Goal: Information Seeking & Learning: Learn about a topic

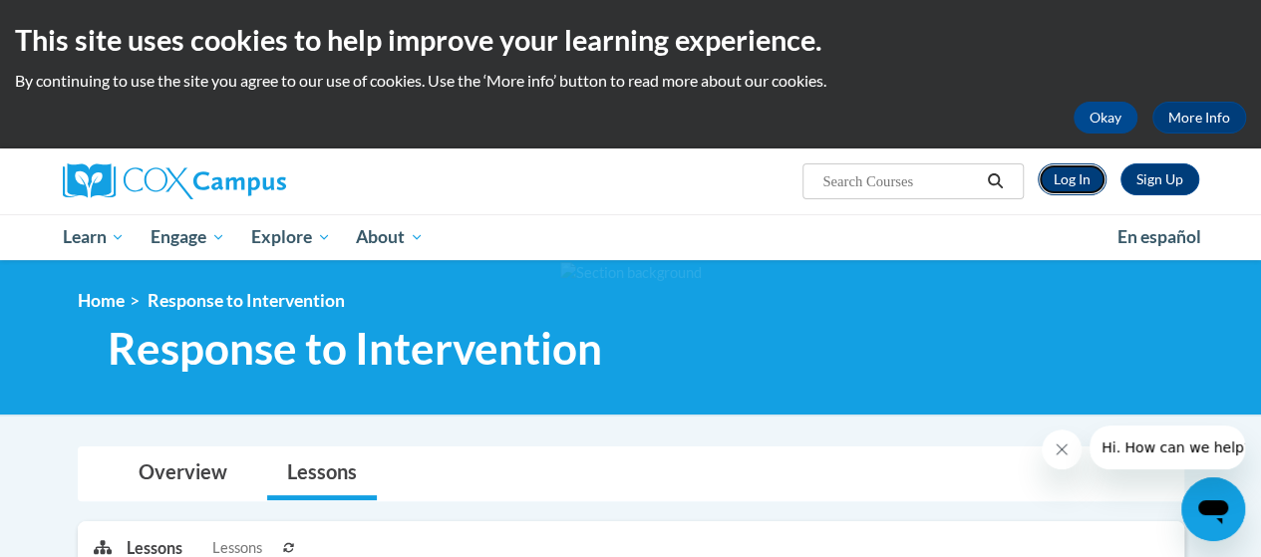
click at [1087, 180] on link "Log In" at bounding box center [1072, 180] width 69 height 32
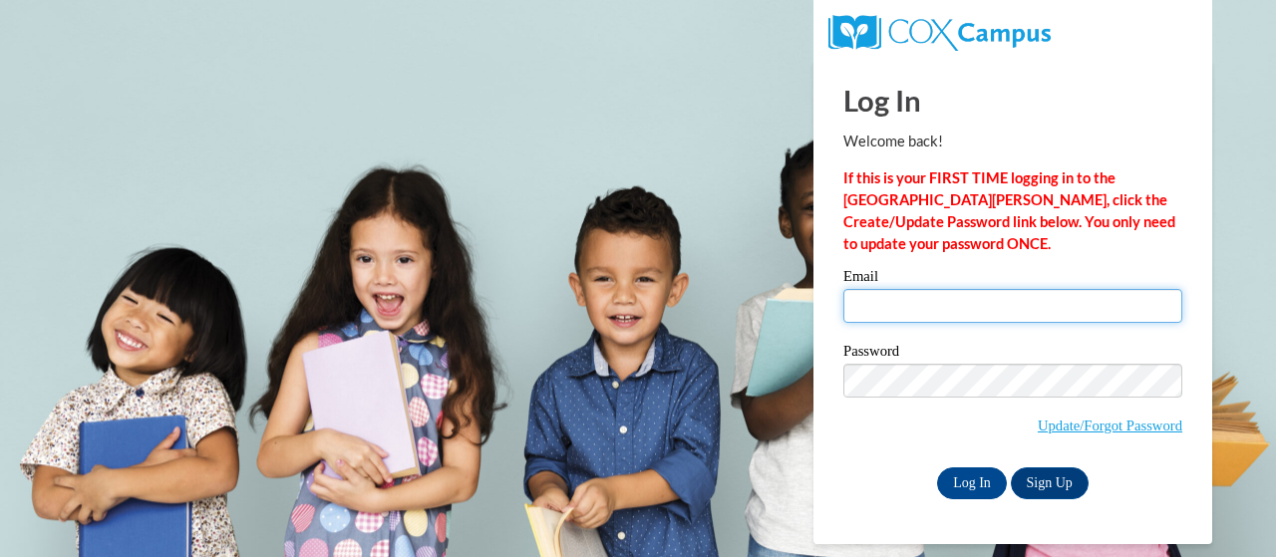
click at [1003, 311] on input "Email" at bounding box center [1013, 306] width 339 height 34
type input "huserj@ripon.k12.wi.us"
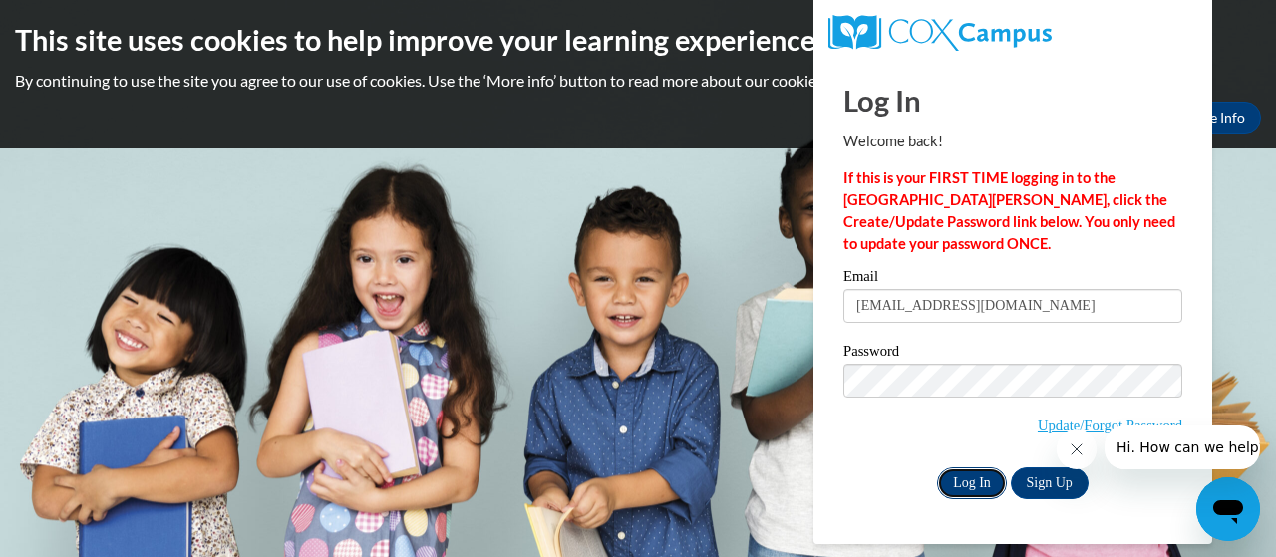
click at [963, 490] on input "Log In" at bounding box center [972, 484] width 70 height 32
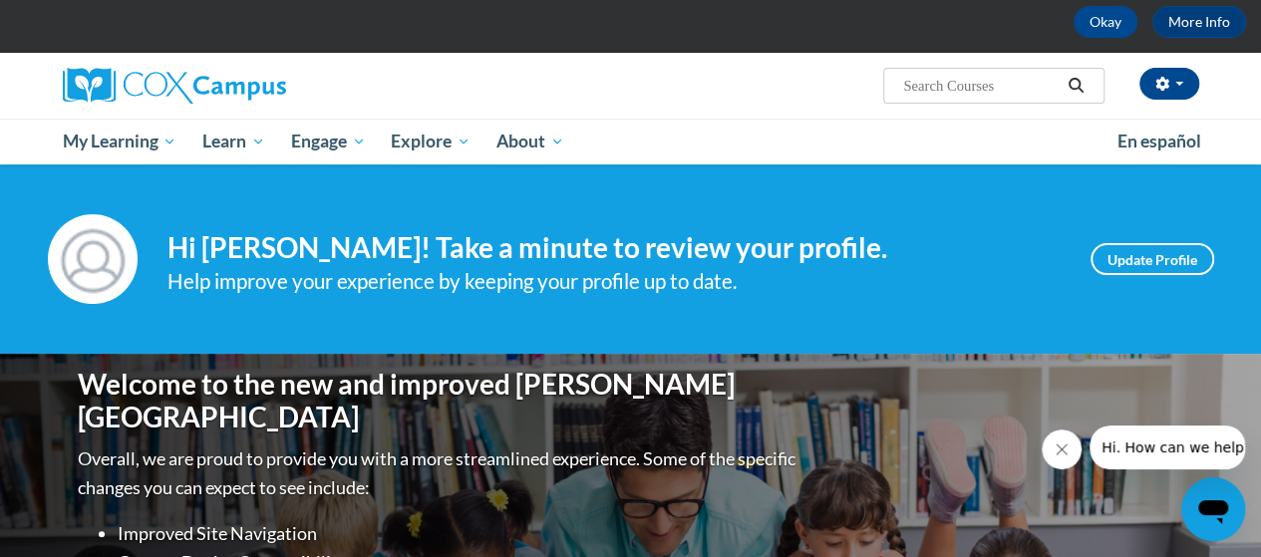
scroll to position [80, 0]
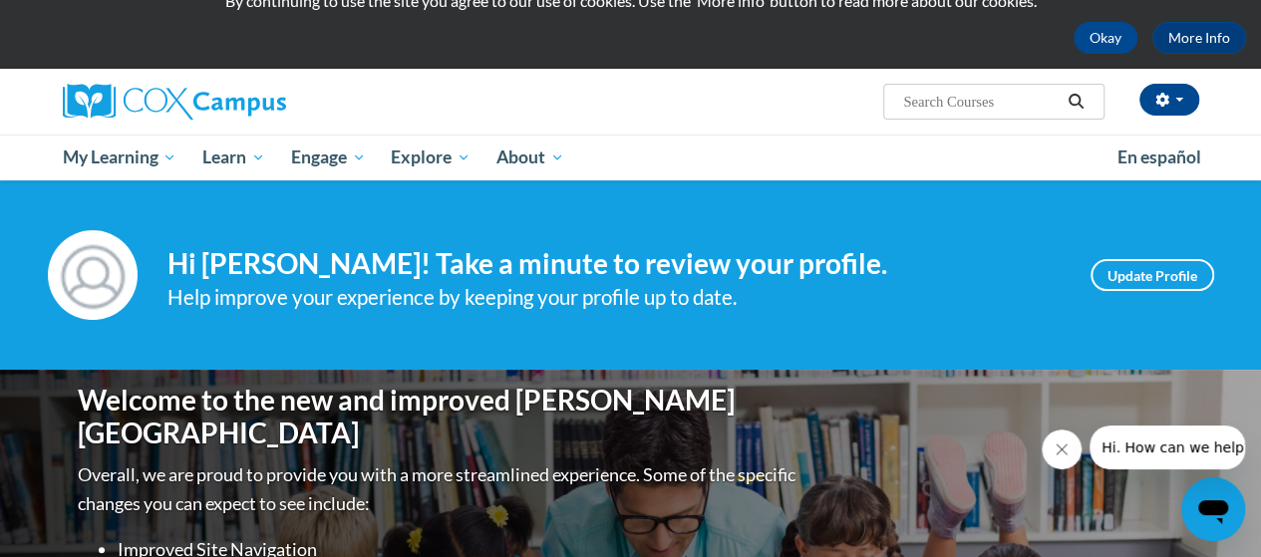
click at [953, 106] on input "Search..." at bounding box center [981, 102] width 160 height 24
type input "assessment"
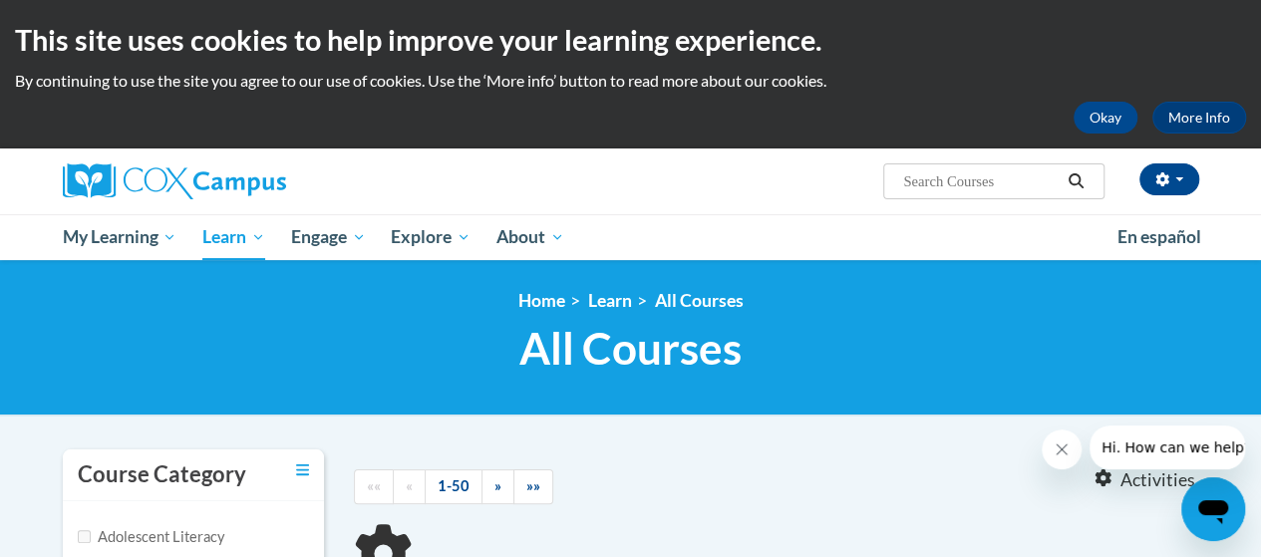
type input "assessment"
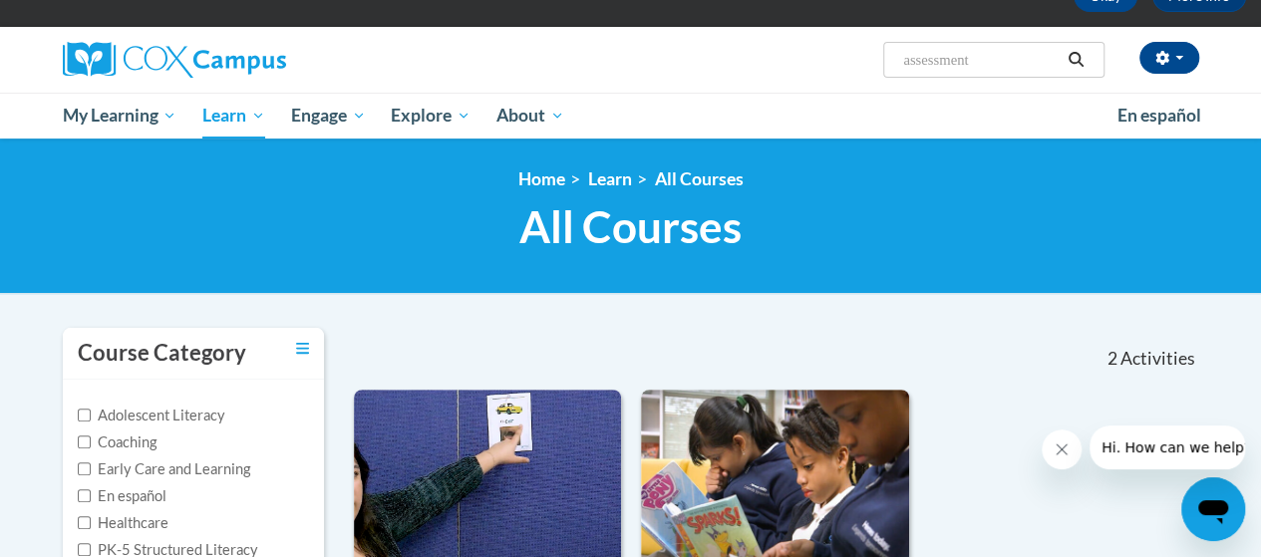
scroll to position [37, 0]
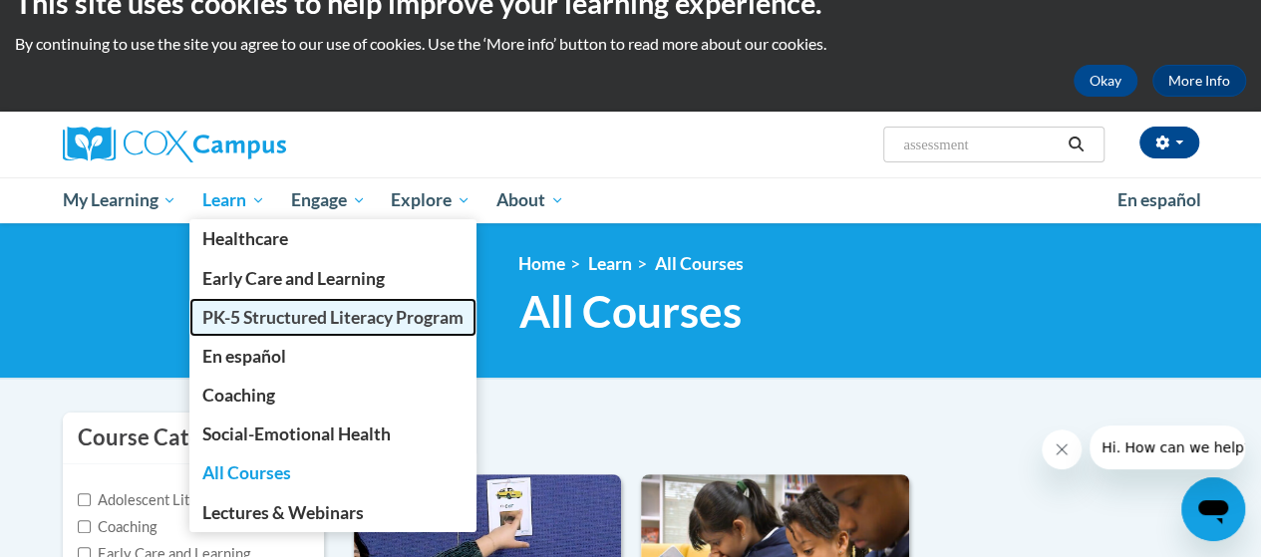
click at [251, 312] on span "PK-5 Structured Literacy Program" at bounding box center [332, 317] width 261 height 21
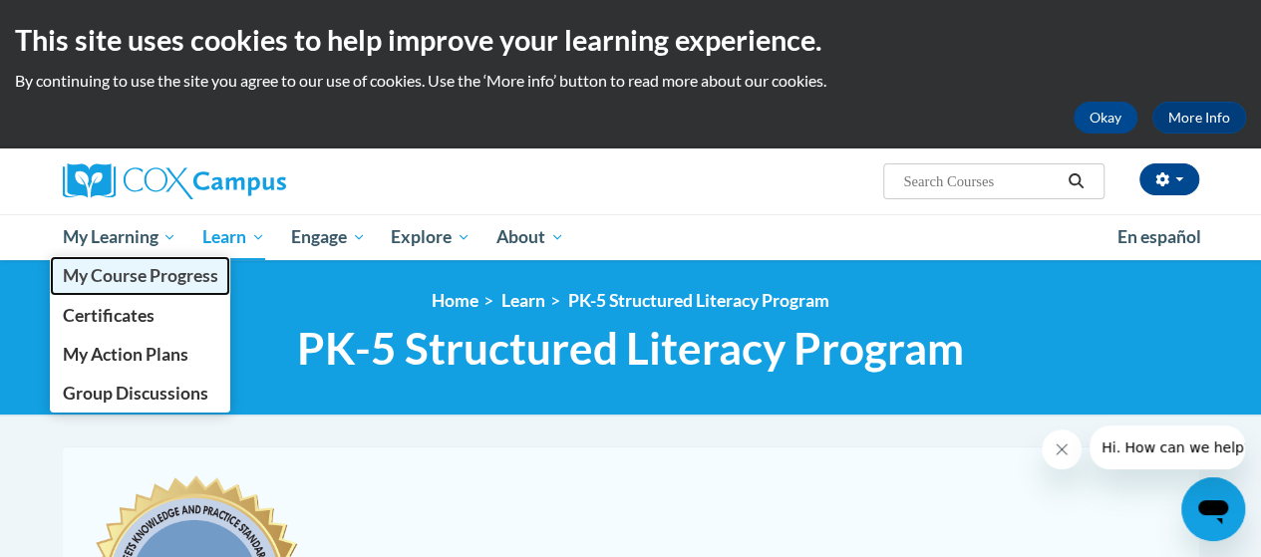
click at [99, 277] on span "My Course Progress" at bounding box center [140, 275] width 156 height 21
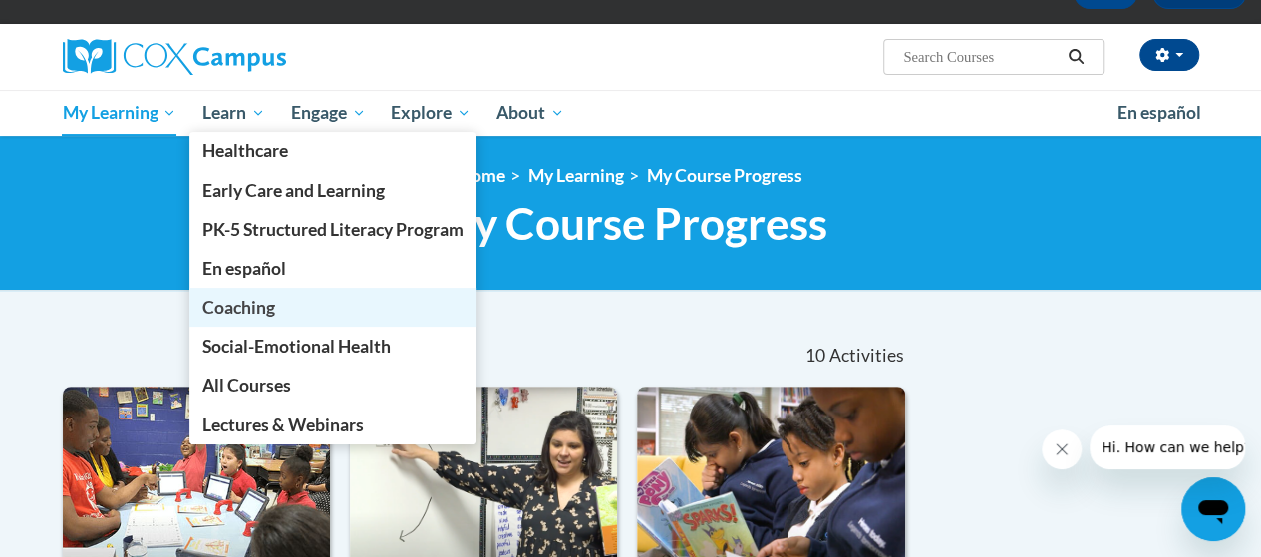
scroll to position [153, 0]
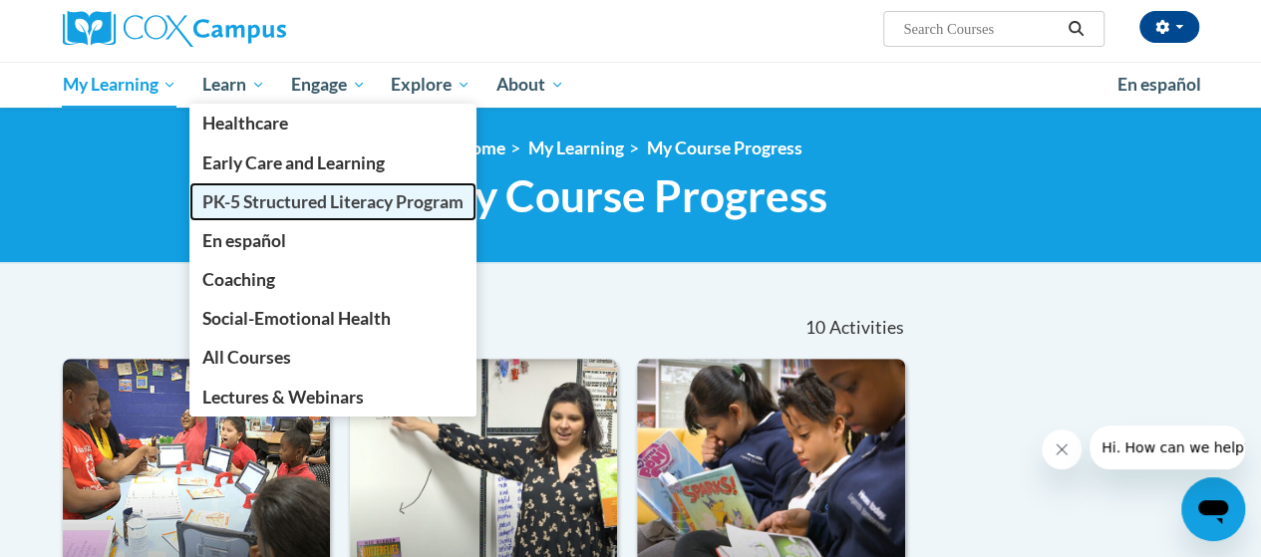
click at [248, 208] on span "PK-5 Structured Literacy Program" at bounding box center [332, 201] width 261 height 21
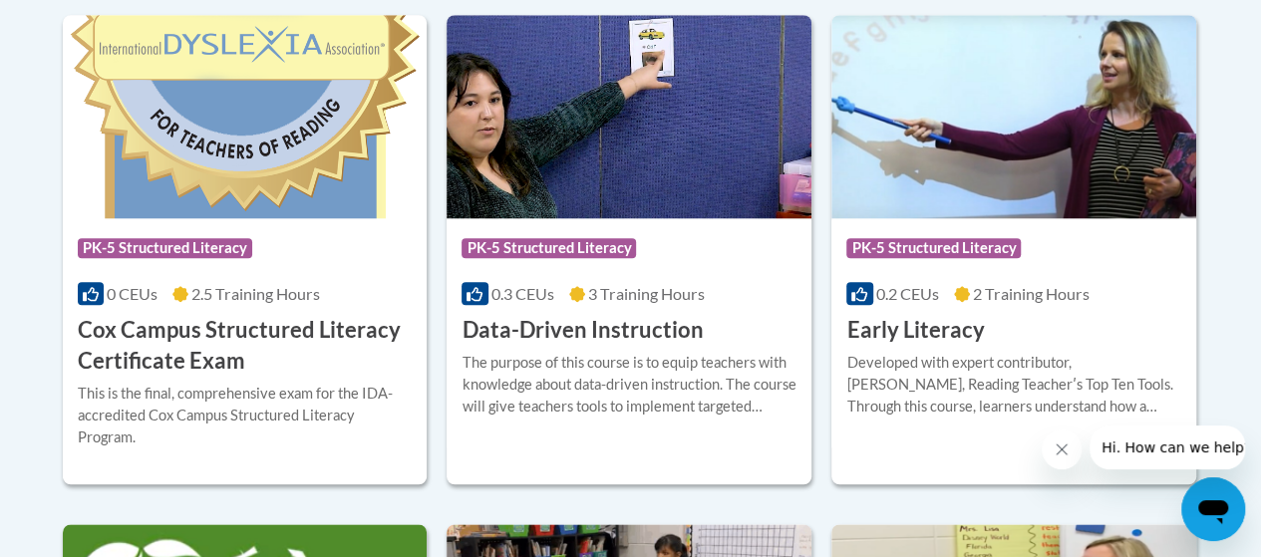
scroll to position [895, 0]
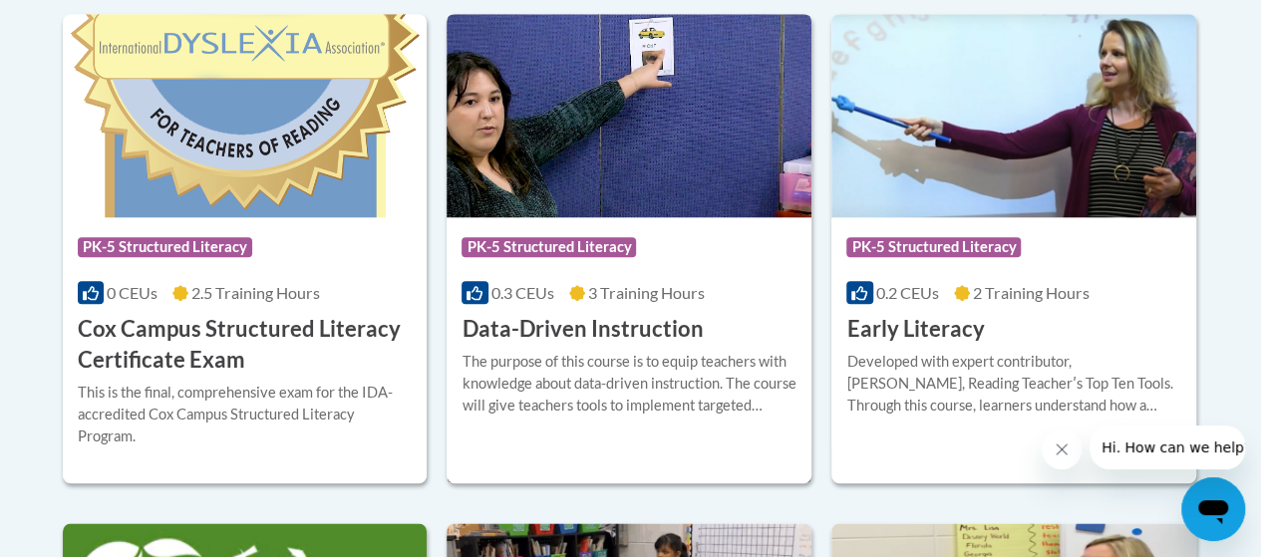
click at [553, 336] on h3 "Data-Driven Instruction" at bounding box center [582, 329] width 241 height 31
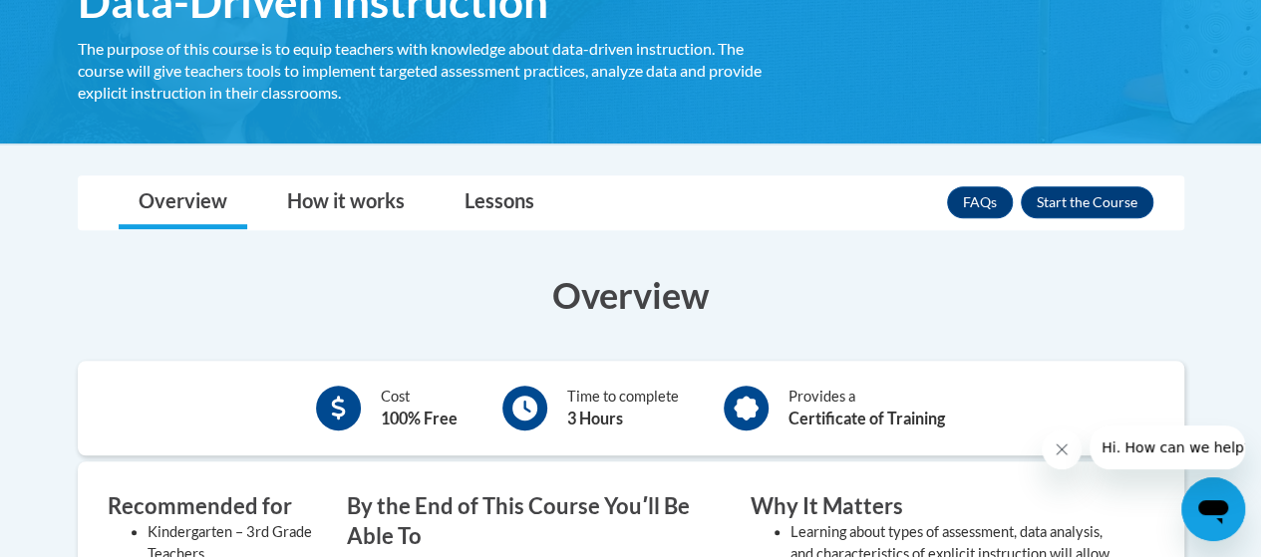
scroll to position [401, 0]
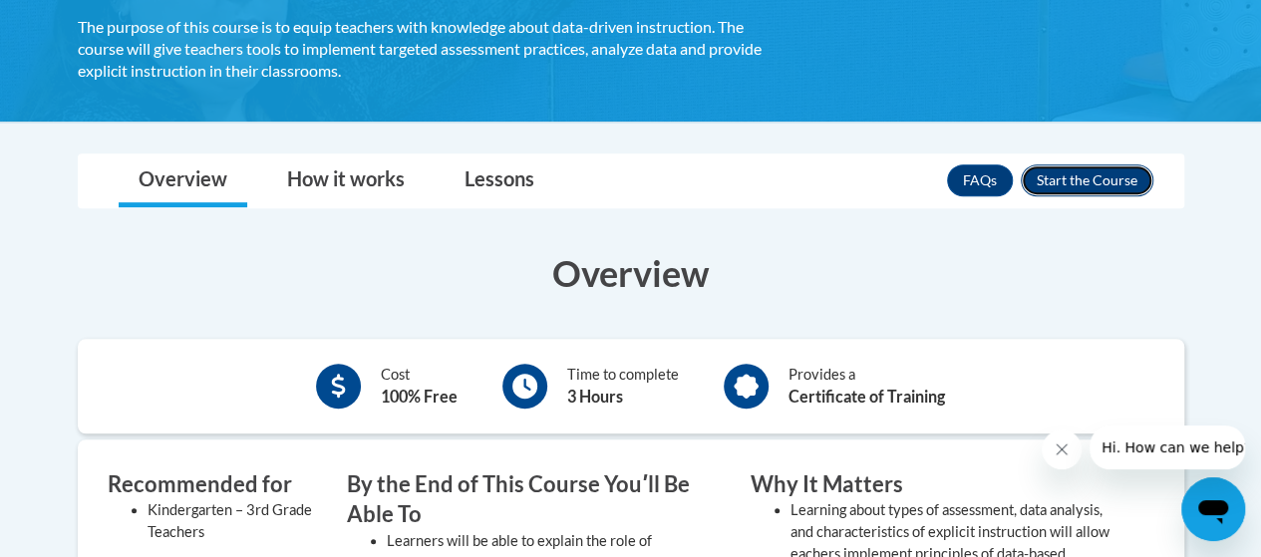
click at [1091, 186] on button "Enroll" at bounding box center [1087, 181] width 133 height 32
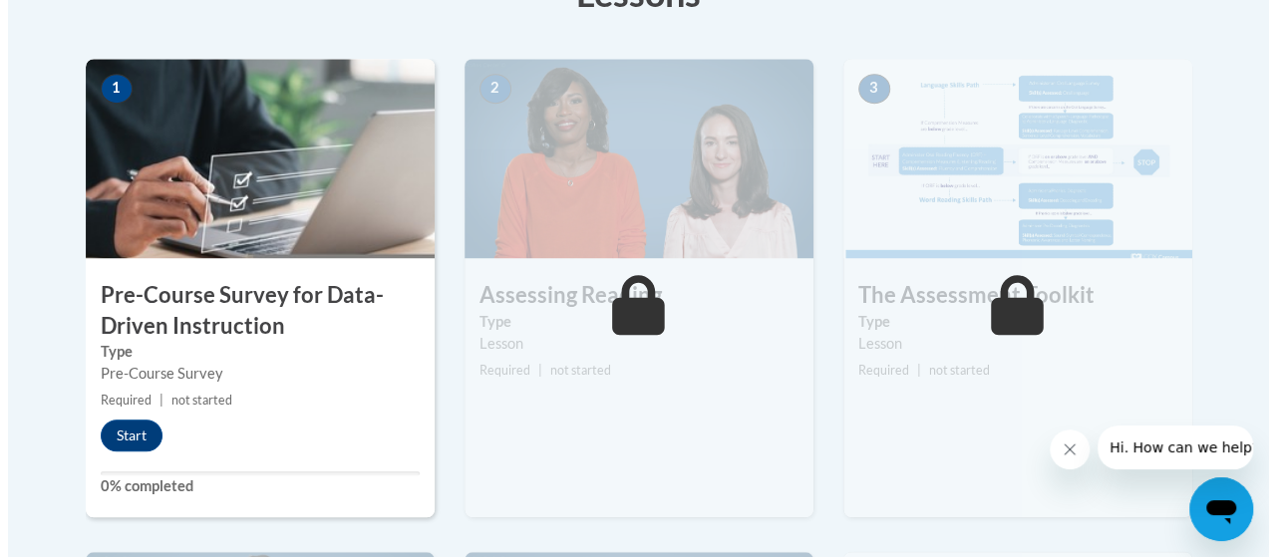
scroll to position [613, 0]
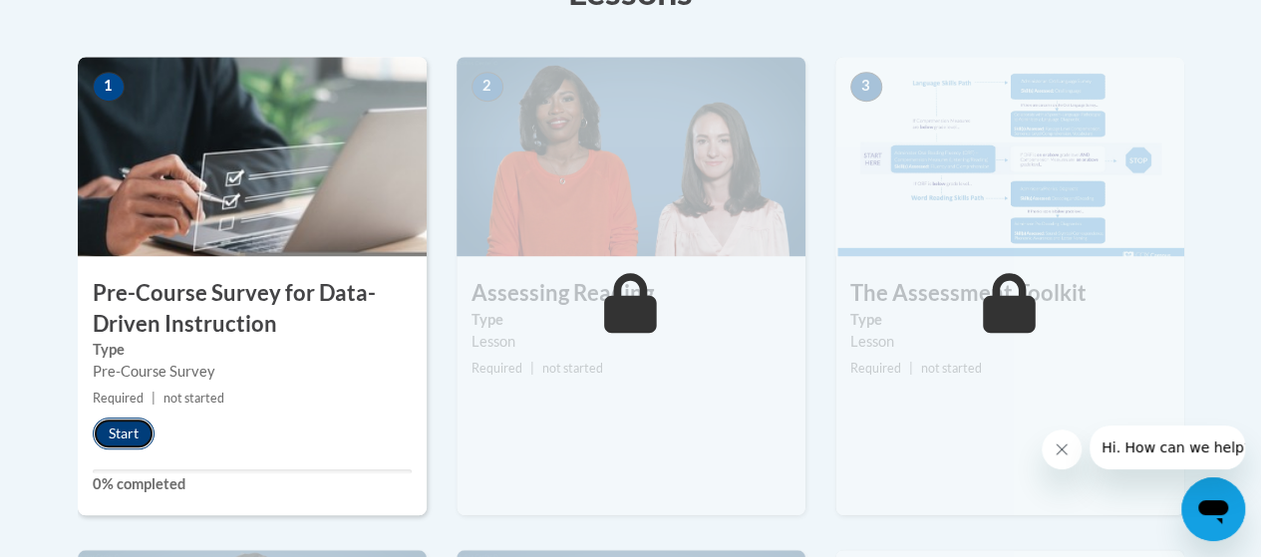
click at [130, 434] on button "Start" at bounding box center [124, 434] width 62 height 32
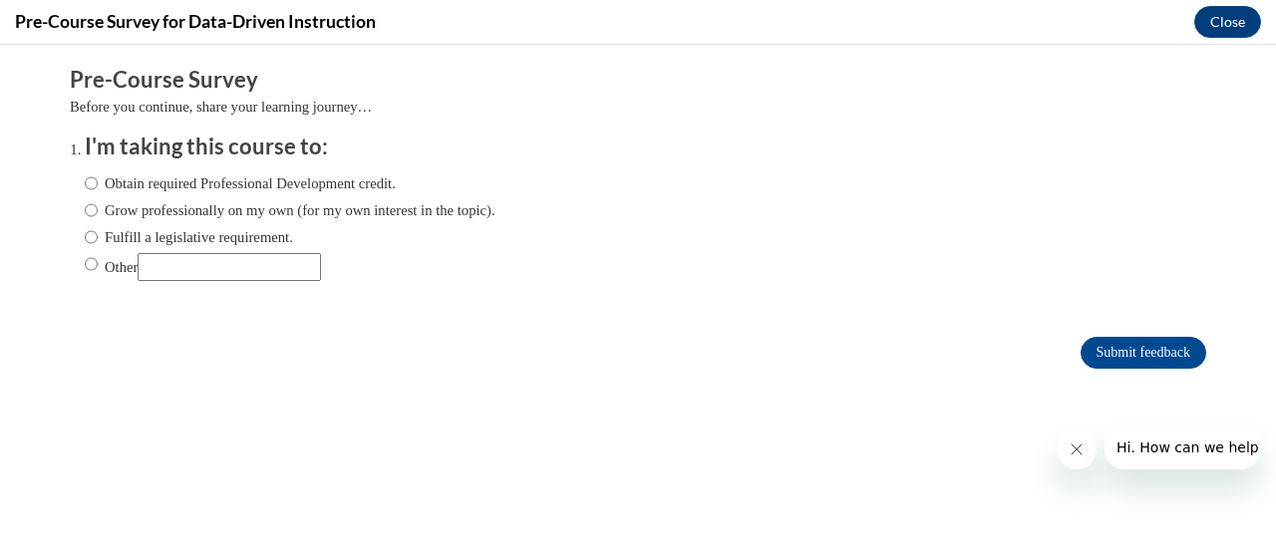
scroll to position [0, 0]
click at [183, 235] on label "Fulfill a legislative requirement." at bounding box center [189, 237] width 208 height 22
click at [98, 235] on input "Fulfill a legislative requirement." at bounding box center [91, 237] width 13 height 22
radio input "true"
click at [1152, 354] on input "Submit feedback" at bounding box center [1144, 353] width 126 height 32
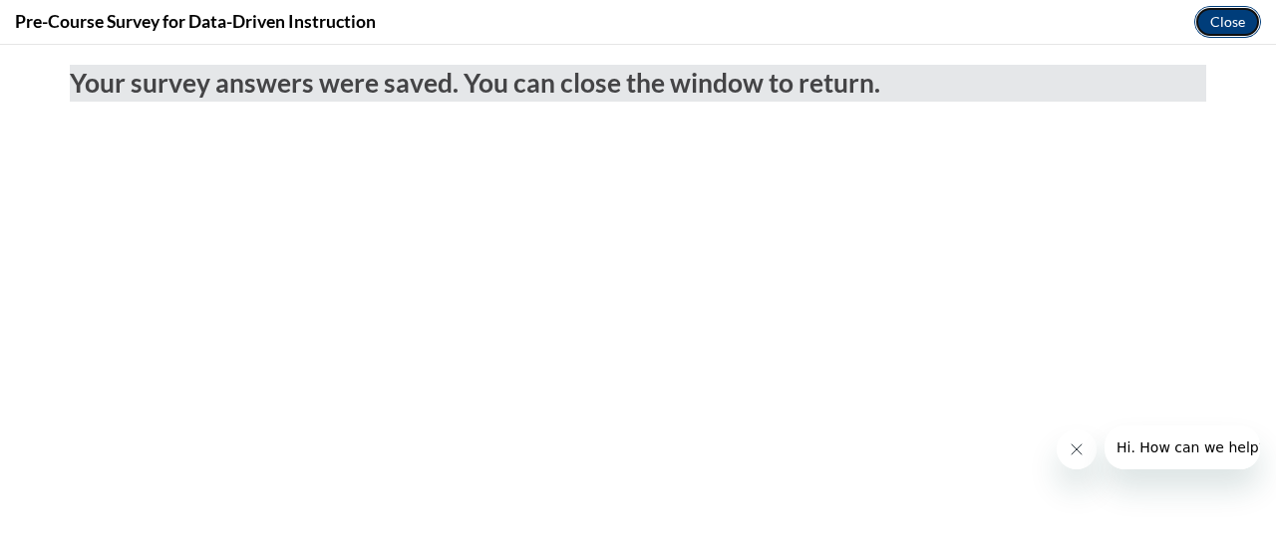
click at [1217, 21] on button "Close" at bounding box center [1228, 22] width 67 height 32
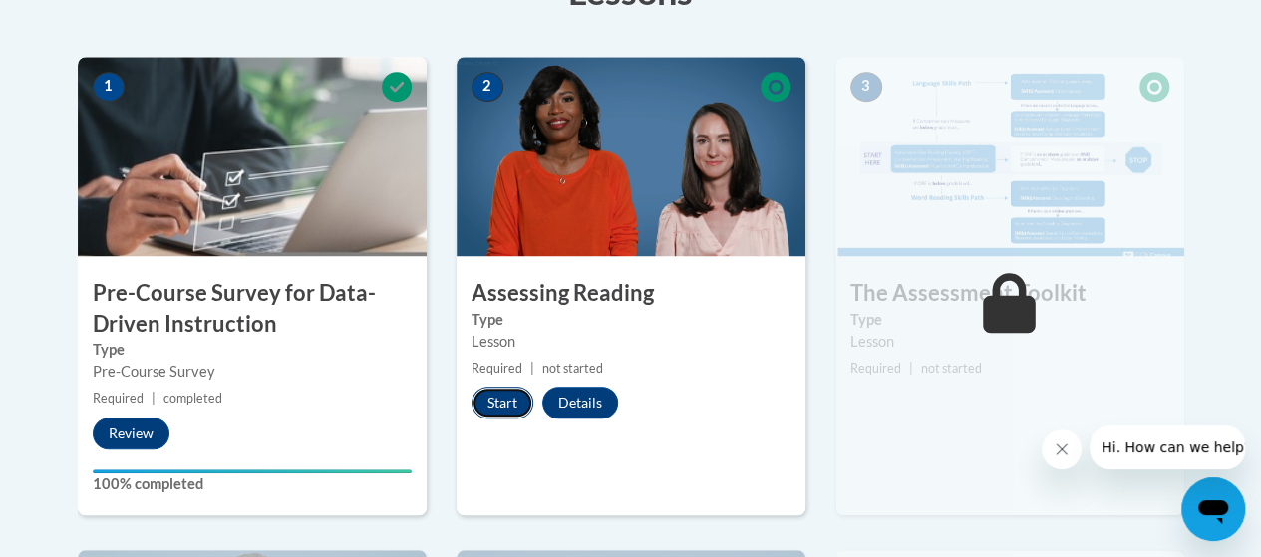
click at [517, 401] on button "Start" at bounding box center [503, 403] width 62 height 32
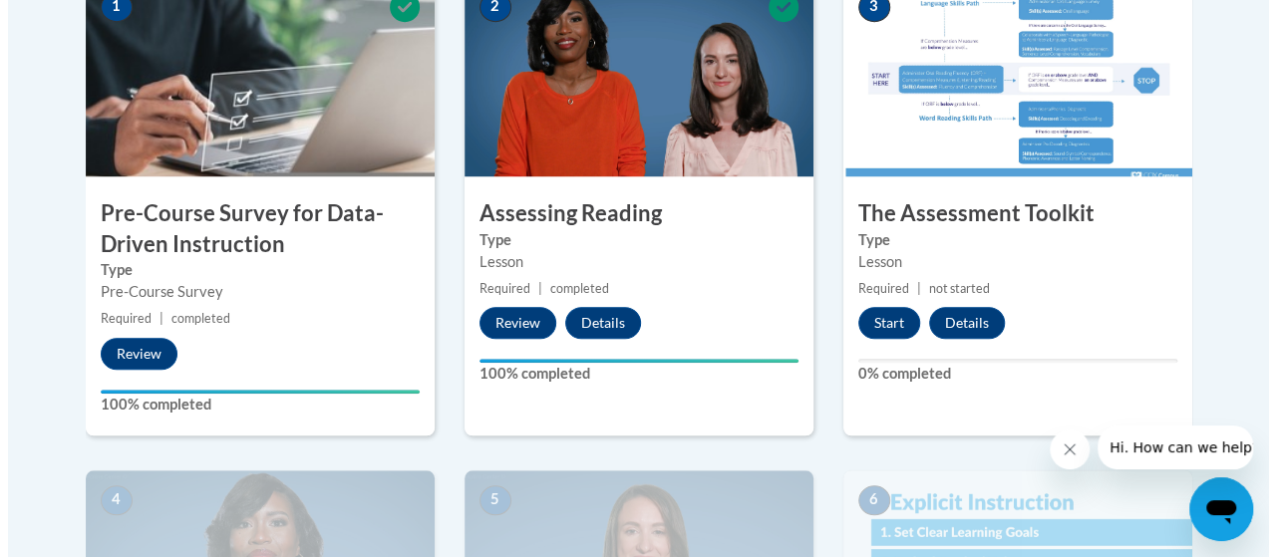
scroll to position [697, 0]
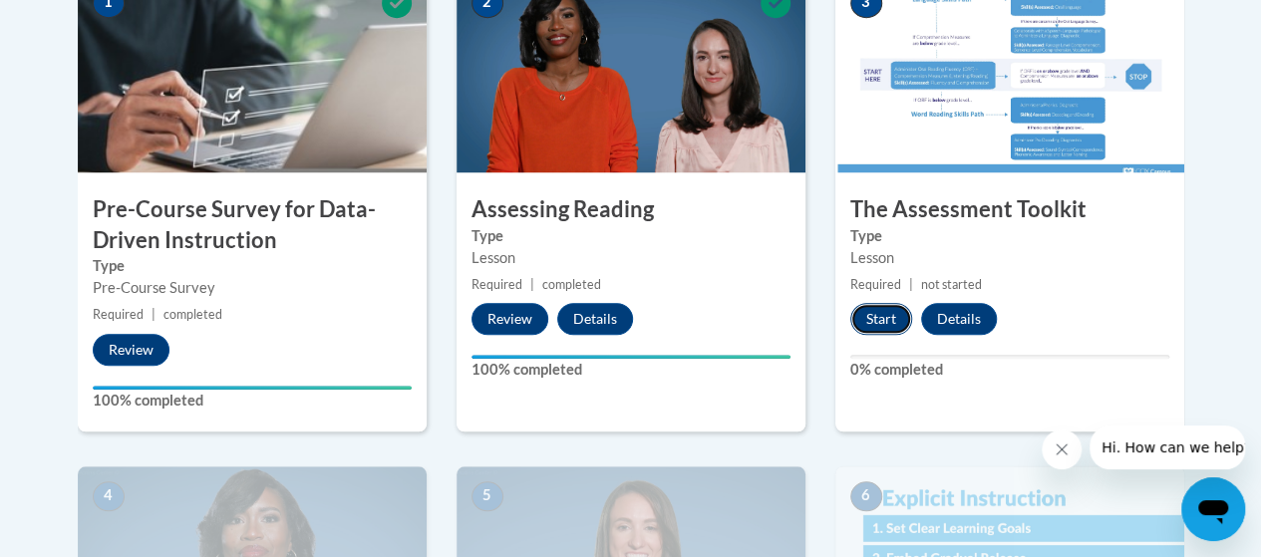
click at [881, 320] on button "Start" at bounding box center [882, 319] width 62 height 32
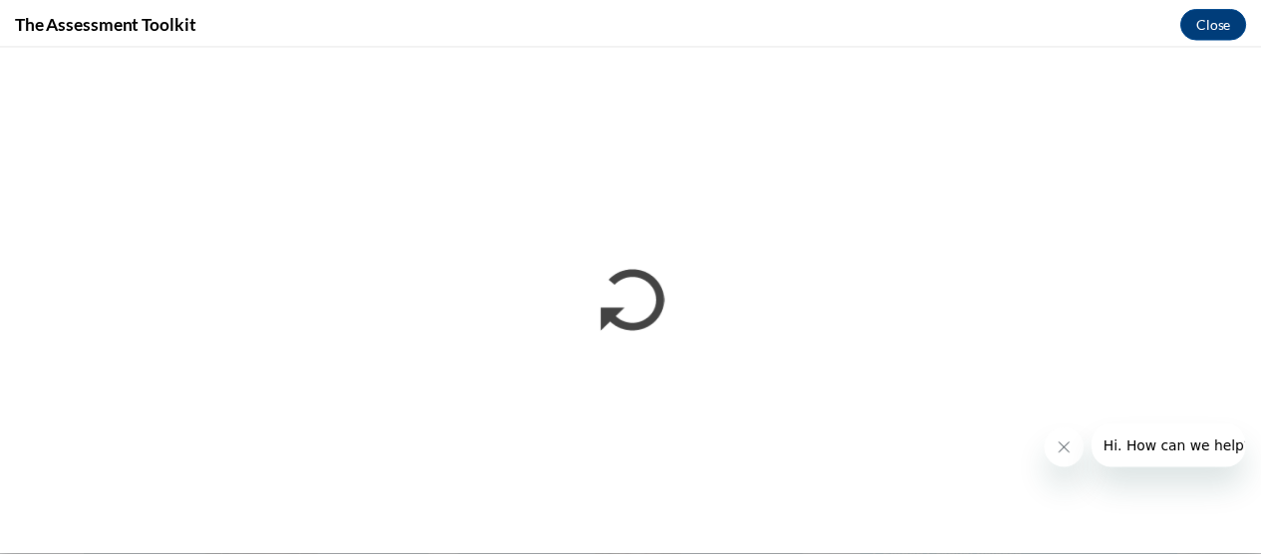
scroll to position [0, 0]
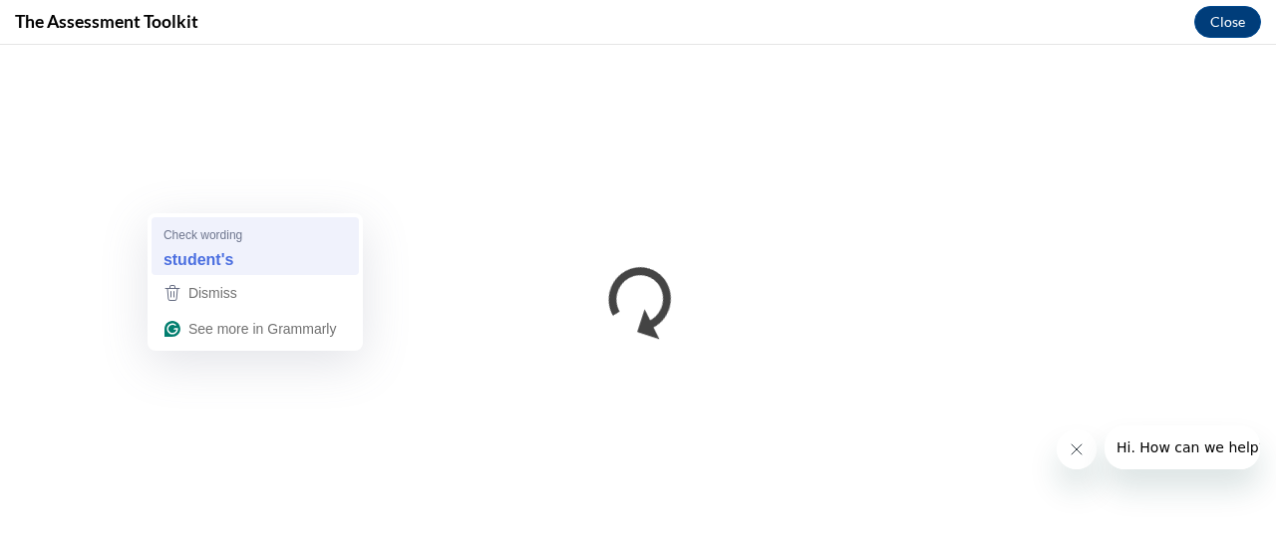
click at [236, 235] on span "Check wording" at bounding box center [203, 234] width 79 height 19
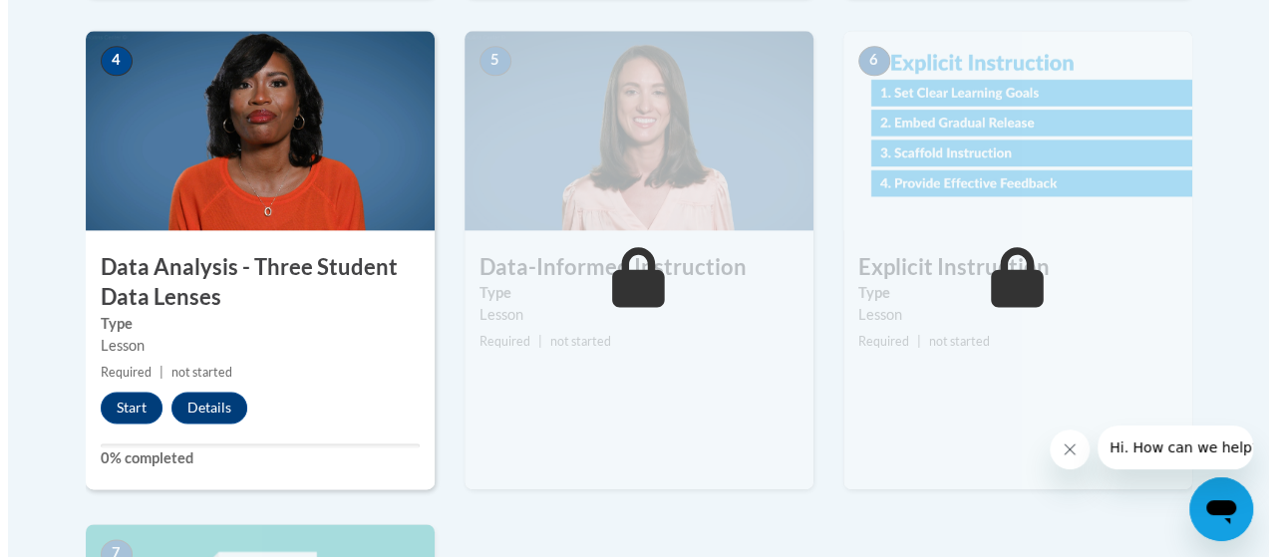
scroll to position [1165, 0]
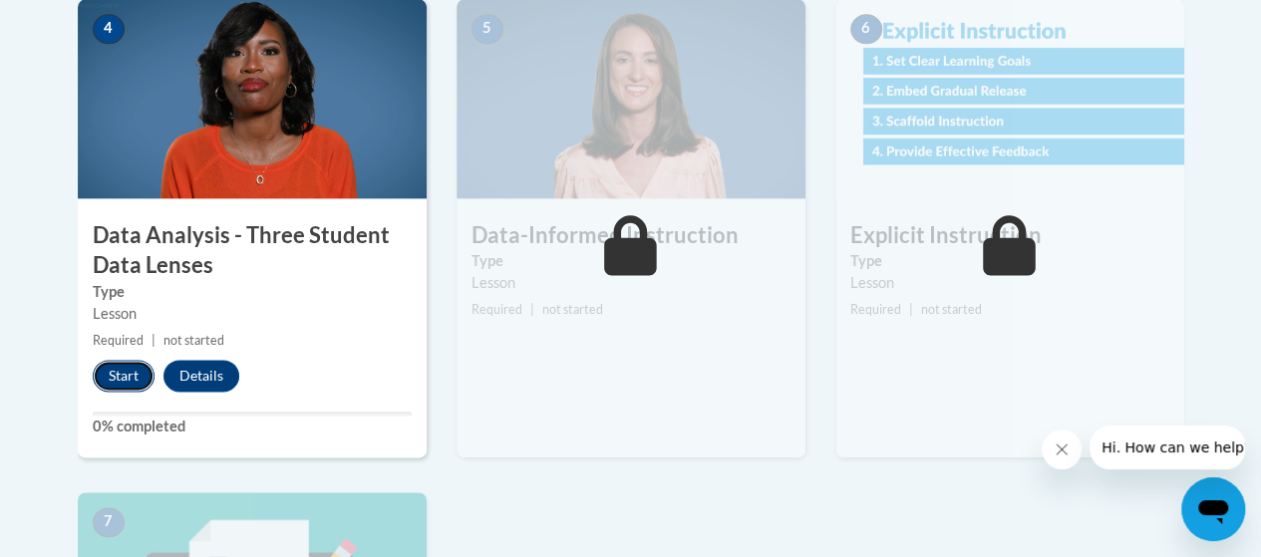
click at [128, 372] on button "Start" at bounding box center [124, 376] width 62 height 32
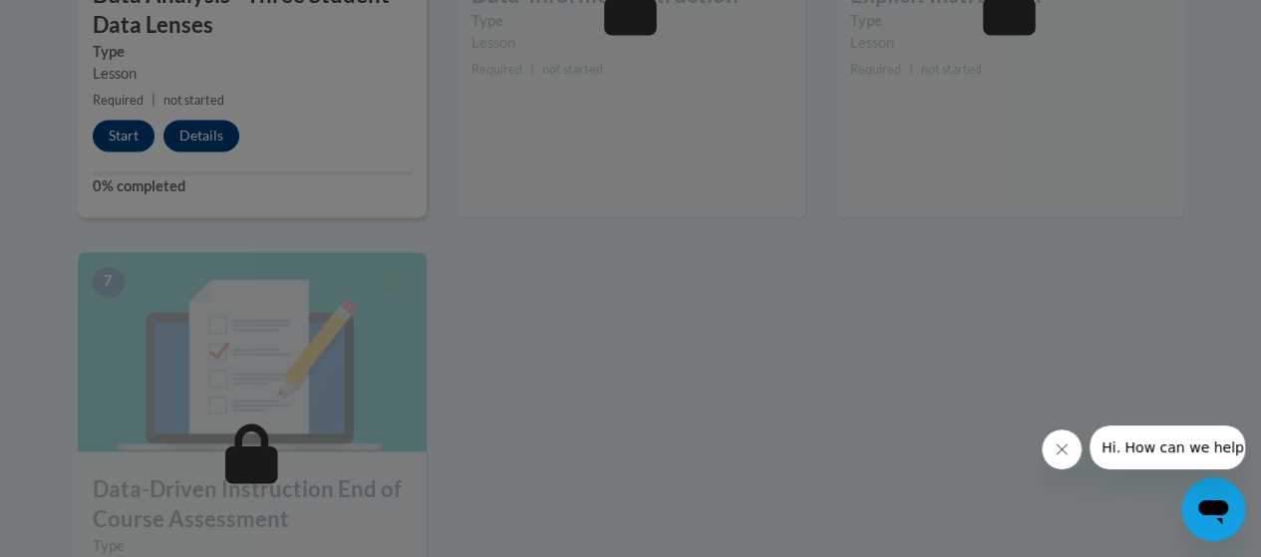
scroll to position [1406, 0]
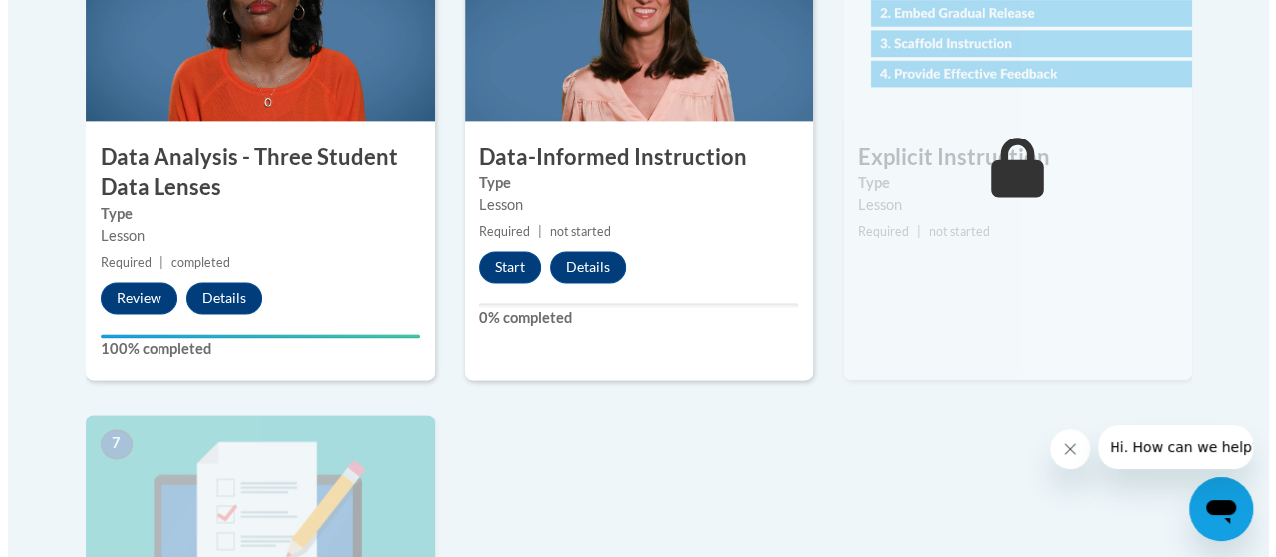
scroll to position [1243, 0]
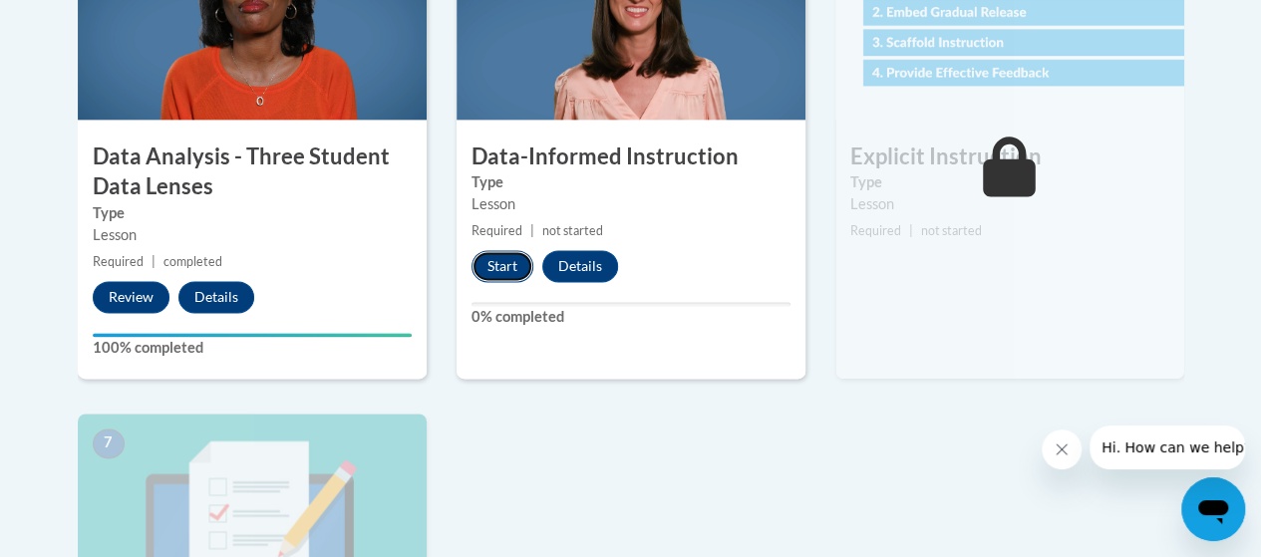
click at [497, 266] on button "Start" at bounding box center [503, 266] width 62 height 32
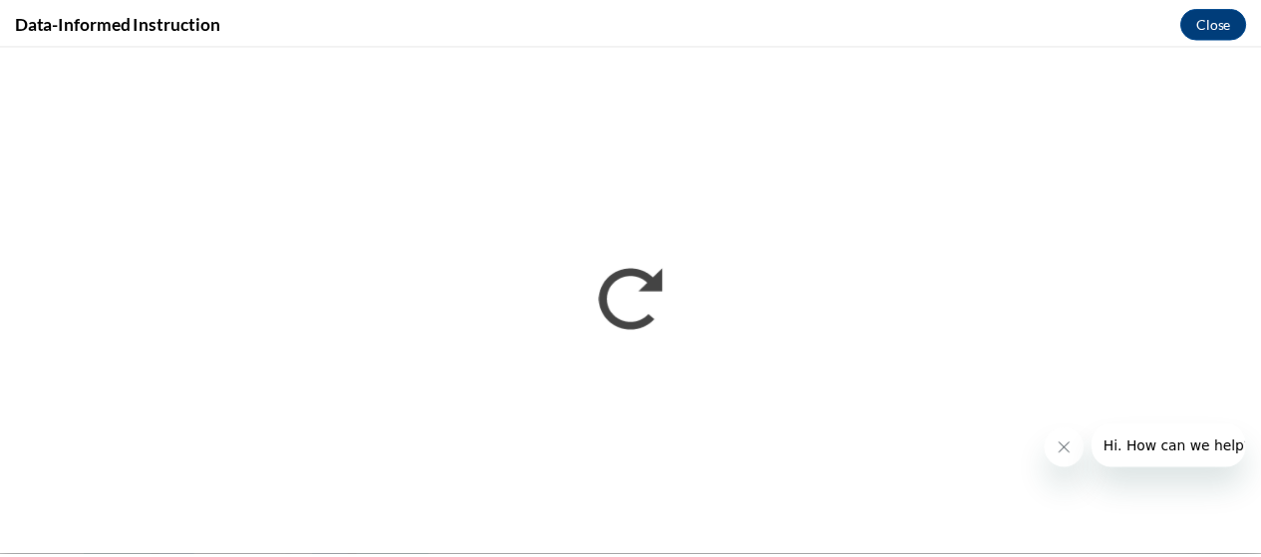
scroll to position [0, 0]
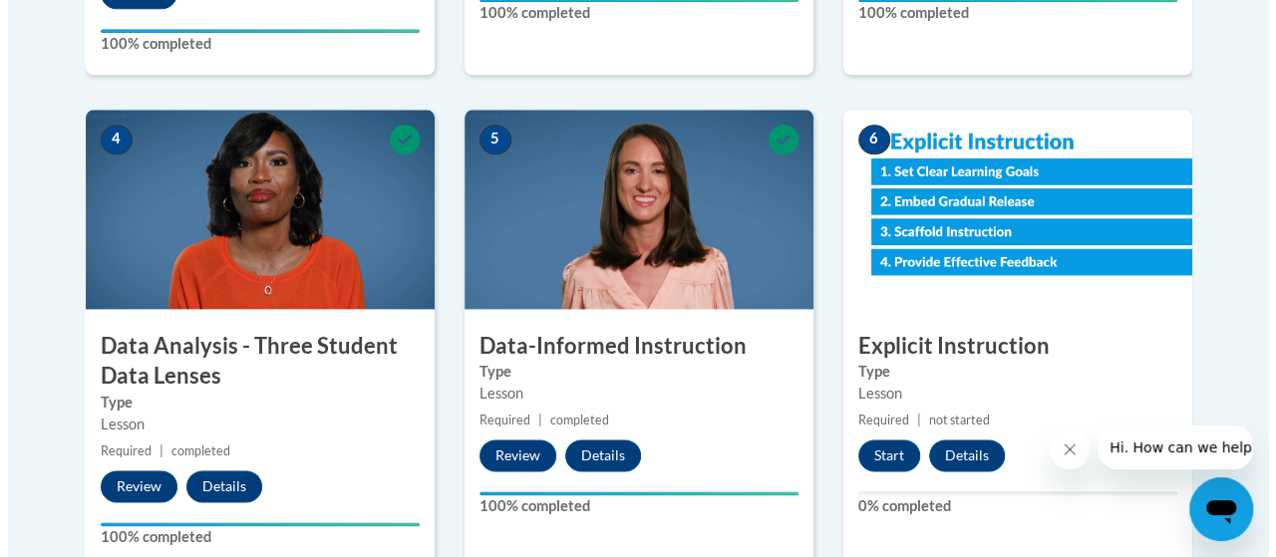
scroll to position [1056, 0]
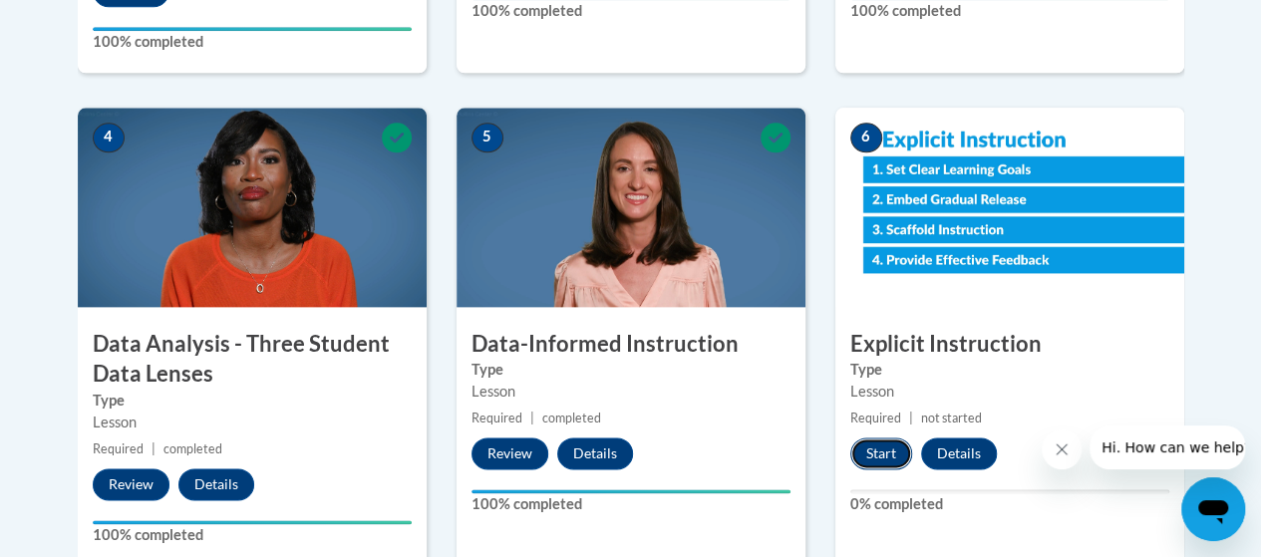
click at [883, 454] on button "Start" at bounding box center [882, 454] width 62 height 32
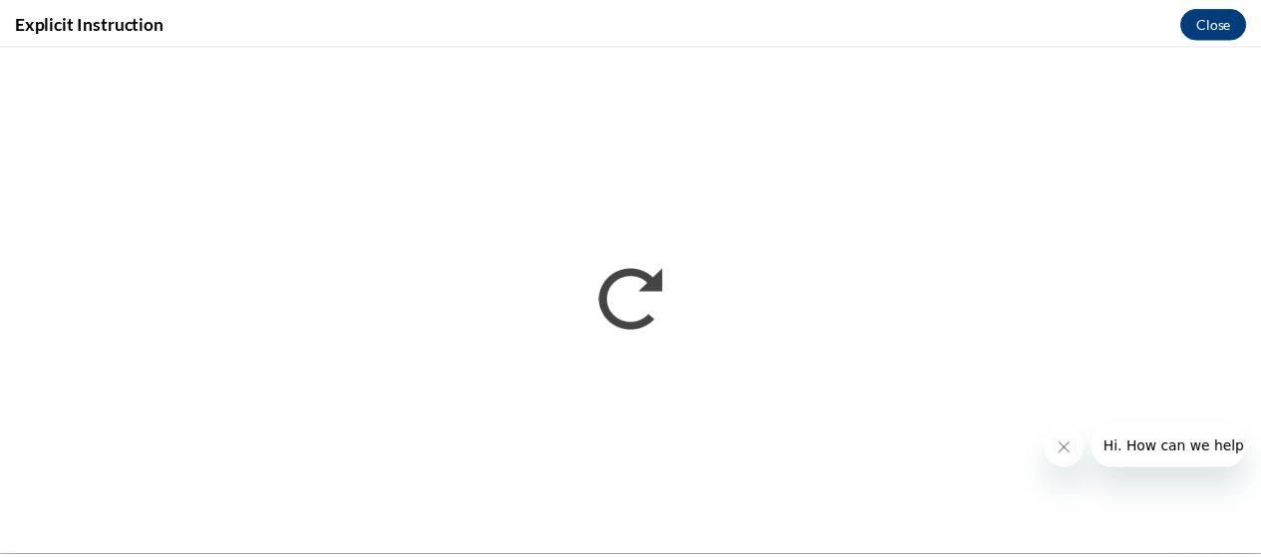
scroll to position [0, 0]
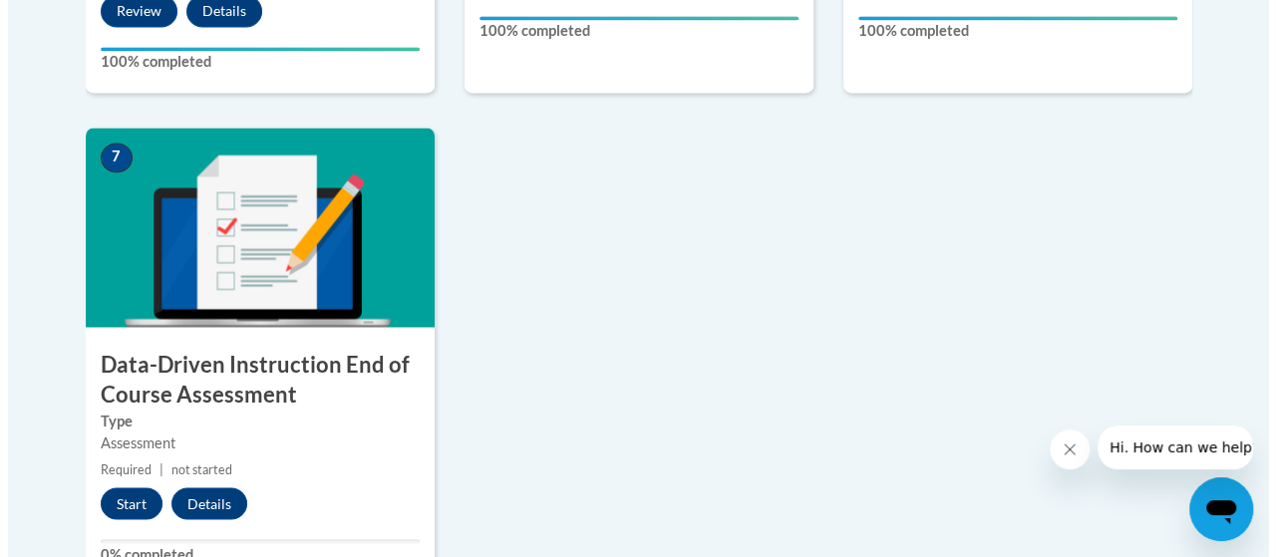
scroll to position [1552, 0]
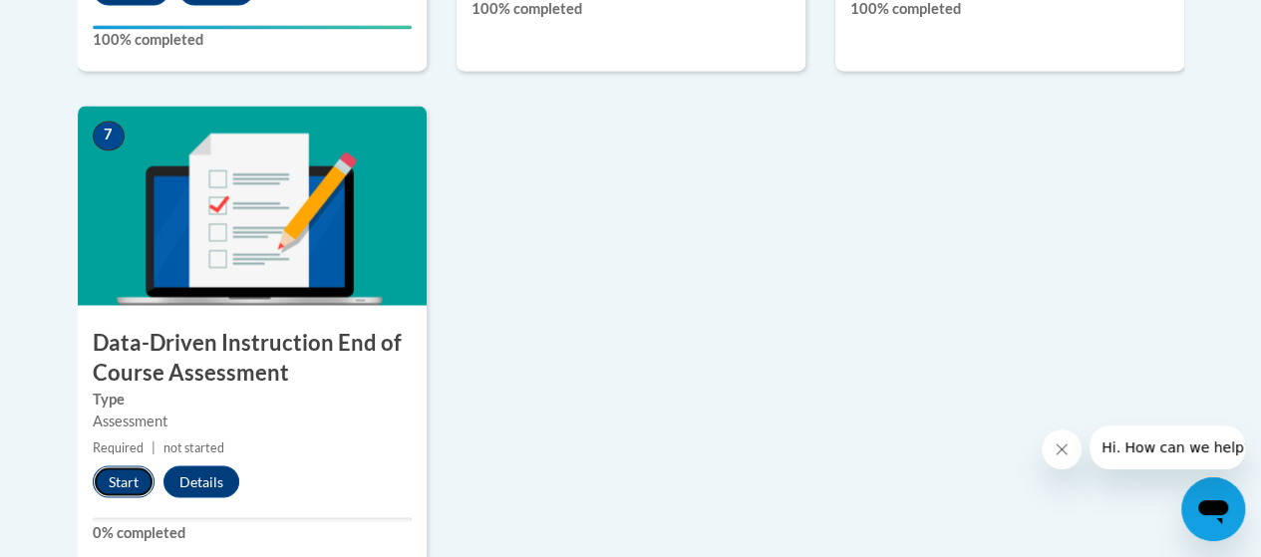
click at [110, 481] on button "Start" at bounding box center [124, 482] width 62 height 32
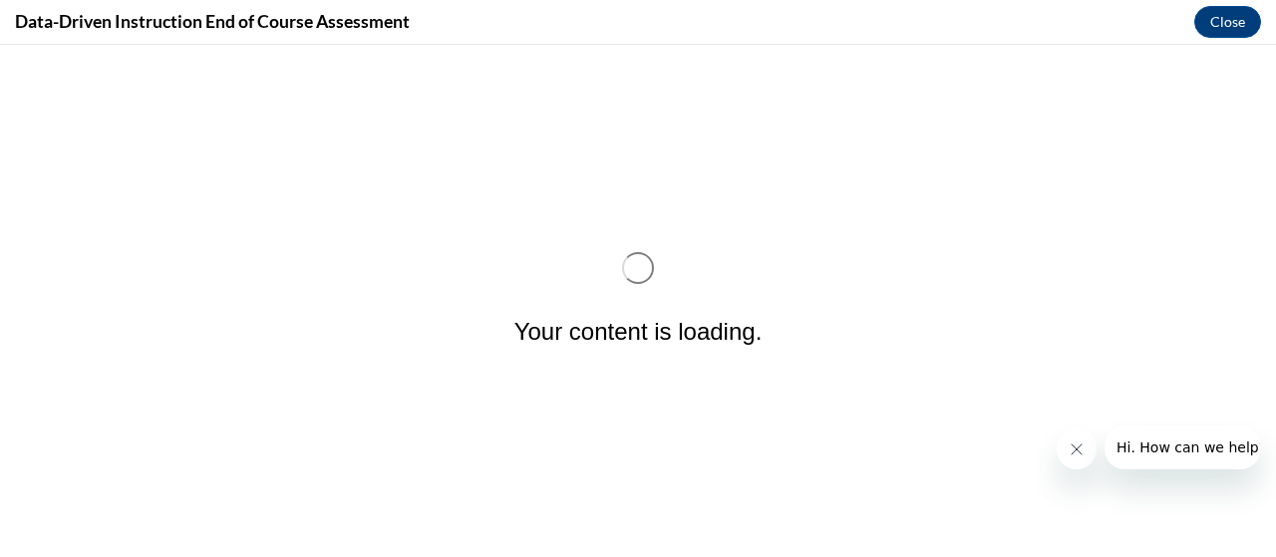
scroll to position [0, 0]
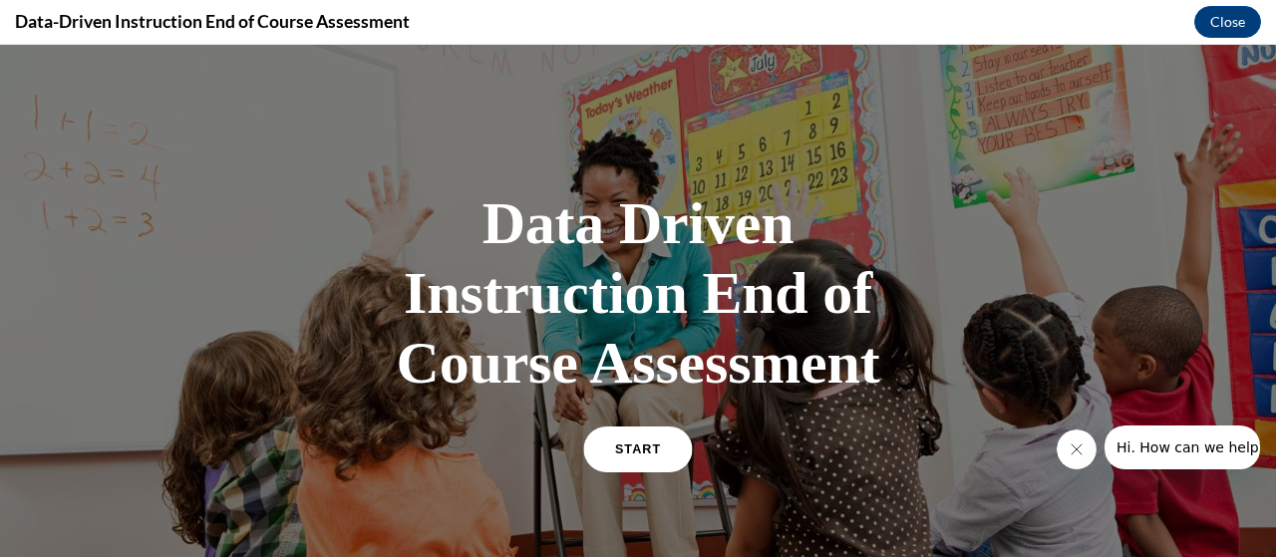
click at [616, 454] on span "START" at bounding box center [638, 450] width 46 height 15
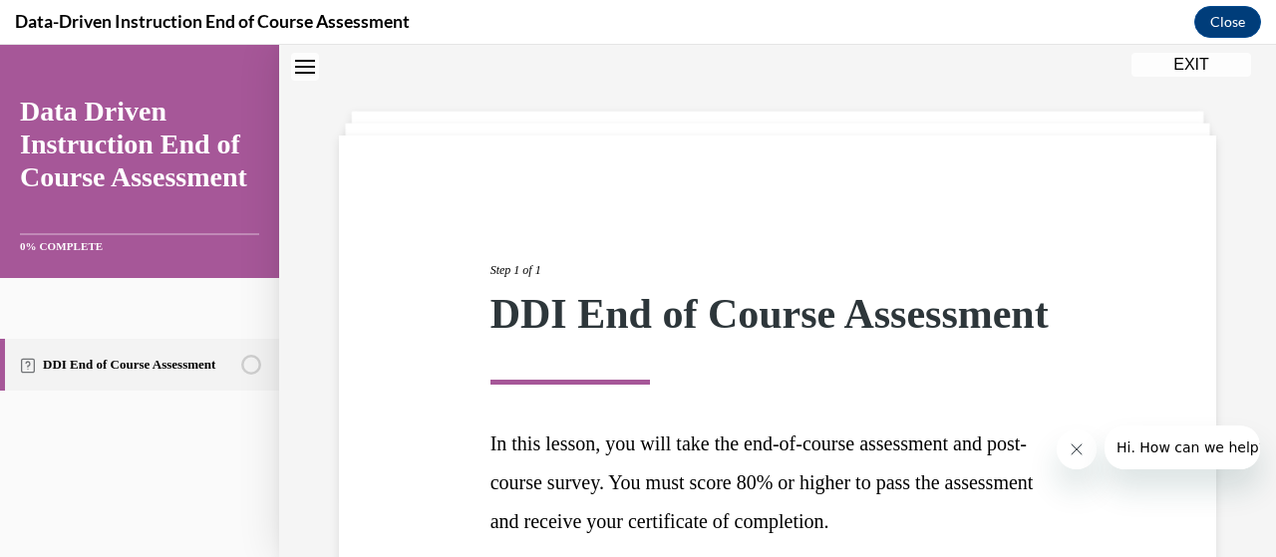
scroll to position [285, 0]
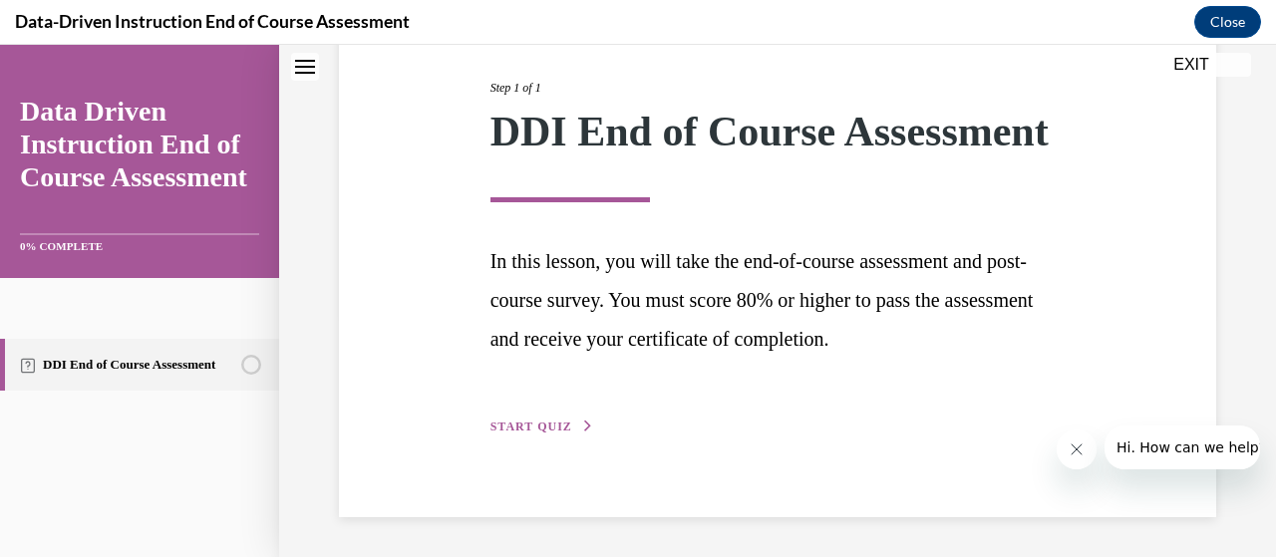
click at [549, 429] on span "START QUIZ" at bounding box center [532, 427] width 82 height 14
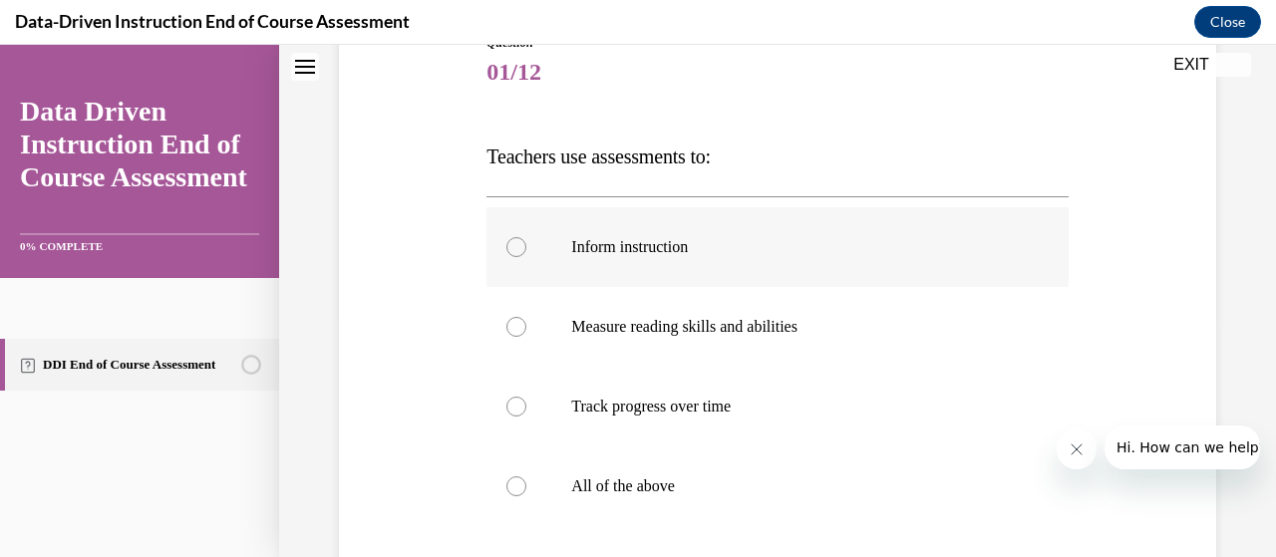
scroll to position [307, 0]
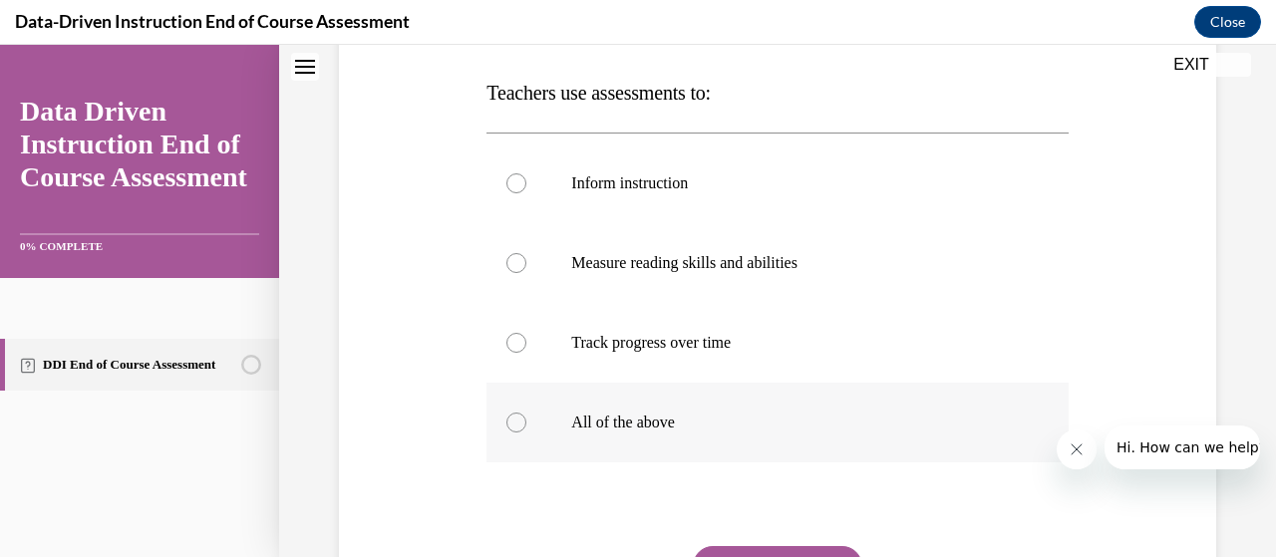
click at [640, 399] on label "All of the above" at bounding box center [777, 423] width 581 height 80
click at [526, 413] on input "All of the above" at bounding box center [517, 423] width 20 height 20
radio input "true"
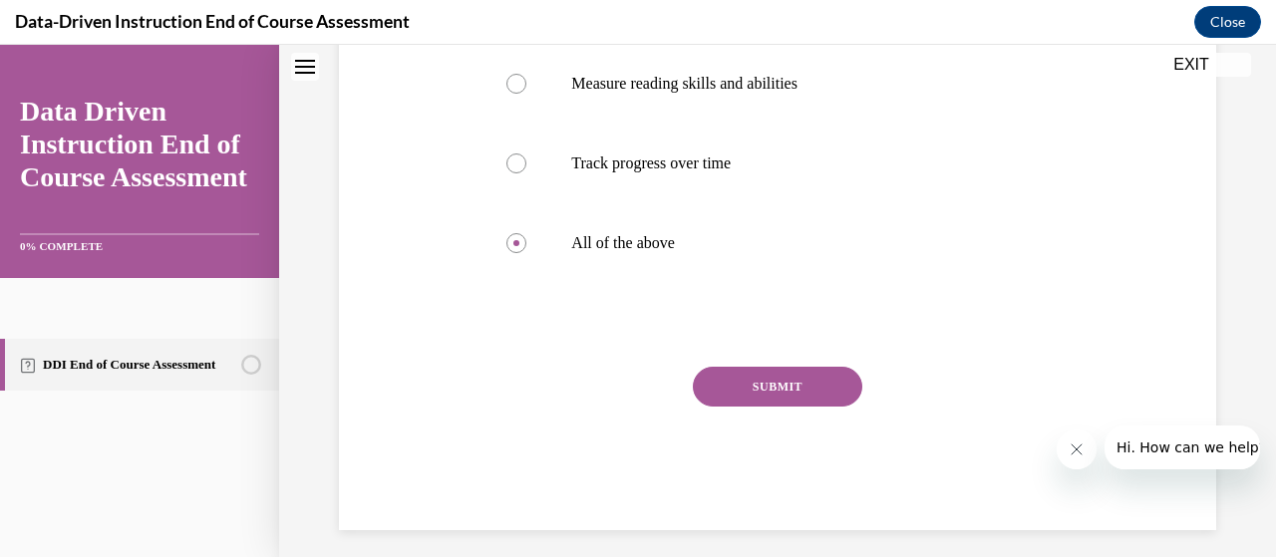
click at [775, 395] on button "SUBMIT" at bounding box center [778, 387] width 170 height 40
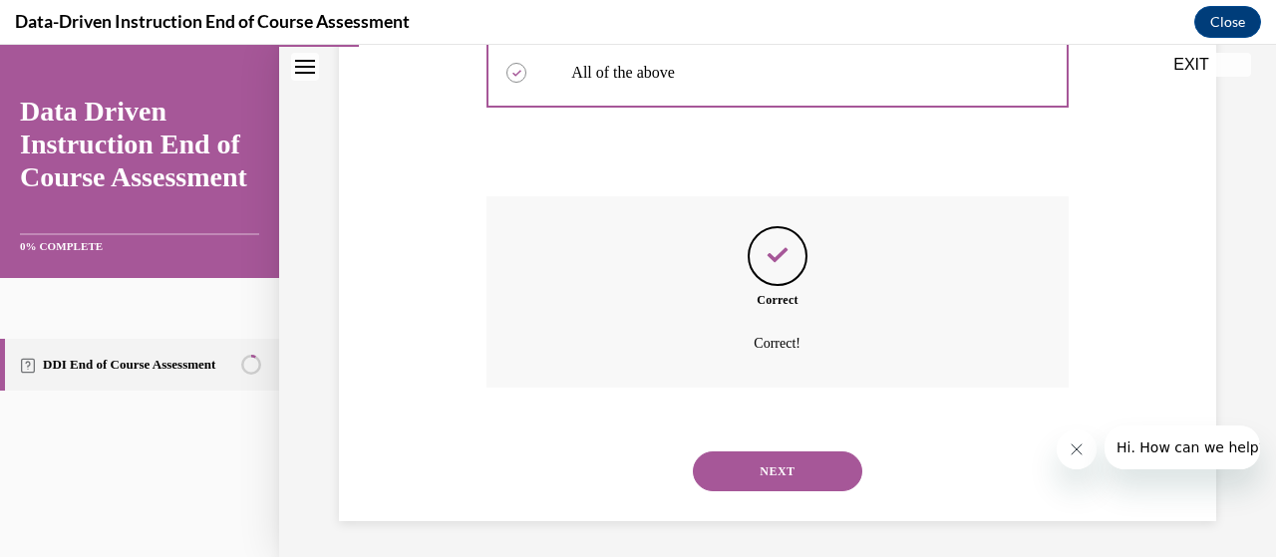
scroll to position [660, 0]
click at [774, 456] on button "NEXT" at bounding box center [778, 469] width 170 height 40
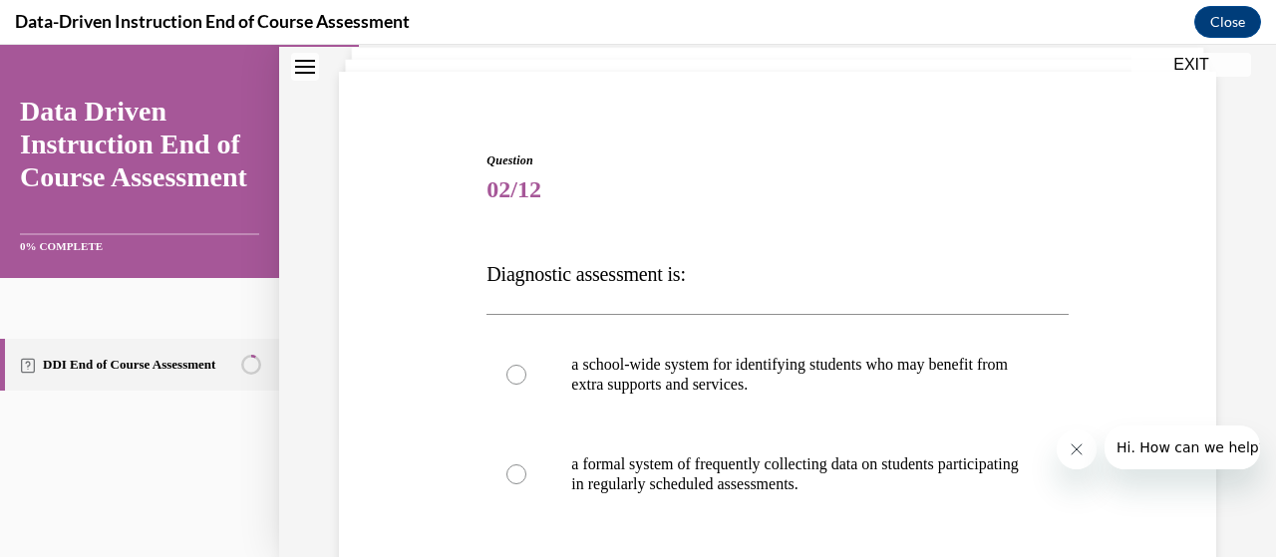
scroll to position [218, 0]
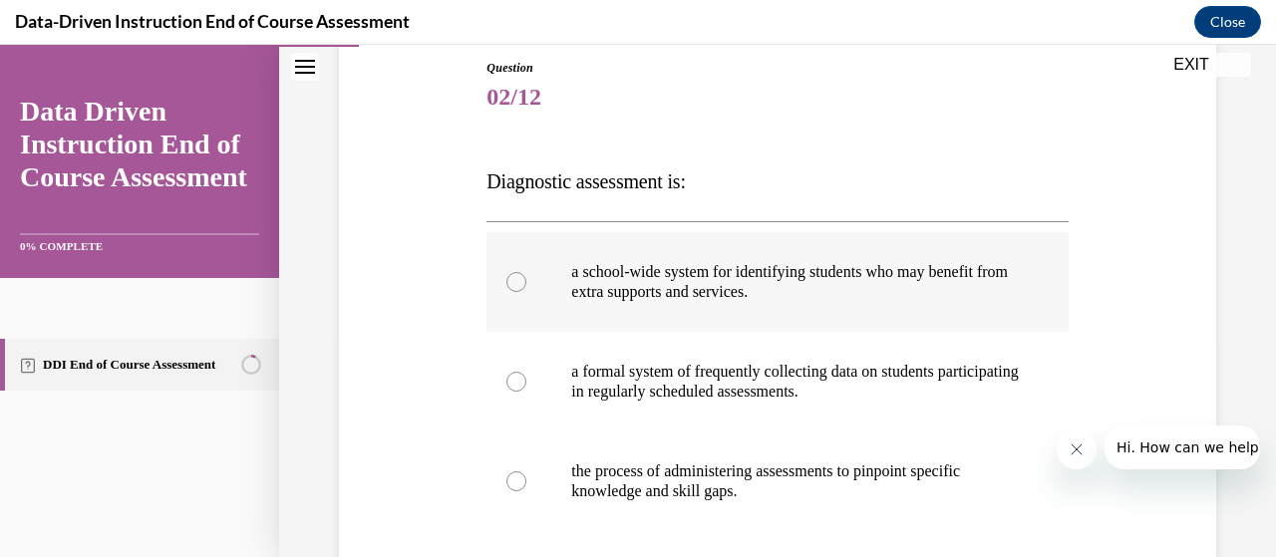
click at [723, 312] on label "a school-wide system for identifying students who may benefit from extra suppor…" at bounding box center [777, 282] width 581 height 100
click at [526, 292] on input "a school-wide system for identifying students who may benefit from extra suppor…" at bounding box center [517, 282] width 20 height 20
radio input "true"
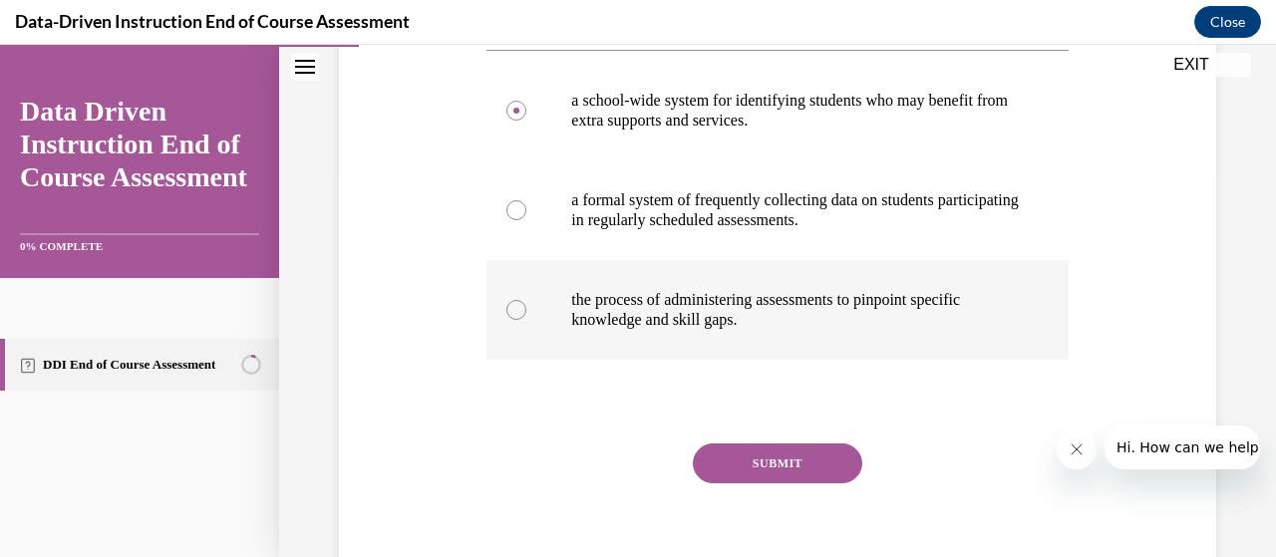
scroll to position [396, 0]
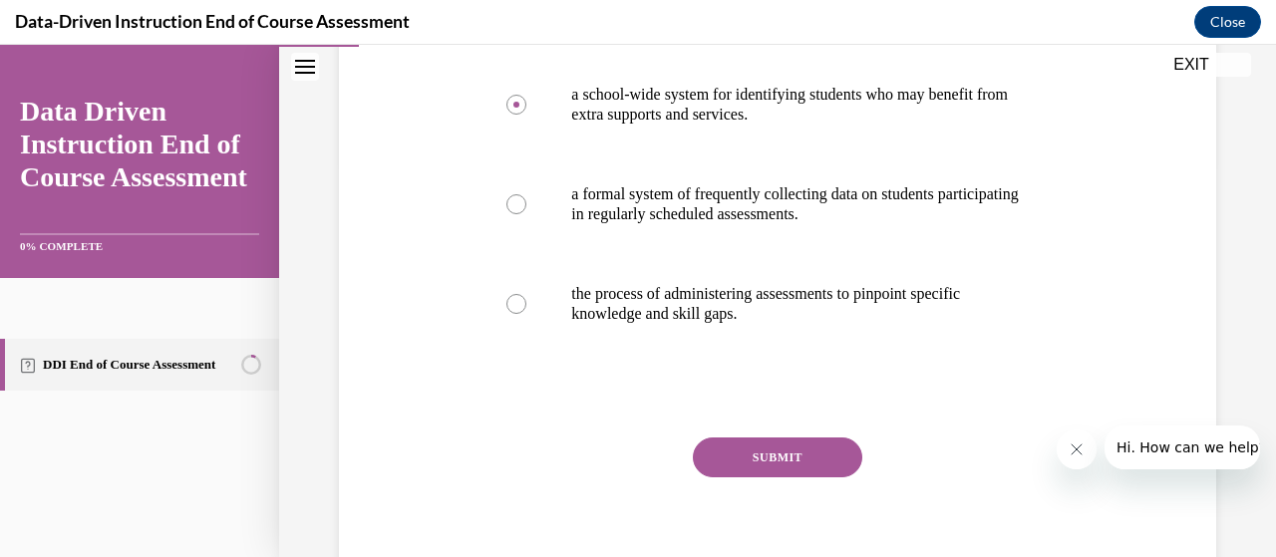
click at [765, 459] on button "SUBMIT" at bounding box center [778, 458] width 170 height 40
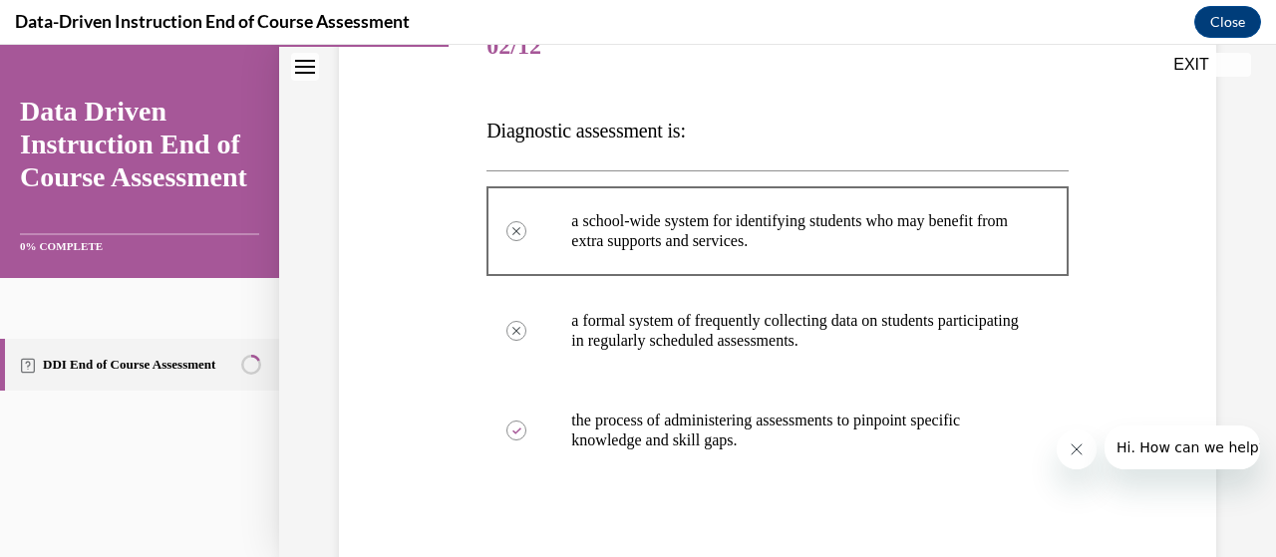
scroll to position [640, 0]
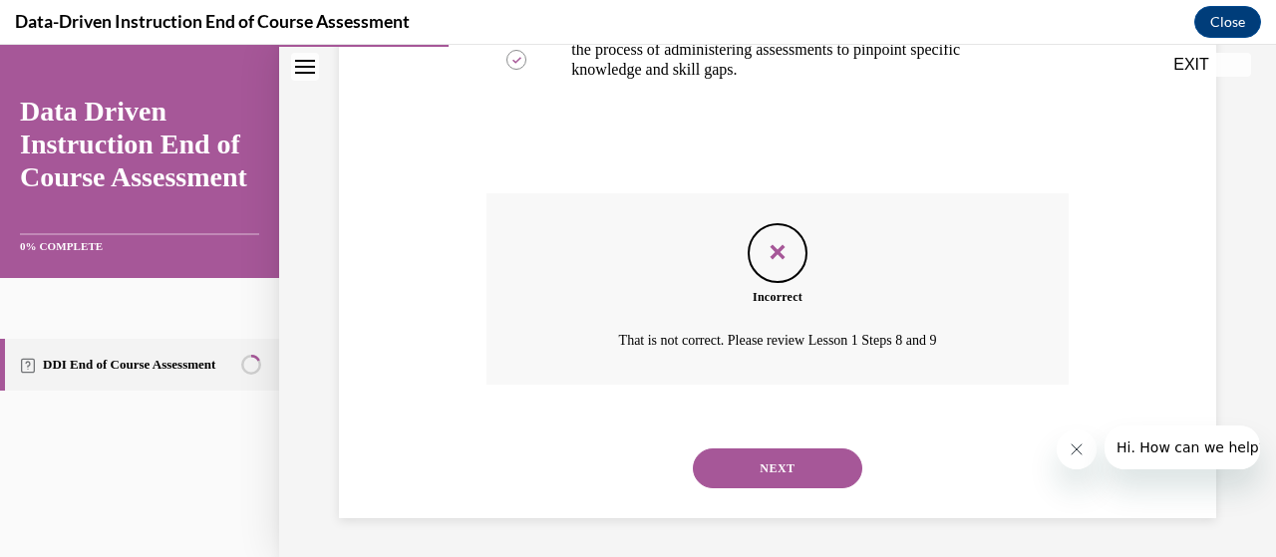
click at [764, 460] on button "NEXT" at bounding box center [778, 469] width 170 height 40
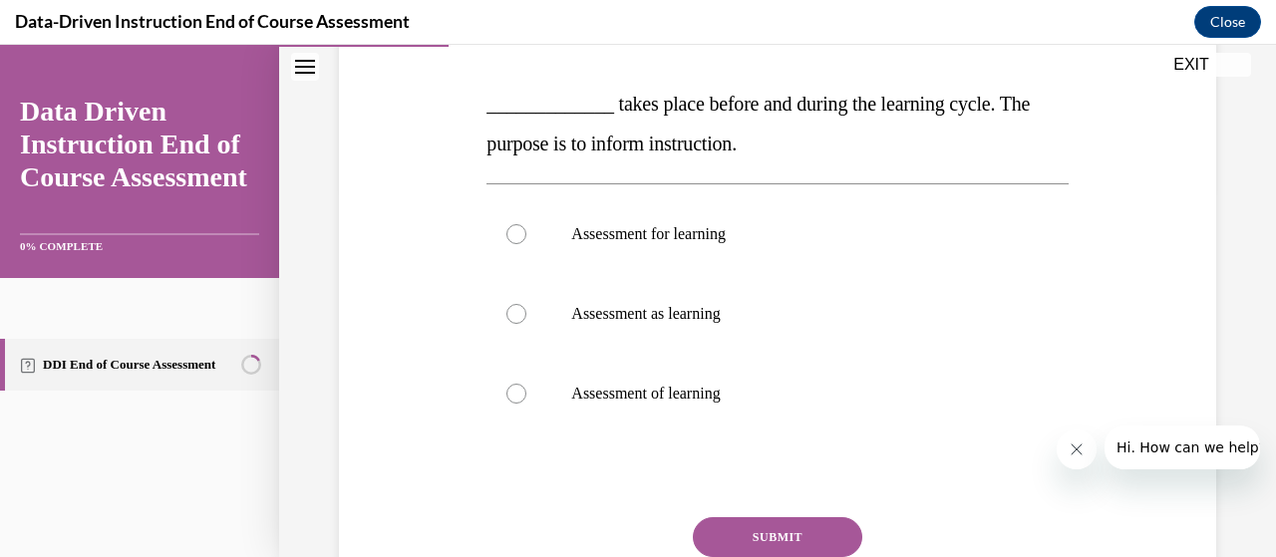
scroll to position [371, 0]
drag, startPoint x: 689, startPoint y: 404, endPoint x: 663, endPoint y: 400, distance: 26.2
click at [663, 400] on p "Assessment of learning" at bounding box center [794, 393] width 447 height 20
click at [526, 400] on input "Assessment of learning" at bounding box center [517, 393] width 20 height 20
radio input "true"
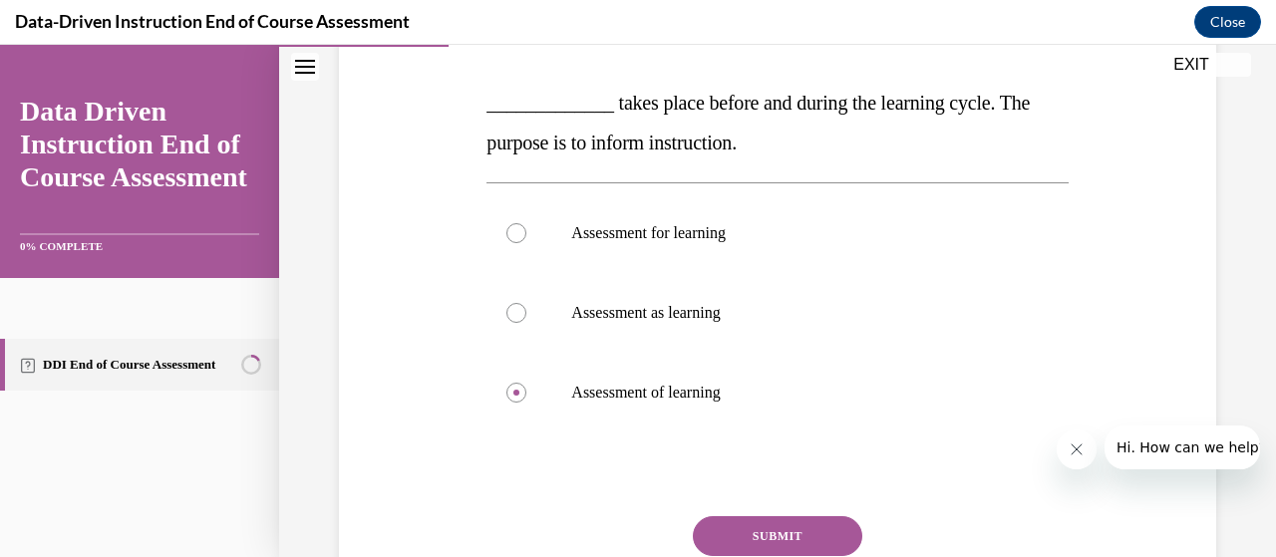
click at [789, 530] on button "SUBMIT" at bounding box center [778, 537] width 170 height 40
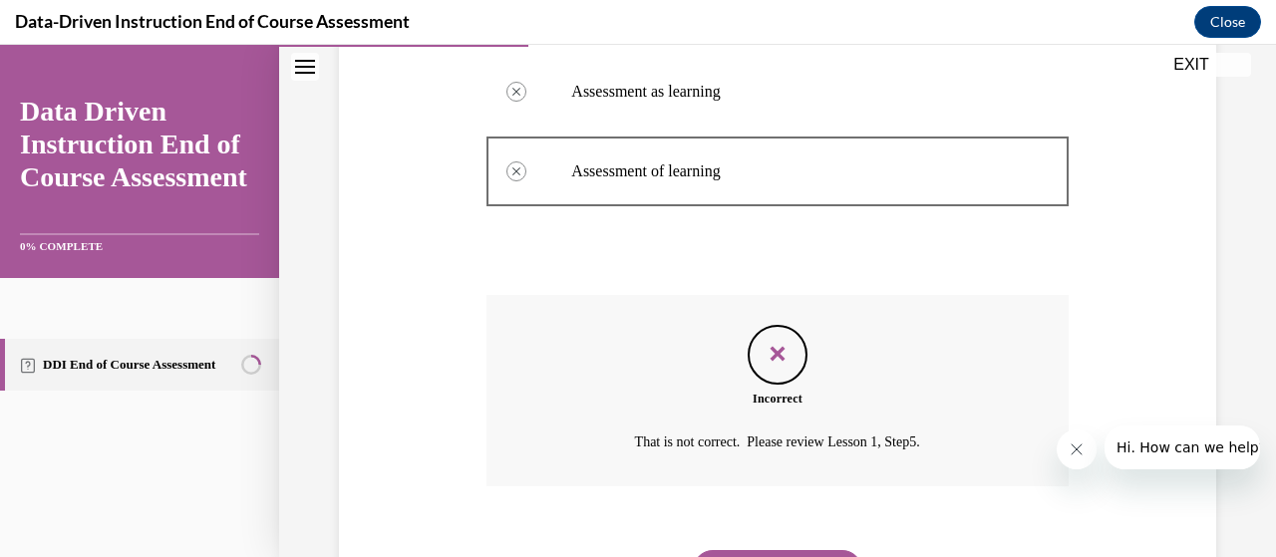
scroll to position [694, 0]
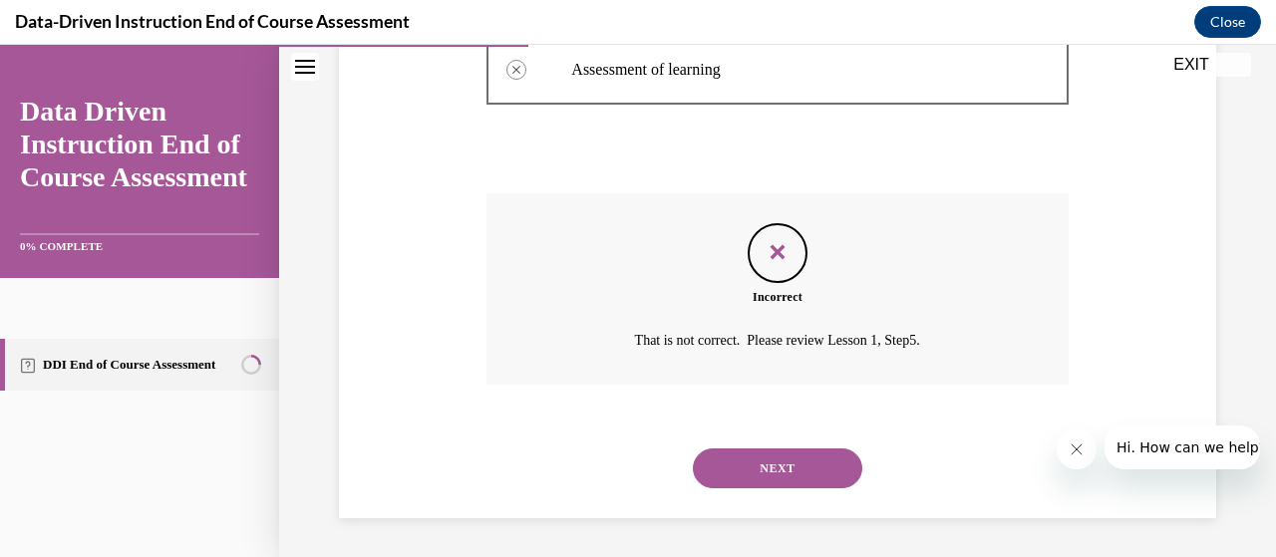
click at [768, 472] on button "NEXT" at bounding box center [778, 469] width 170 height 40
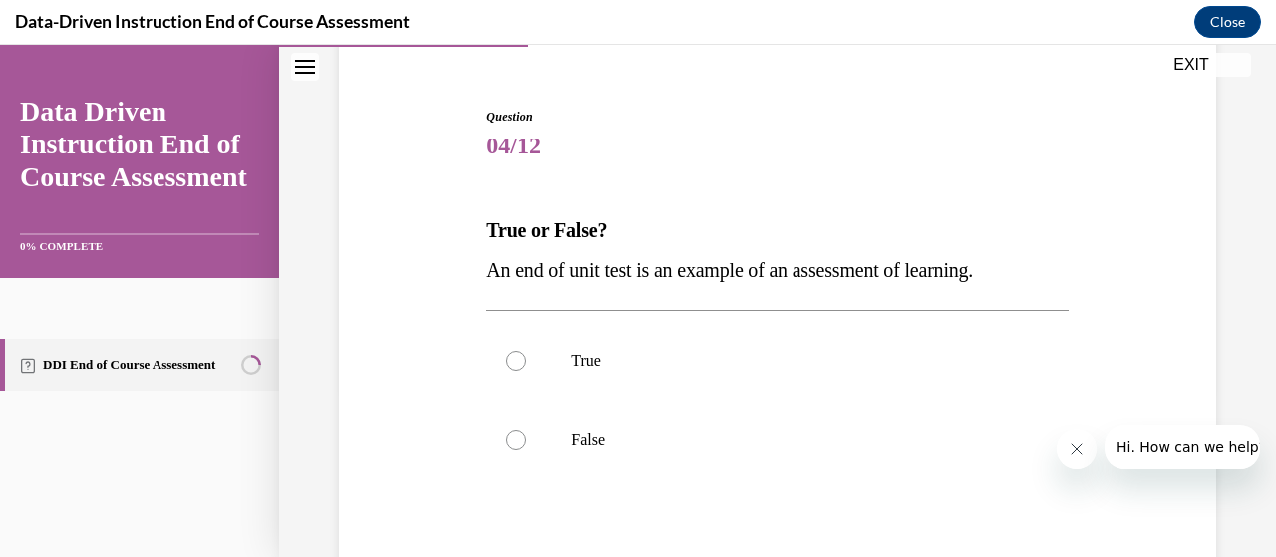
scroll to position [177, 0]
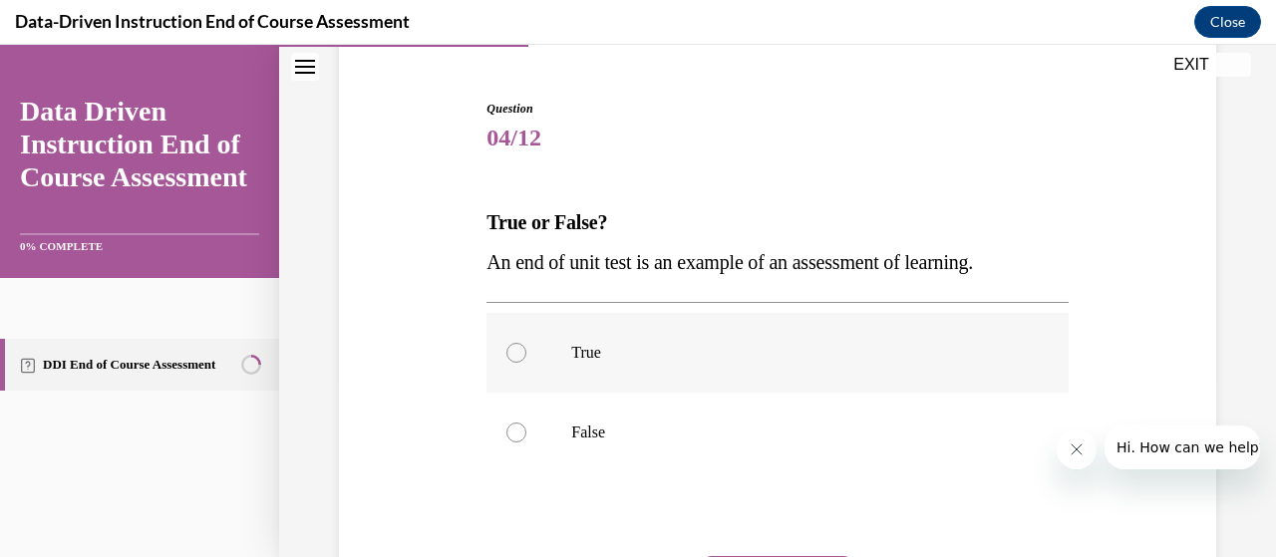
click at [626, 371] on label "True" at bounding box center [777, 353] width 581 height 80
click at [526, 363] on input "True" at bounding box center [517, 353] width 20 height 20
radio input "true"
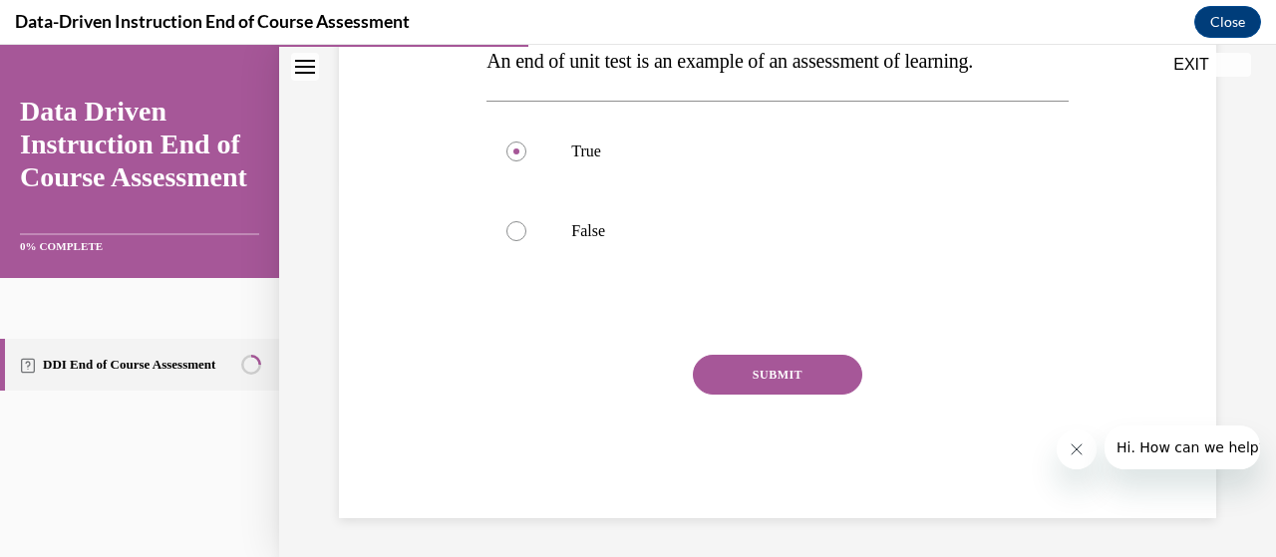
click at [734, 387] on button "SUBMIT" at bounding box center [778, 375] width 170 height 40
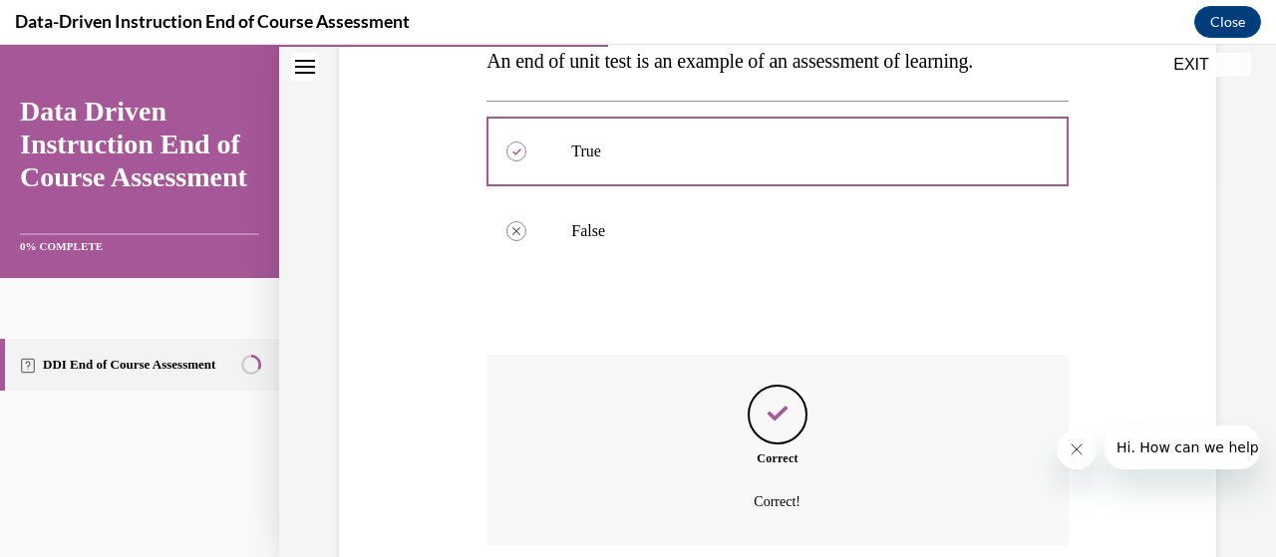
scroll to position [540, 0]
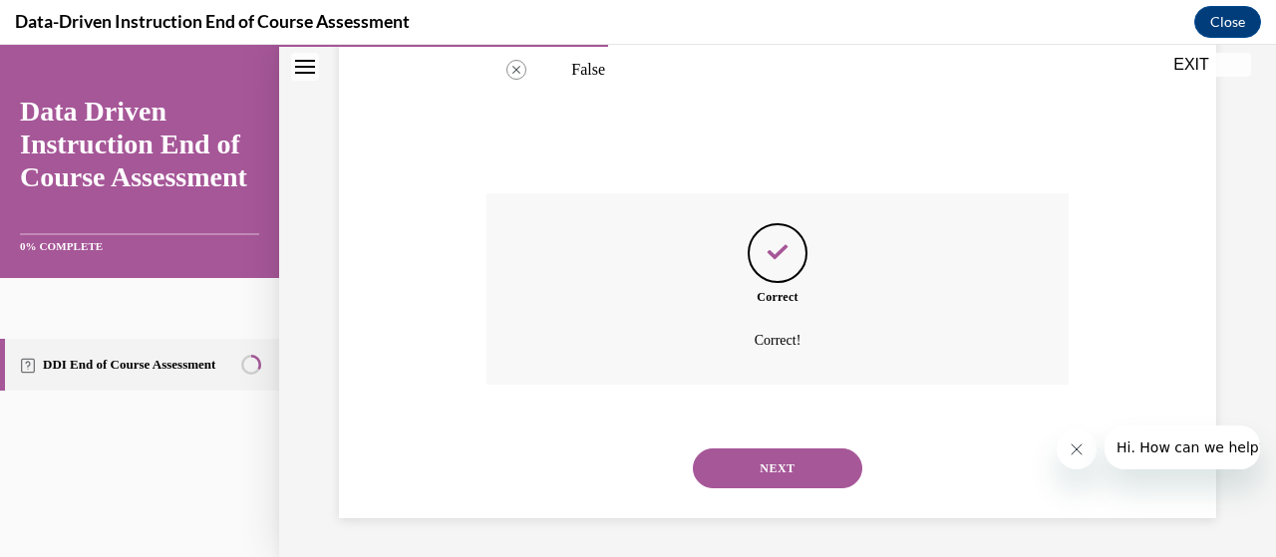
click at [736, 467] on button "NEXT" at bounding box center [778, 469] width 170 height 40
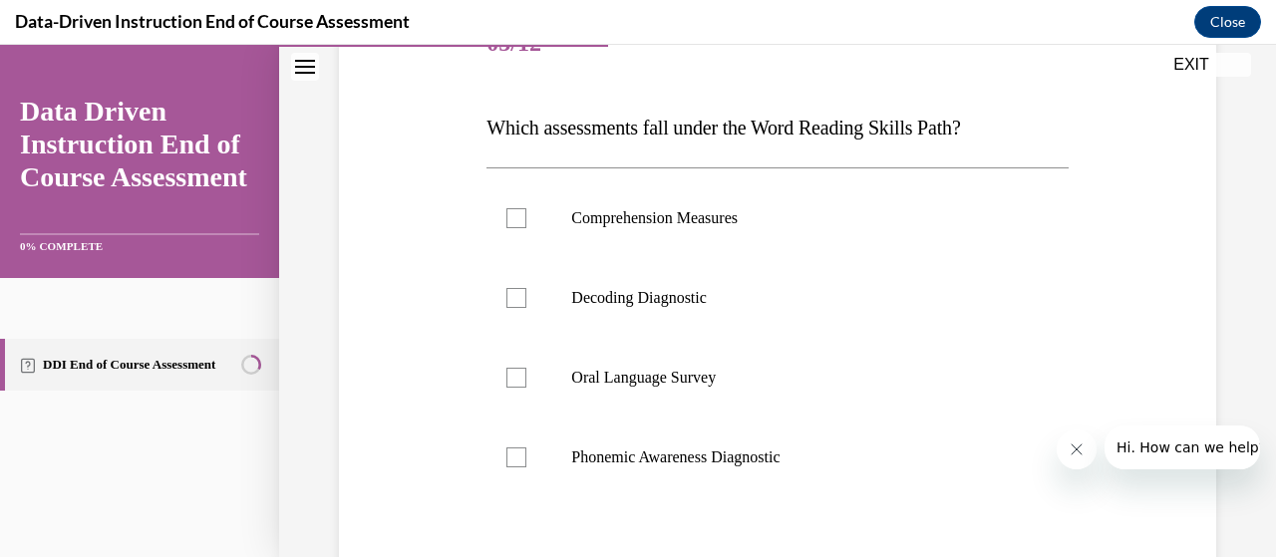
scroll to position [273, 0]
click at [676, 304] on p "Decoding Diagnostic" at bounding box center [794, 297] width 447 height 20
click at [526, 304] on input "Decoding Diagnostic" at bounding box center [517, 297] width 20 height 20
checkbox input "true"
click at [668, 454] on p "Phonemic Awareness Diagnostic" at bounding box center [794, 457] width 447 height 20
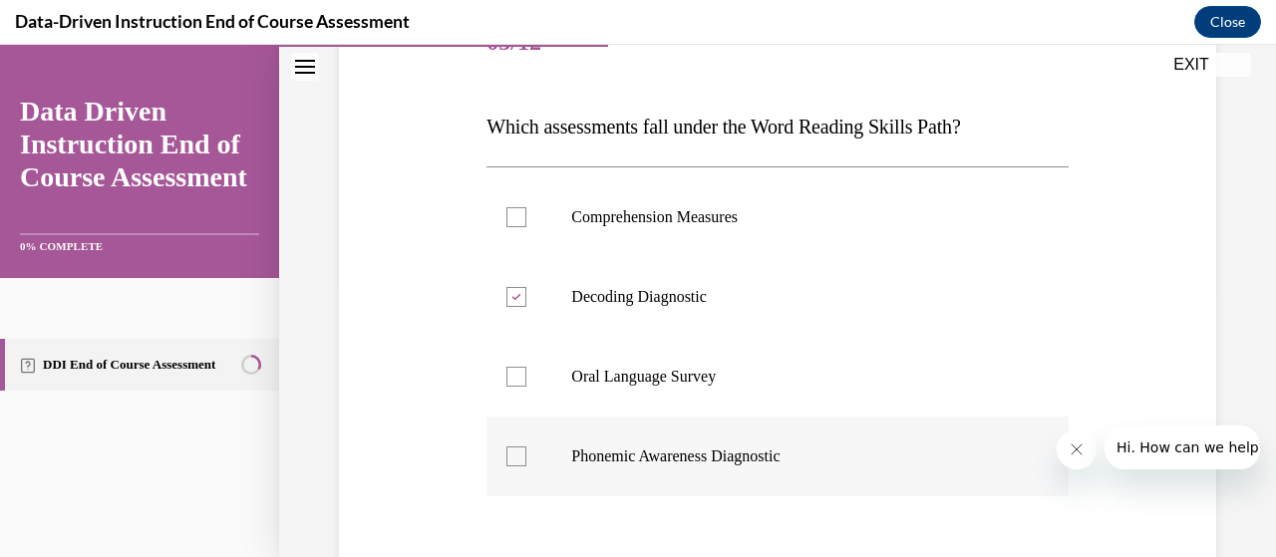
click at [526, 454] on input "Phonemic Awareness Diagnostic" at bounding box center [517, 457] width 20 height 20
checkbox input "true"
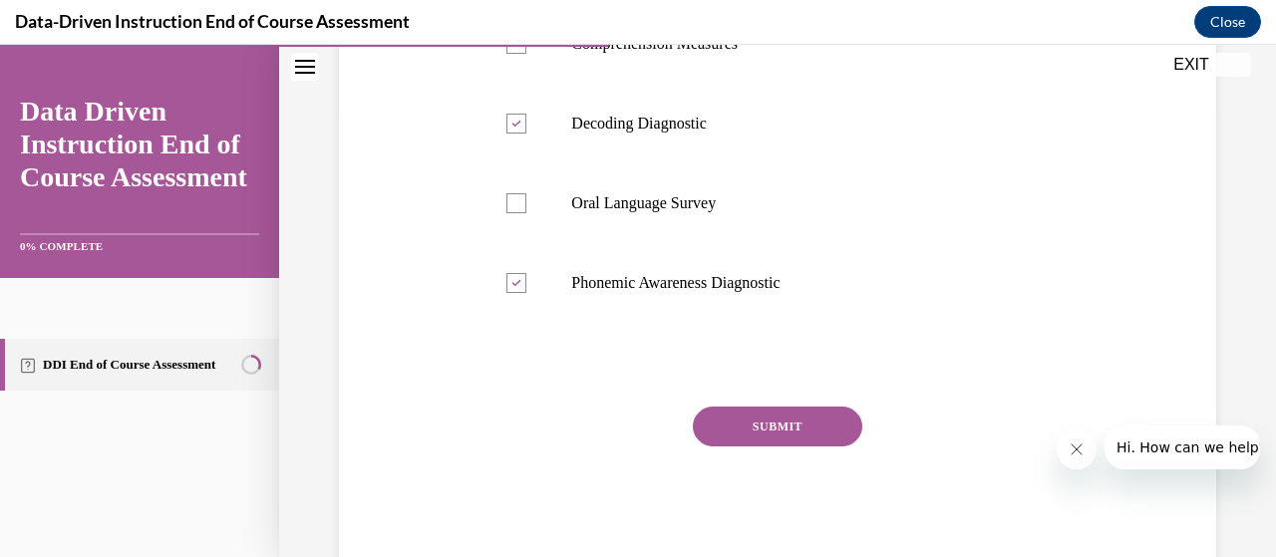
click at [758, 432] on button "SUBMIT" at bounding box center [778, 427] width 170 height 40
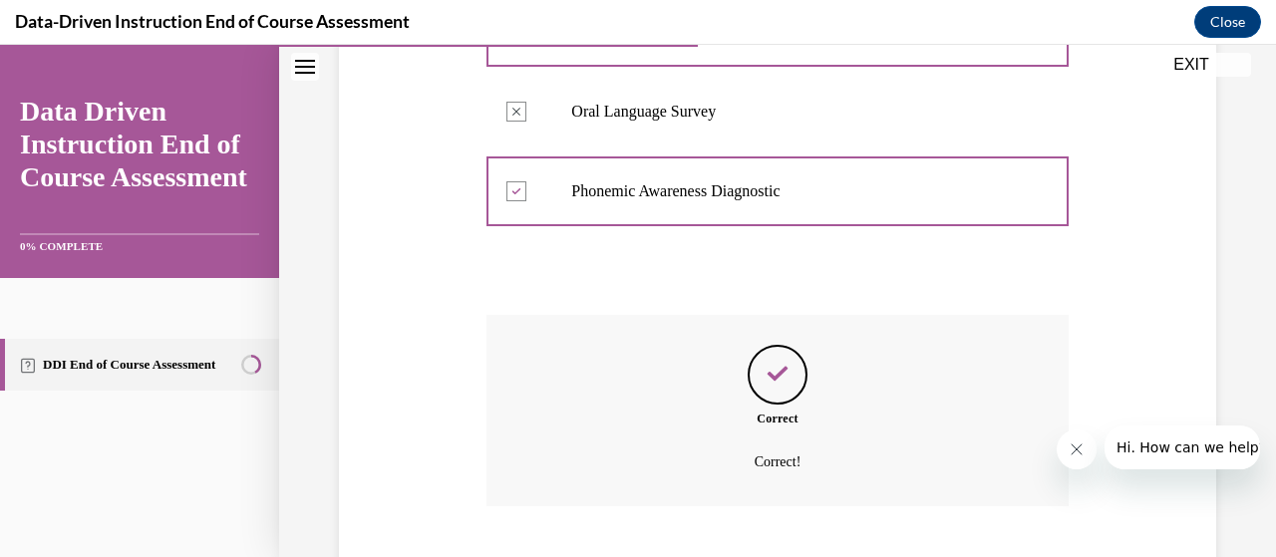
scroll to position [660, 0]
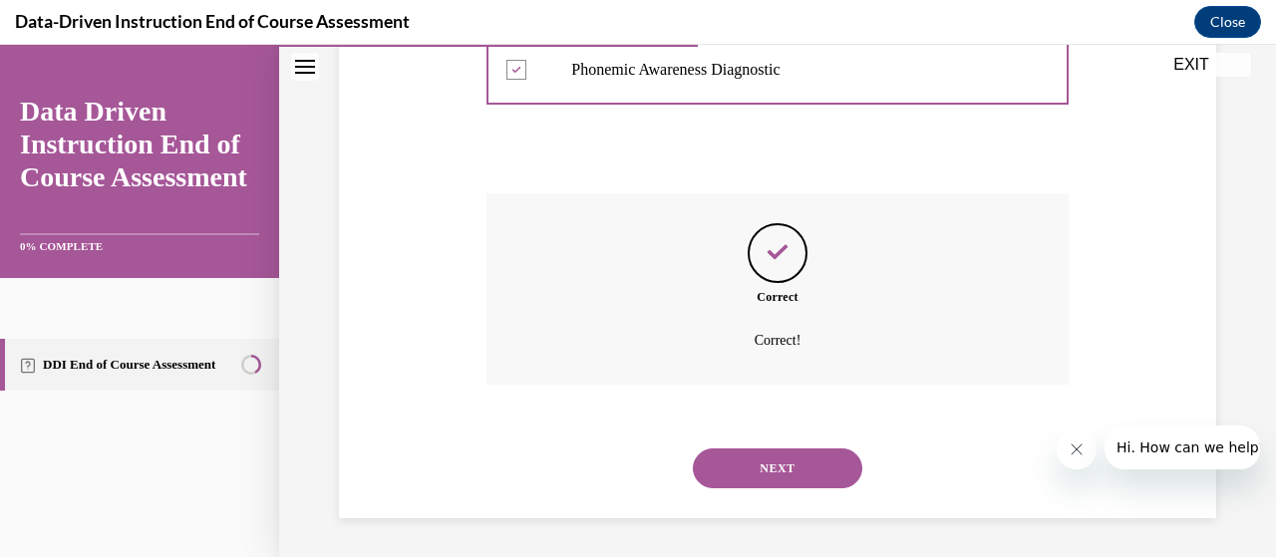
click at [752, 464] on button "NEXT" at bounding box center [778, 469] width 170 height 40
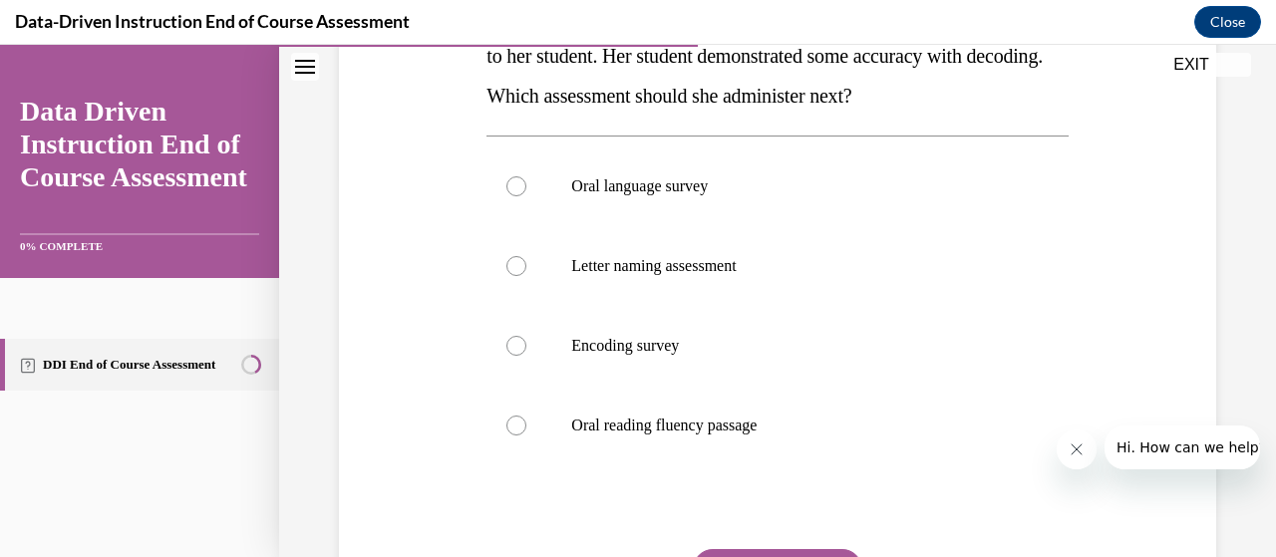
scroll to position [383, 0]
click at [720, 434] on p "Oral reading fluency passage" at bounding box center [794, 427] width 447 height 20
click at [526, 434] on input "Oral reading fluency passage" at bounding box center [517, 427] width 20 height 20
radio input "true"
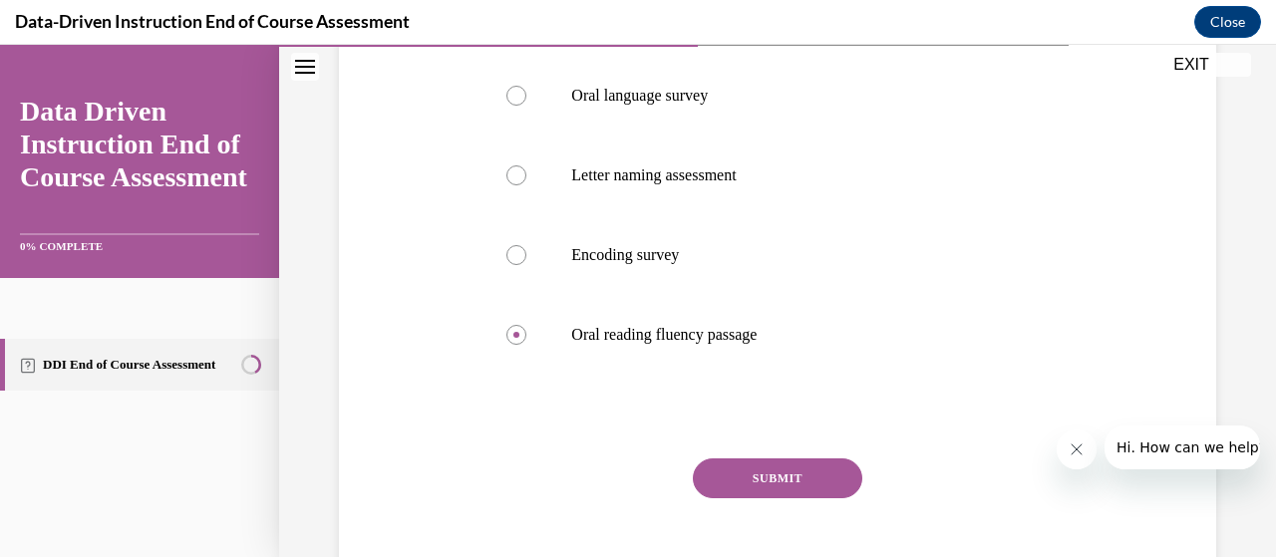
click at [750, 470] on button "SUBMIT" at bounding box center [778, 479] width 170 height 40
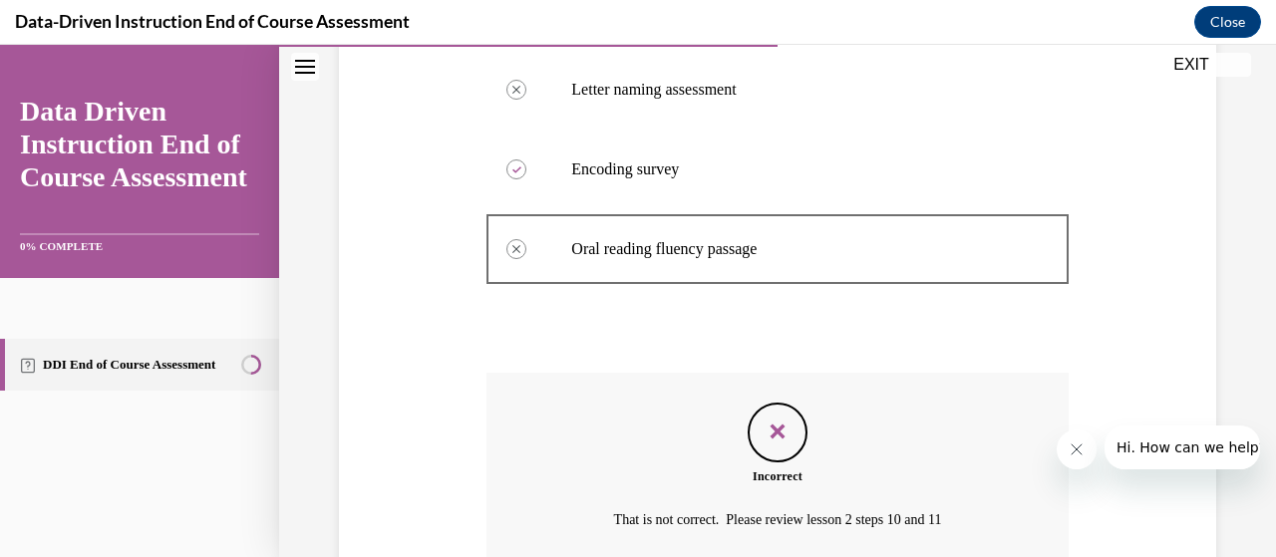
scroll to position [740, 0]
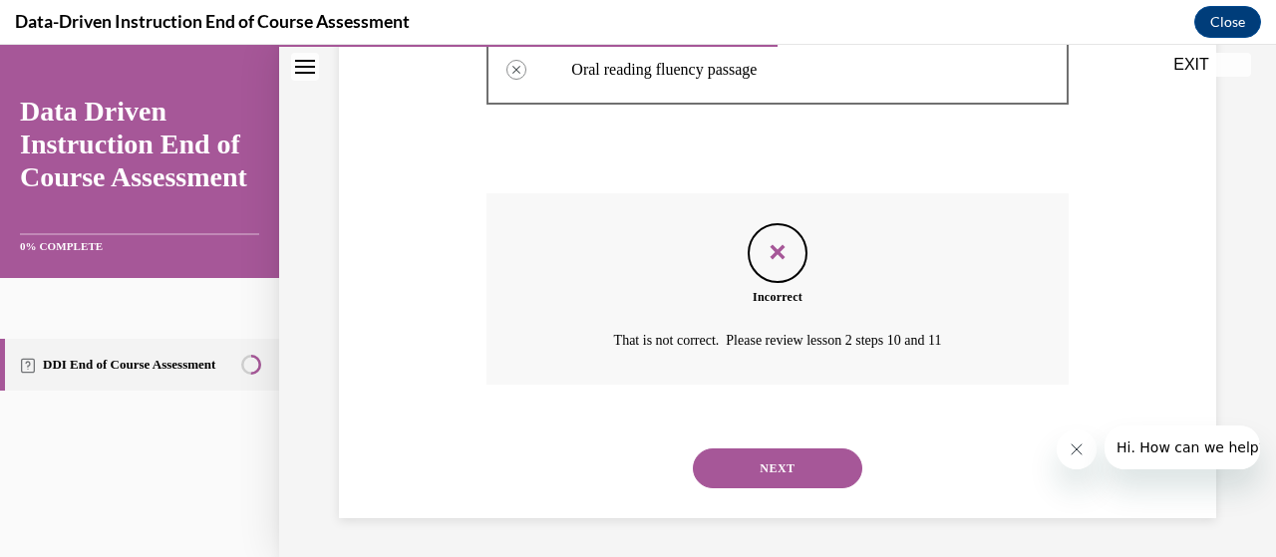
click at [772, 480] on button "NEXT" at bounding box center [778, 469] width 170 height 40
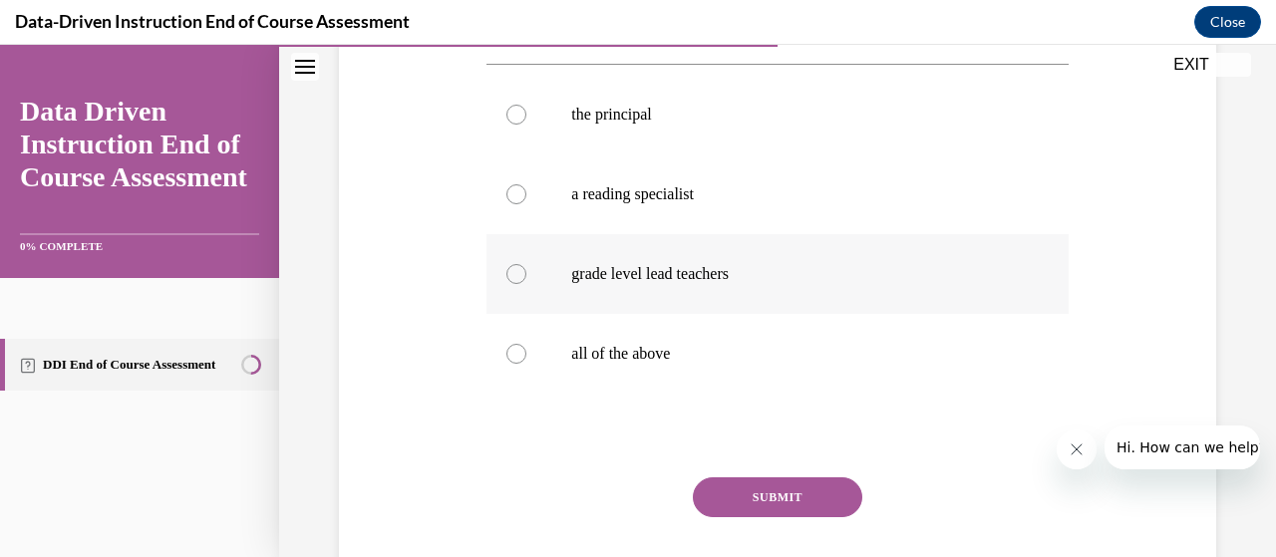
scroll to position [382, 0]
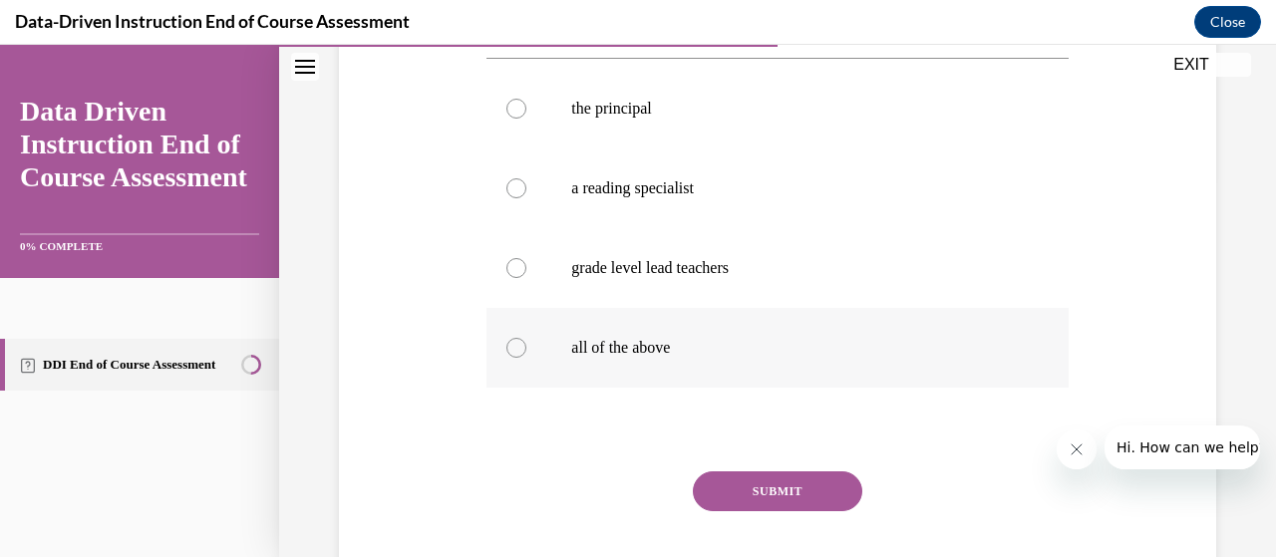
click at [705, 378] on label "all of the above" at bounding box center [777, 348] width 581 height 80
click at [526, 358] on input "all of the above" at bounding box center [517, 348] width 20 height 20
radio input "true"
click at [760, 496] on button "SUBMIT" at bounding box center [778, 492] width 170 height 40
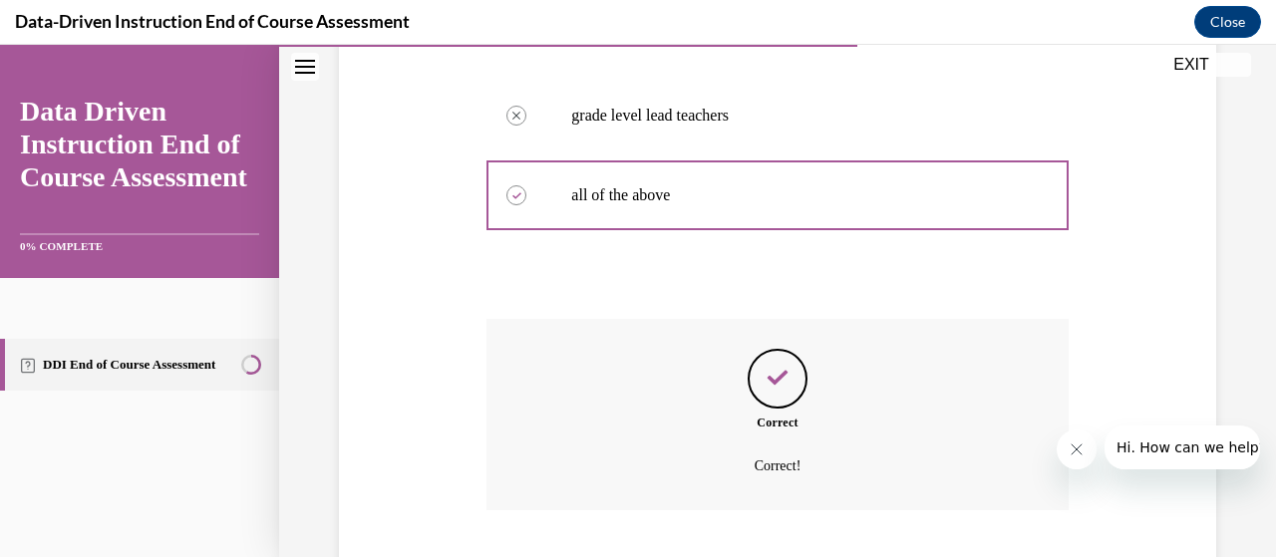
scroll to position [660, 0]
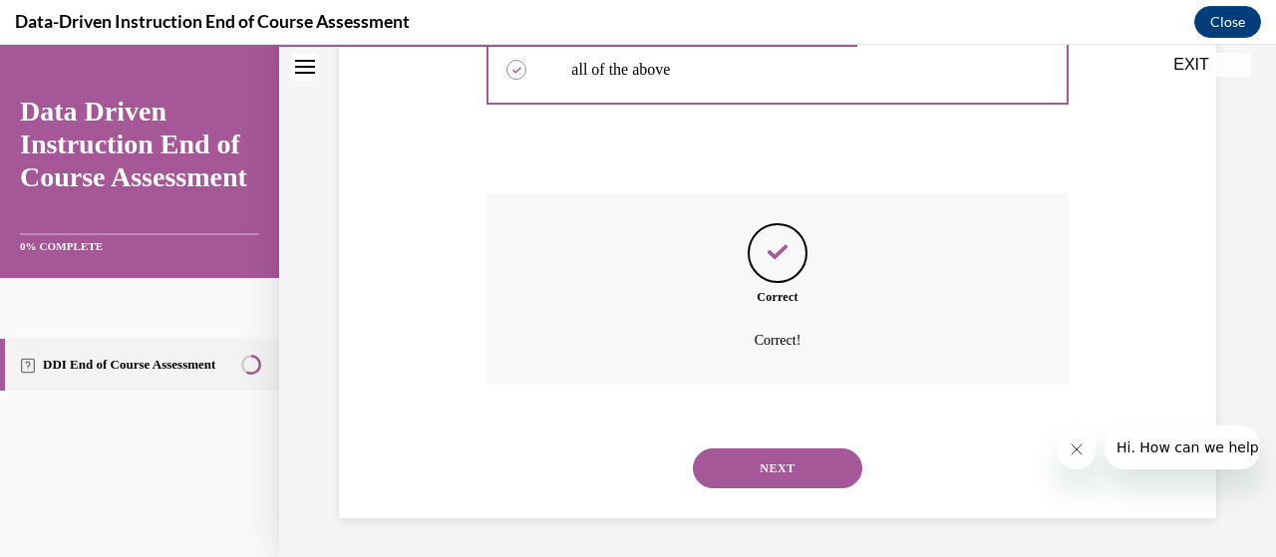
click at [755, 486] on button "NEXT" at bounding box center [778, 469] width 170 height 40
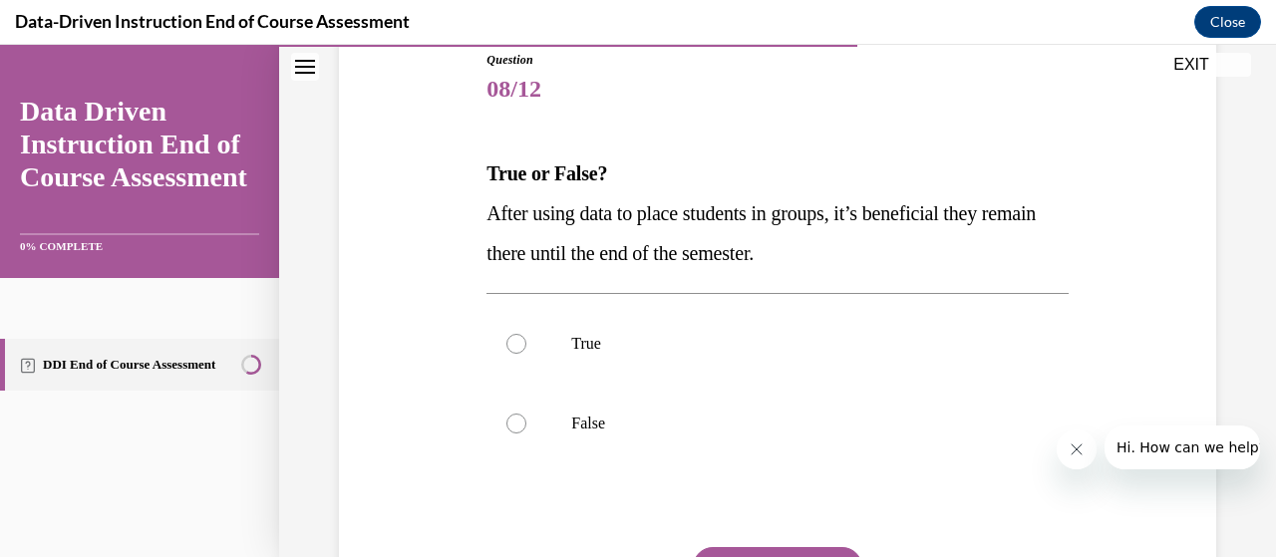
scroll to position [227, 0]
click at [710, 437] on label "False" at bounding box center [777, 423] width 581 height 80
click at [526, 433] on input "False" at bounding box center [517, 423] width 20 height 20
radio input "true"
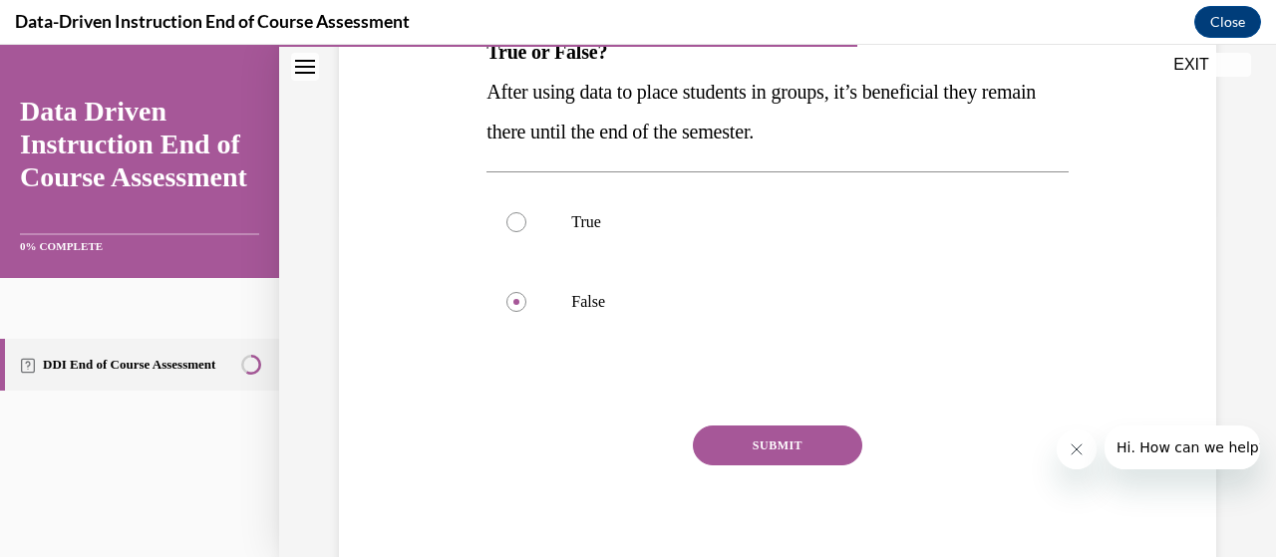
scroll to position [353, 0]
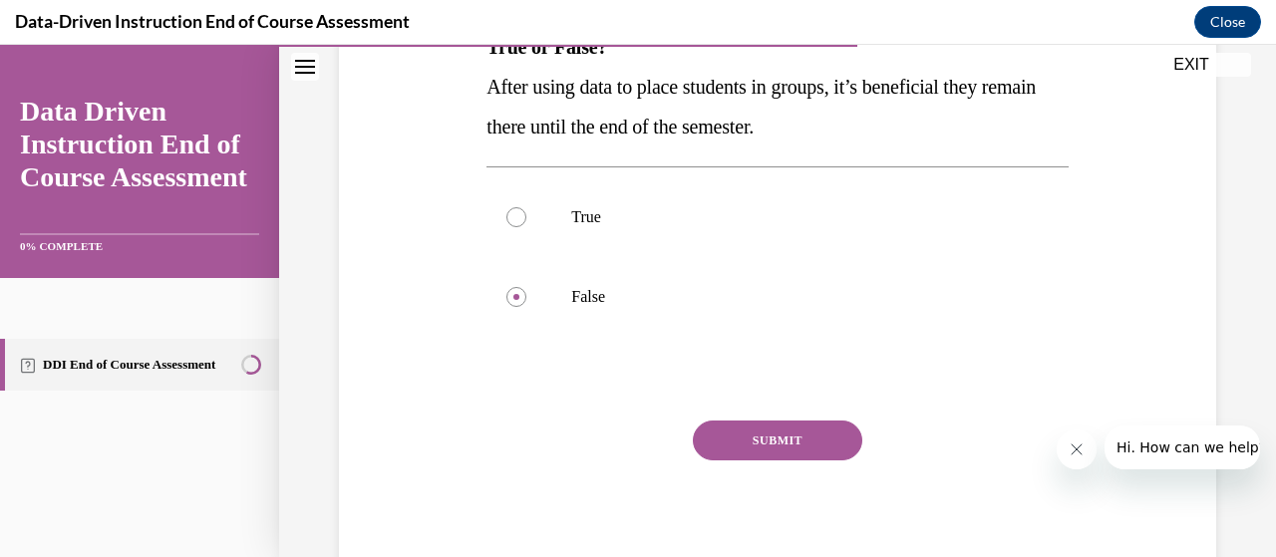
click at [740, 440] on button "SUBMIT" at bounding box center [778, 441] width 170 height 40
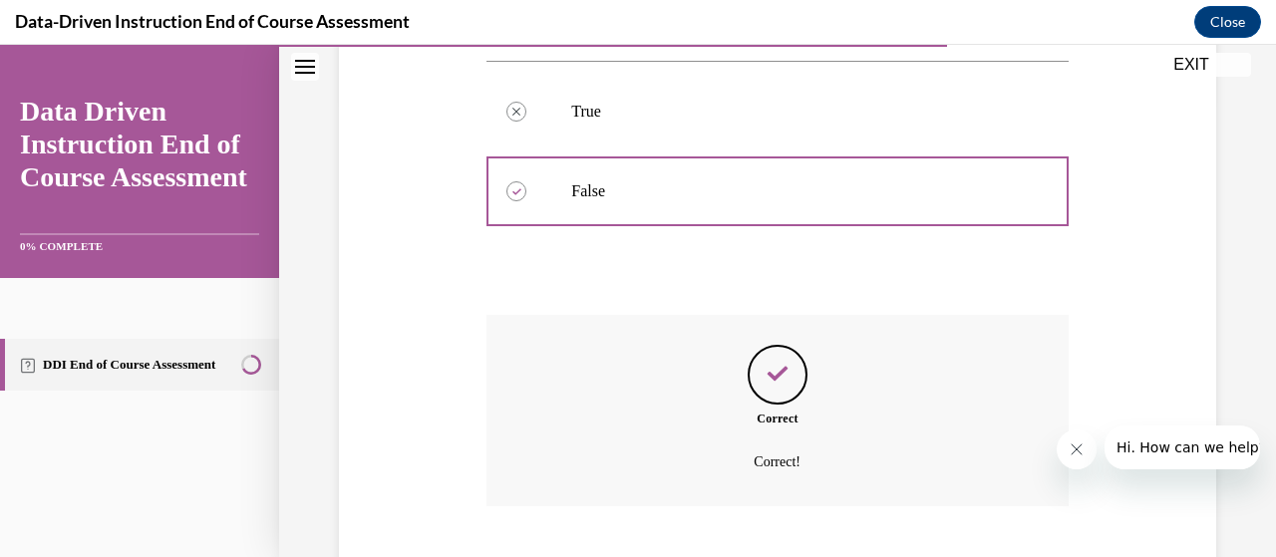
scroll to position [580, 0]
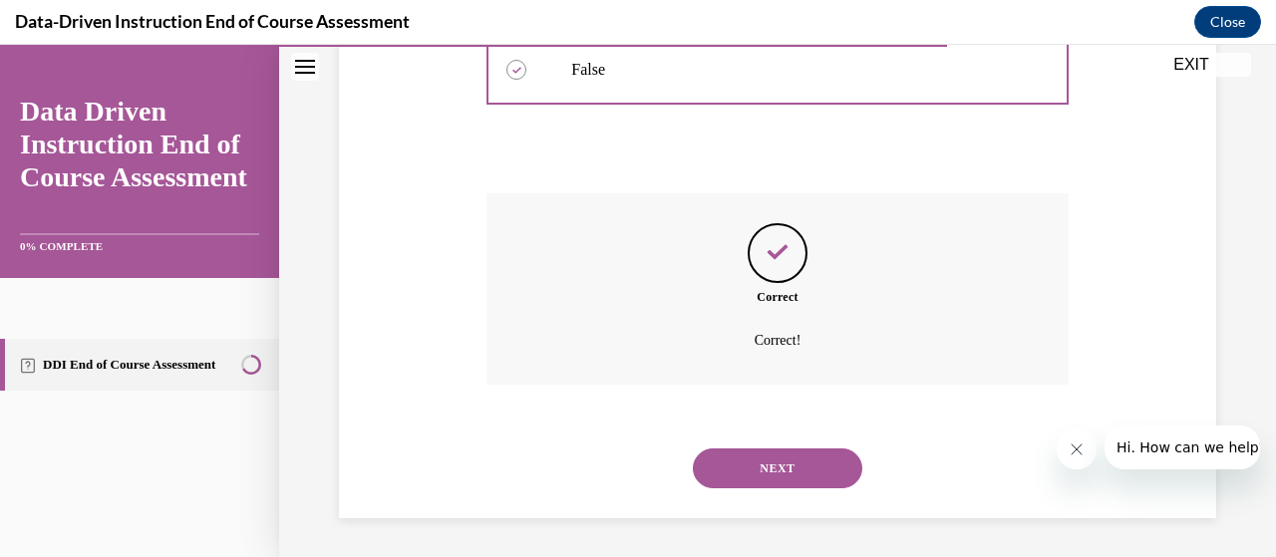
click at [736, 458] on button "NEXT" at bounding box center [778, 469] width 170 height 40
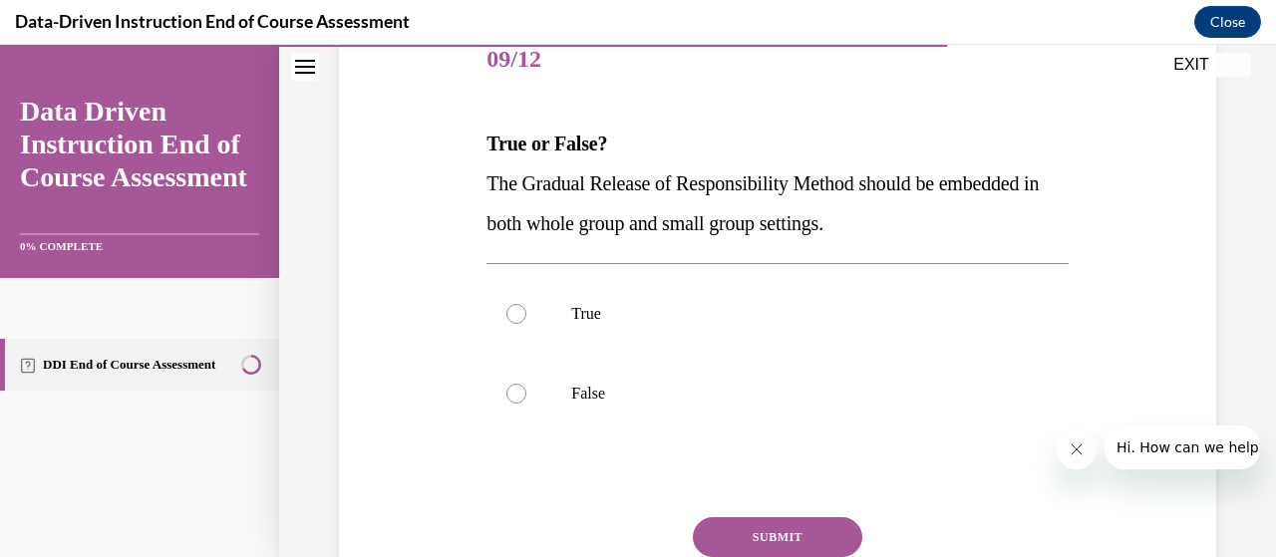
scroll to position [257, 0]
click at [672, 311] on p "True" at bounding box center [794, 313] width 447 height 20
click at [526, 311] on input "True" at bounding box center [517, 313] width 20 height 20
radio input "true"
click at [756, 525] on button "SUBMIT" at bounding box center [778, 537] width 170 height 40
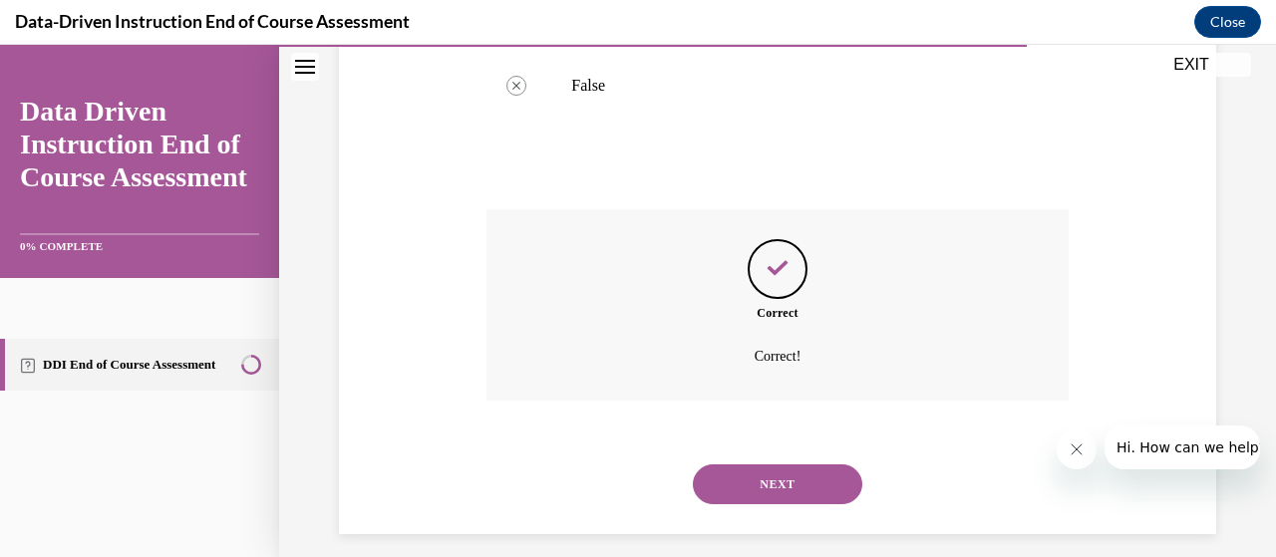
scroll to position [580, 0]
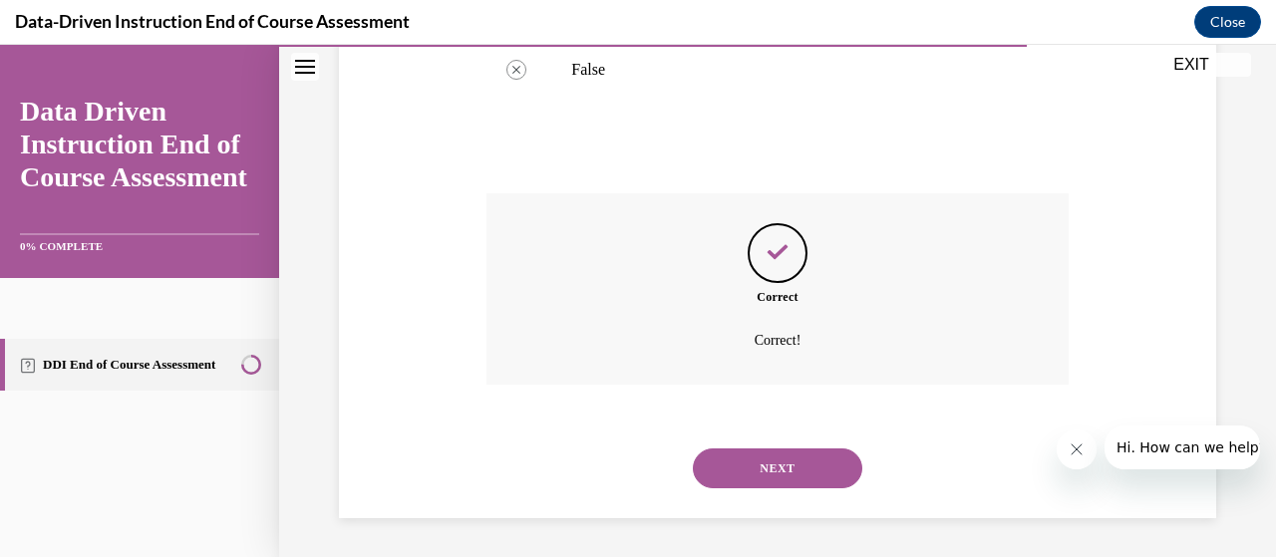
click at [725, 471] on button "NEXT" at bounding box center [778, 469] width 170 height 40
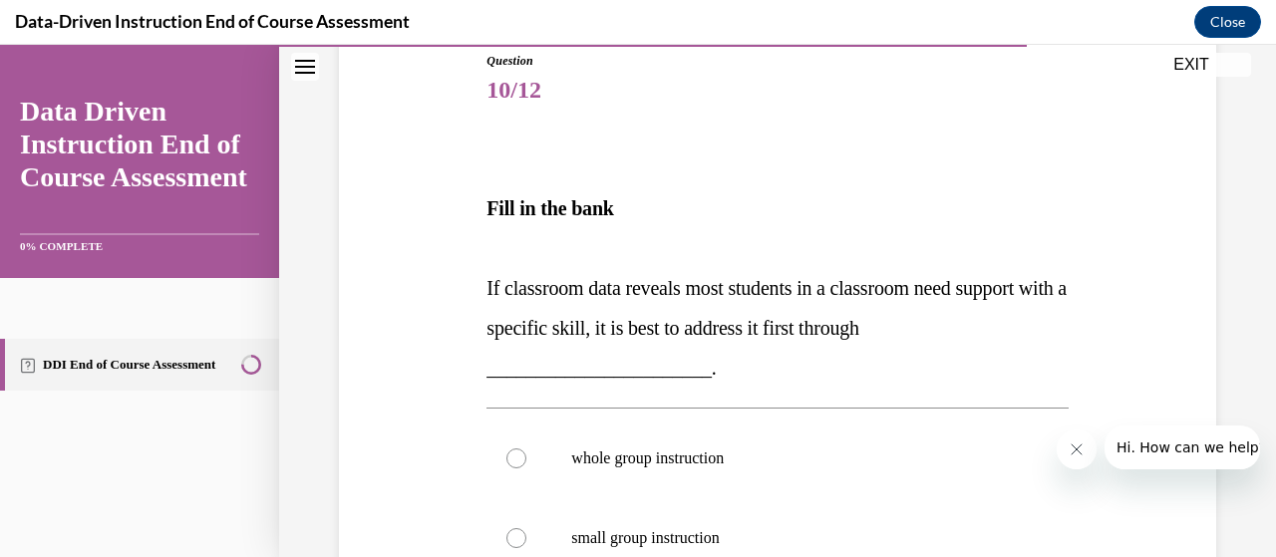
scroll to position [296, 0]
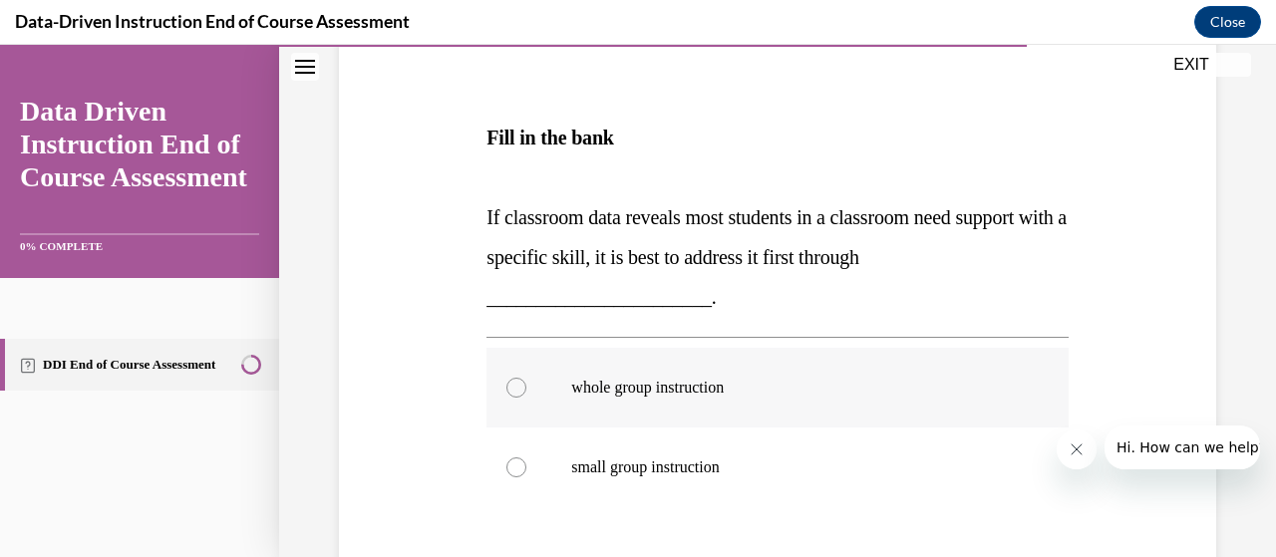
click at [706, 378] on p "whole group instruction" at bounding box center [794, 388] width 447 height 20
click at [526, 378] on input "whole group instruction" at bounding box center [517, 388] width 20 height 20
radio input "true"
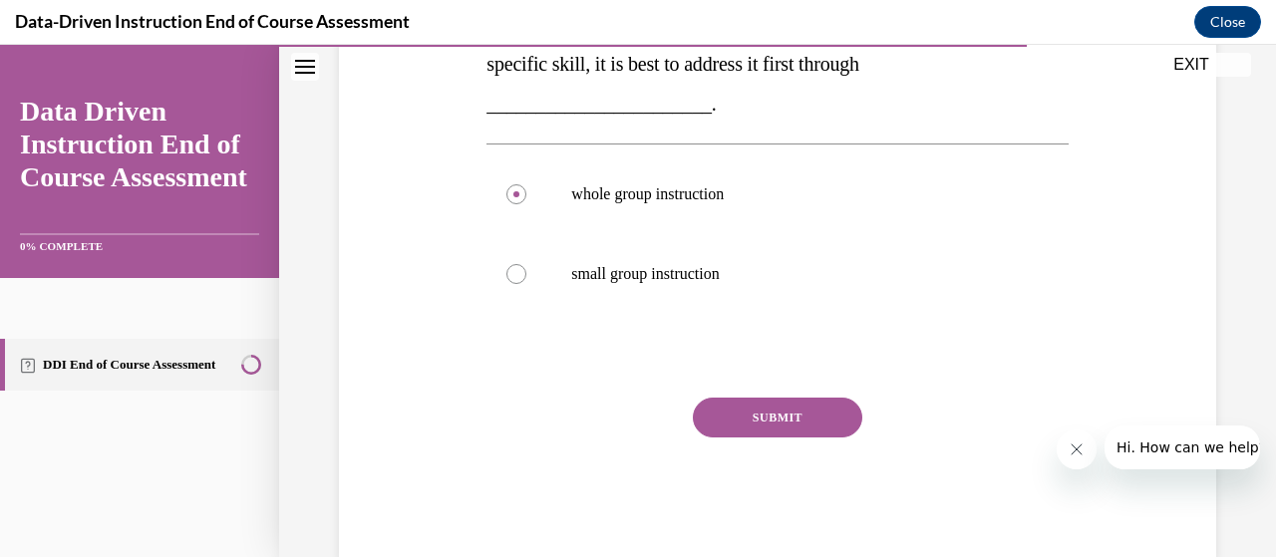
click at [732, 407] on button "SUBMIT" at bounding box center [778, 418] width 170 height 40
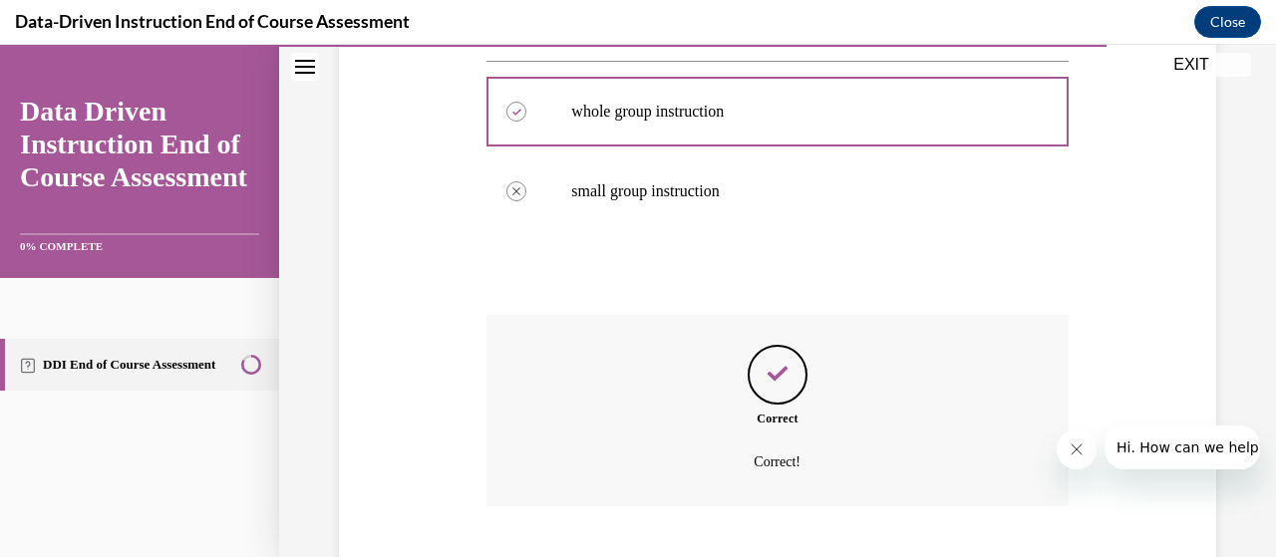
scroll to position [694, 0]
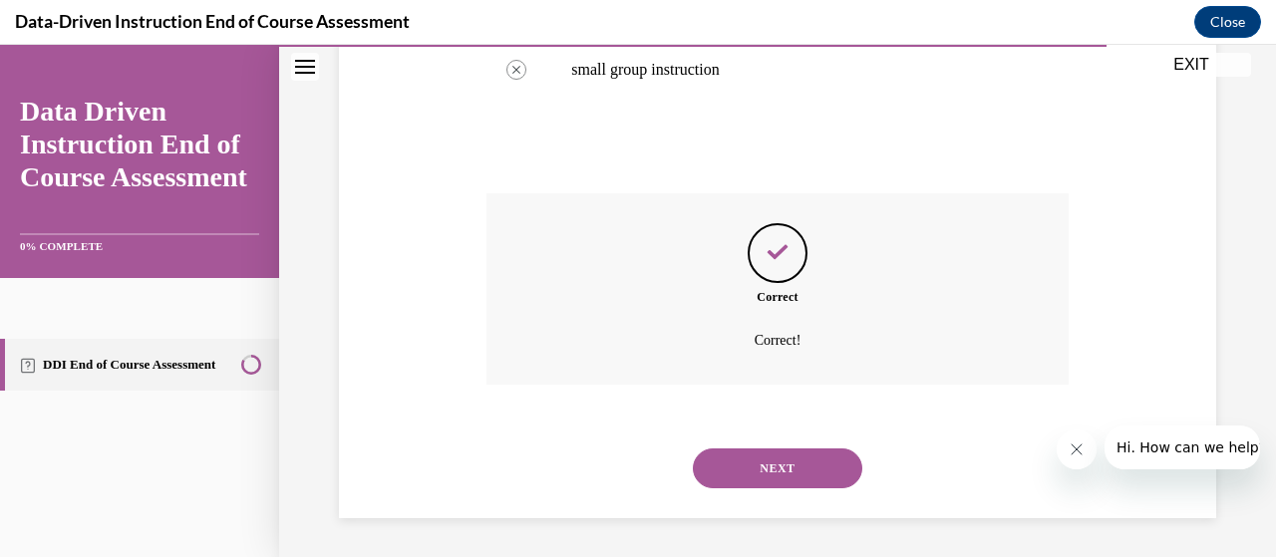
click at [741, 460] on button "NEXT" at bounding box center [778, 469] width 170 height 40
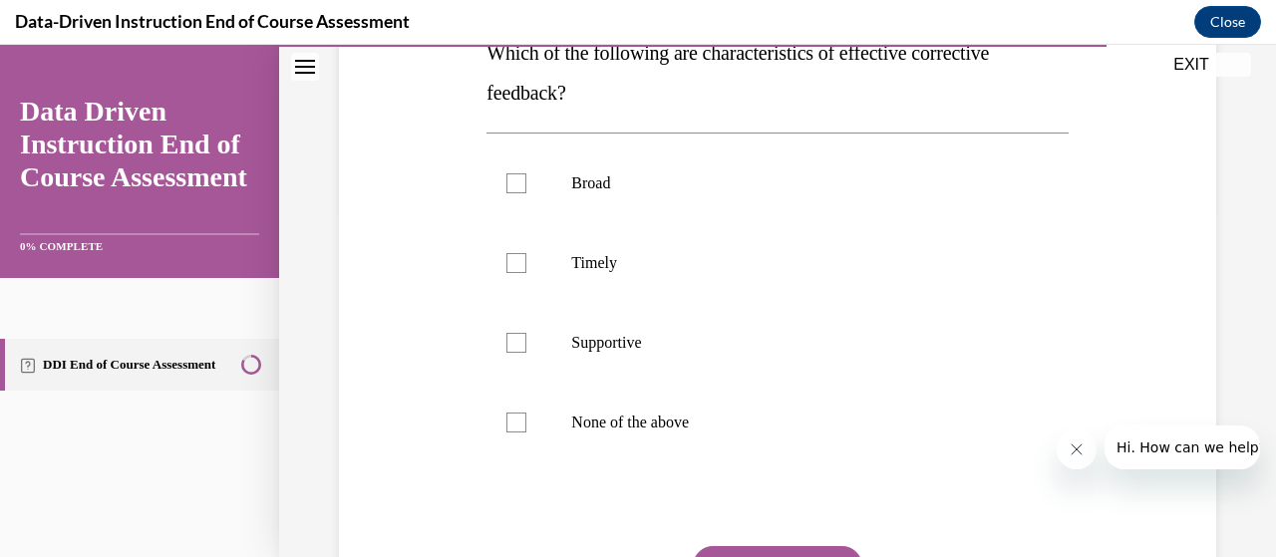
scroll to position [348, 0]
click at [628, 249] on label "Timely" at bounding box center [777, 262] width 581 height 80
click at [526, 252] on input "Timely" at bounding box center [517, 262] width 20 height 20
checkbox input "true"
click at [611, 340] on p "Supportive" at bounding box center [794, 342] width 447 height 20
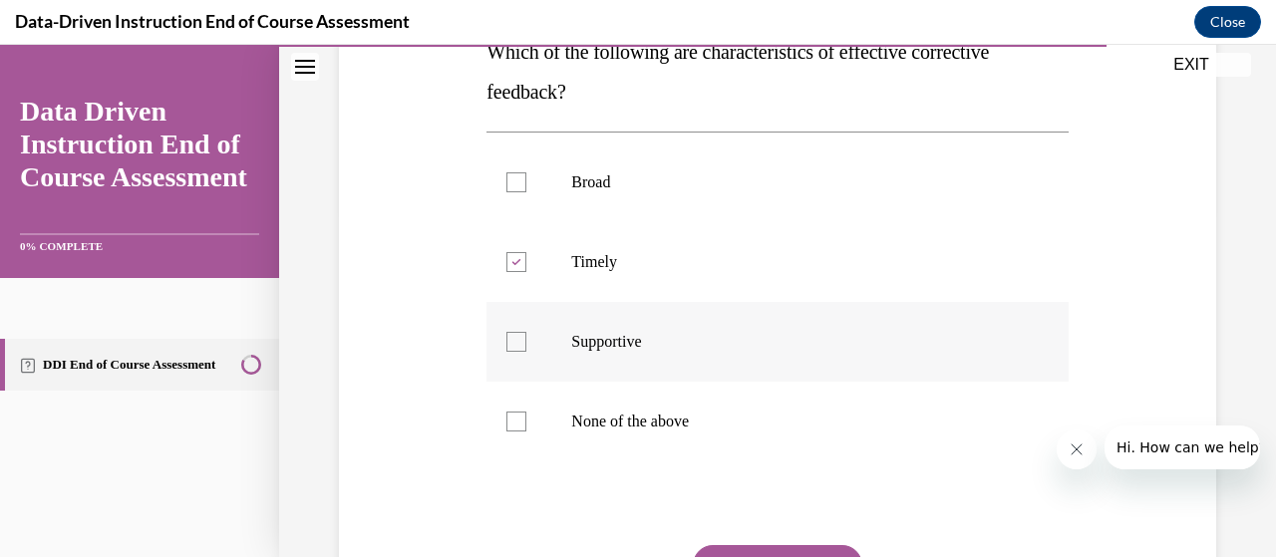
click at [526, 340] on input "Supportive" at bounding box center [517, 342] width 20 height 20
checkbox input "true"
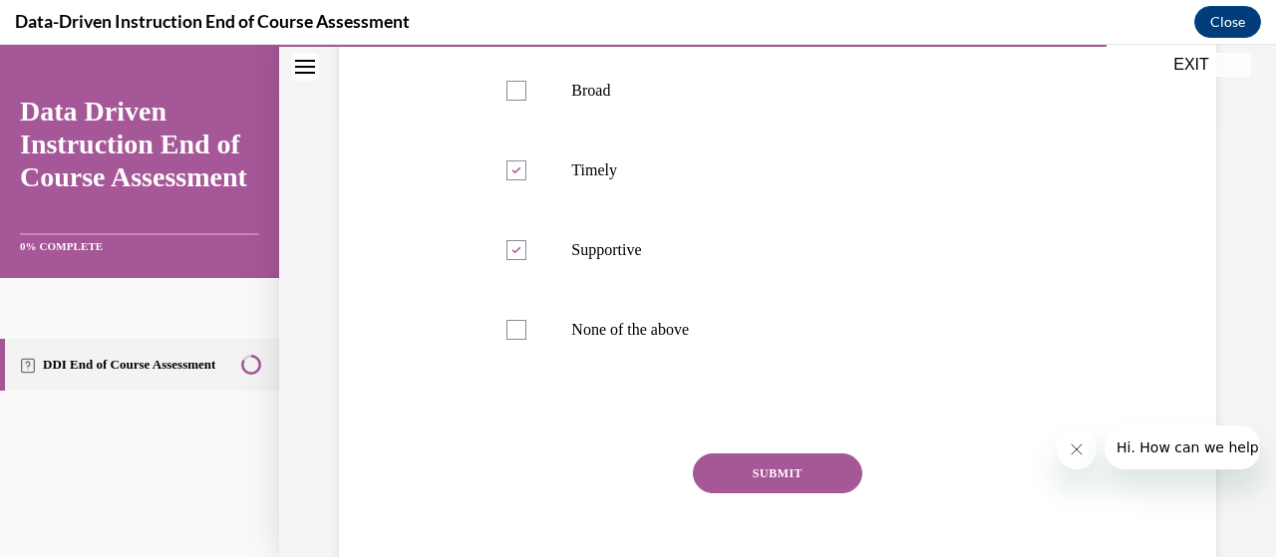
click at [745, 490] on button "SUBMIT" at bounding box center [778, 474] width 170 height 40
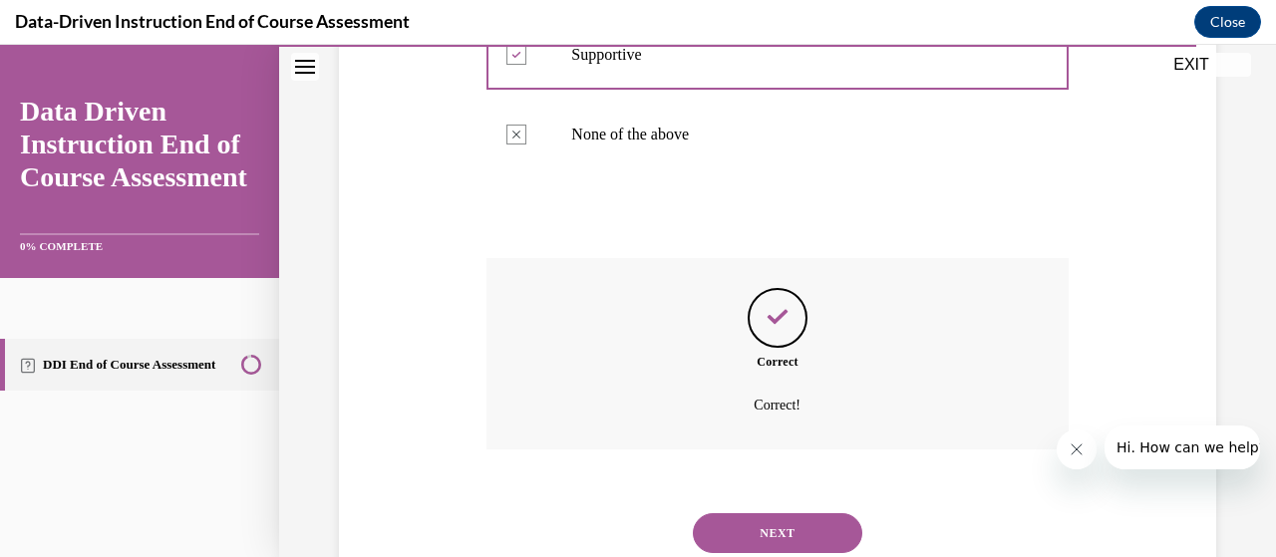
scroll to position [684, 0]
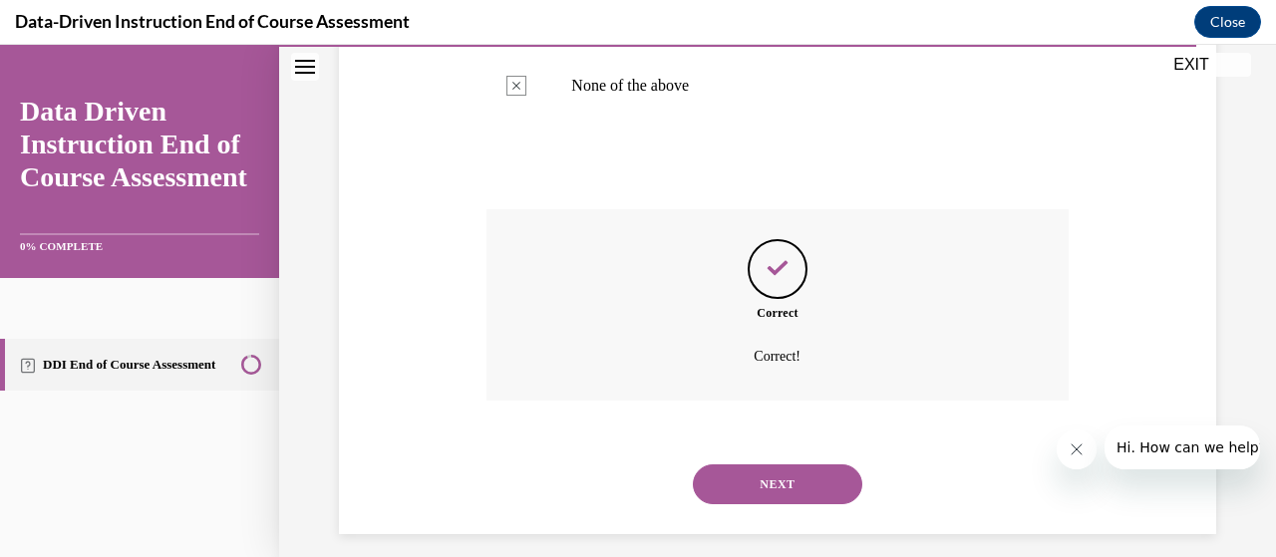
click at [745, 490] on button "NEXT" at bounding box center [778, 485] width 170 height 40
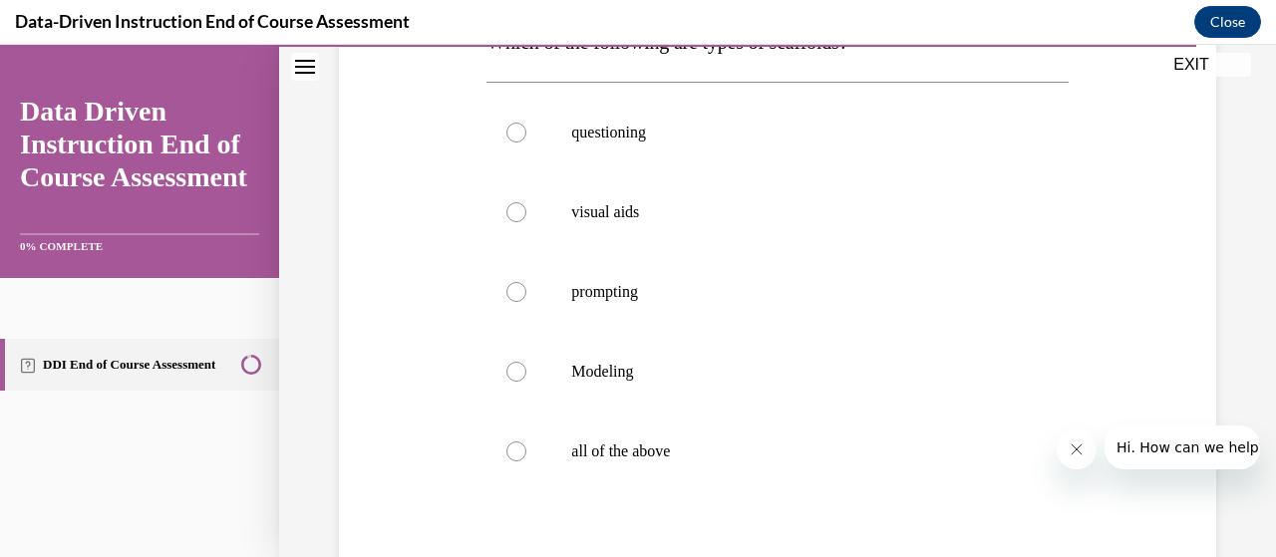
scroll to position [365, 0]
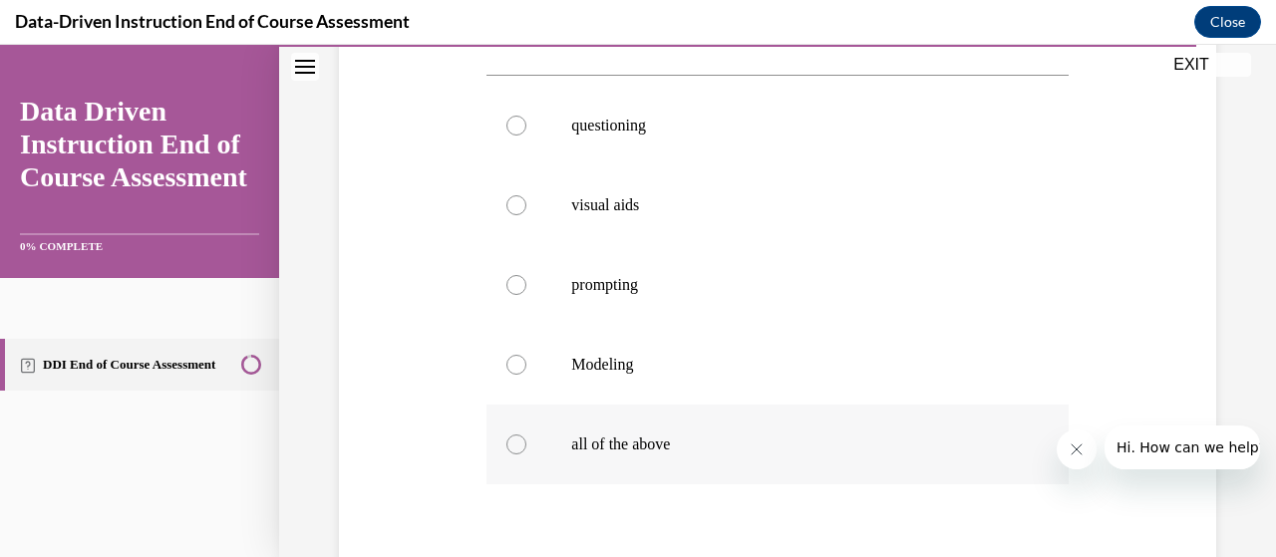
click at [638, 451] on p "all of the above" at bounding box center [794, 445] width 447 height 20
click at [526, 451] on input "all of the above" at bounding box center [517, 445] width 20 height 20
radio input "true"
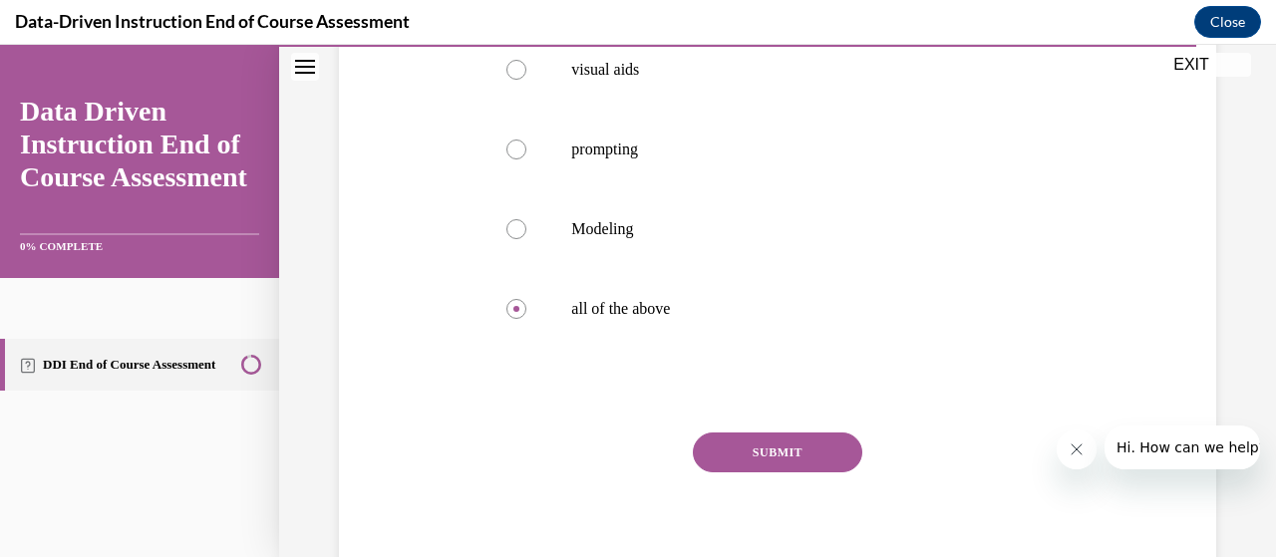
click at [723, 448] on button "SUBMIT" at bounding box center [778, 453] width 170 height 40
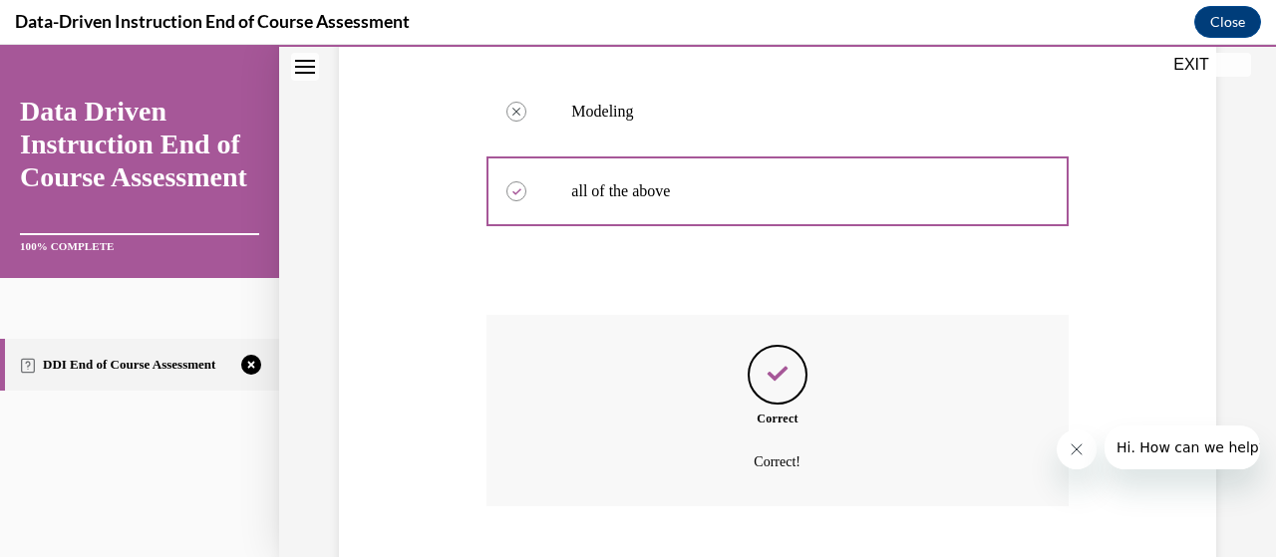
scroll to position [740, 0]
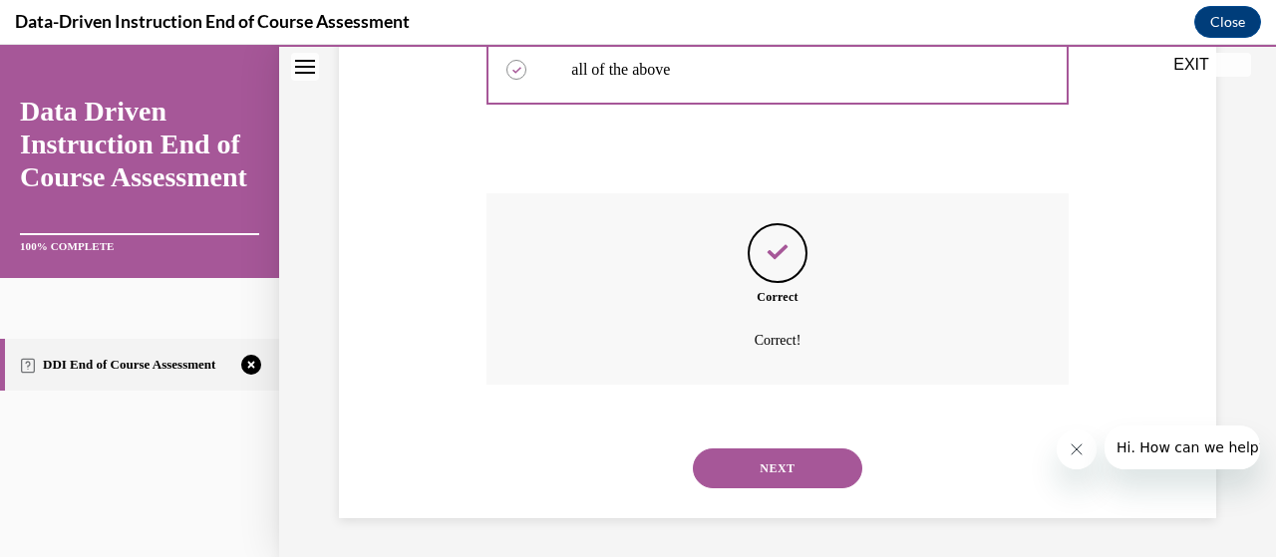
click at [722, 452] on button "NEXT" at bounding box center [778, 469] width 170 height 40
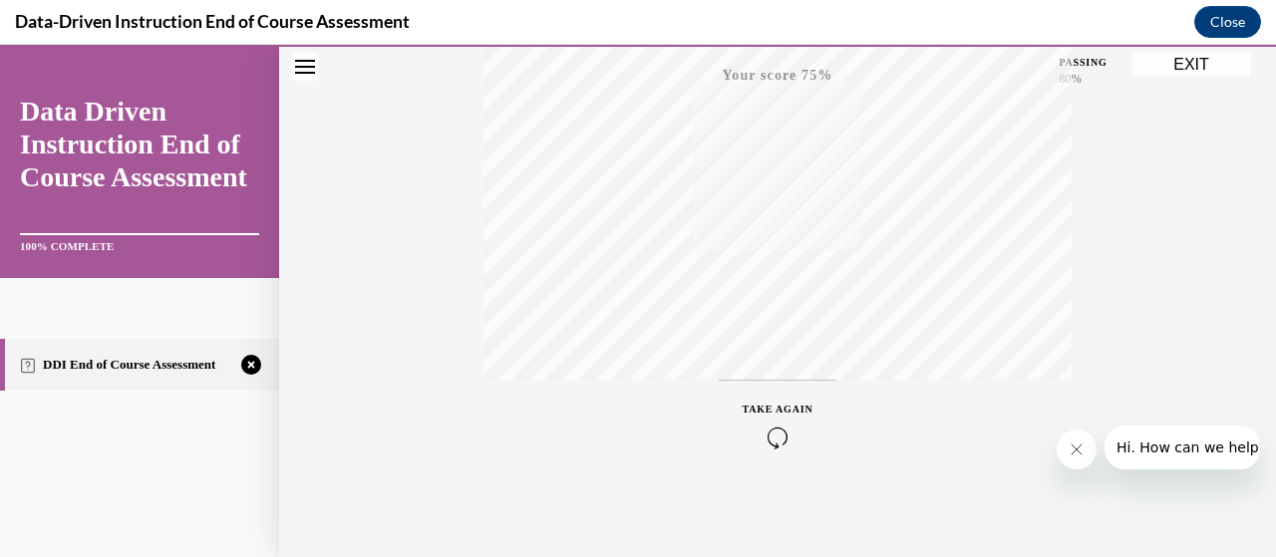
scroll to position [509, 0]
click at [768, 433] on icon "button" at bounding box center [778, 437] width 71 height 22
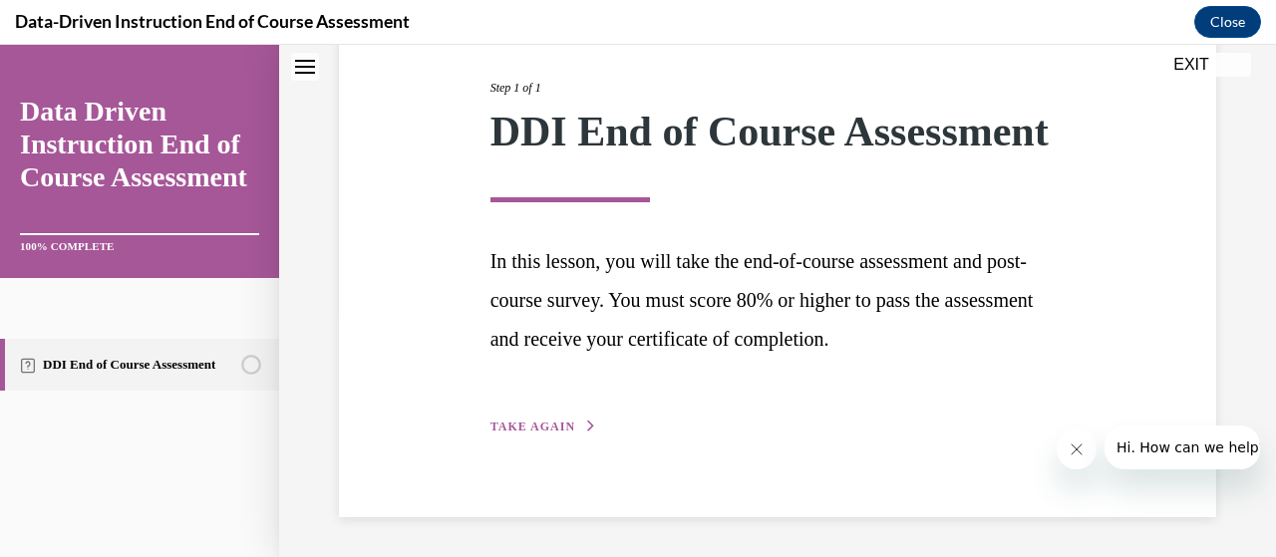
click at [553, 429] on span "TAKE AGAIN" at bounding box center [533, 427] width 85 height 14
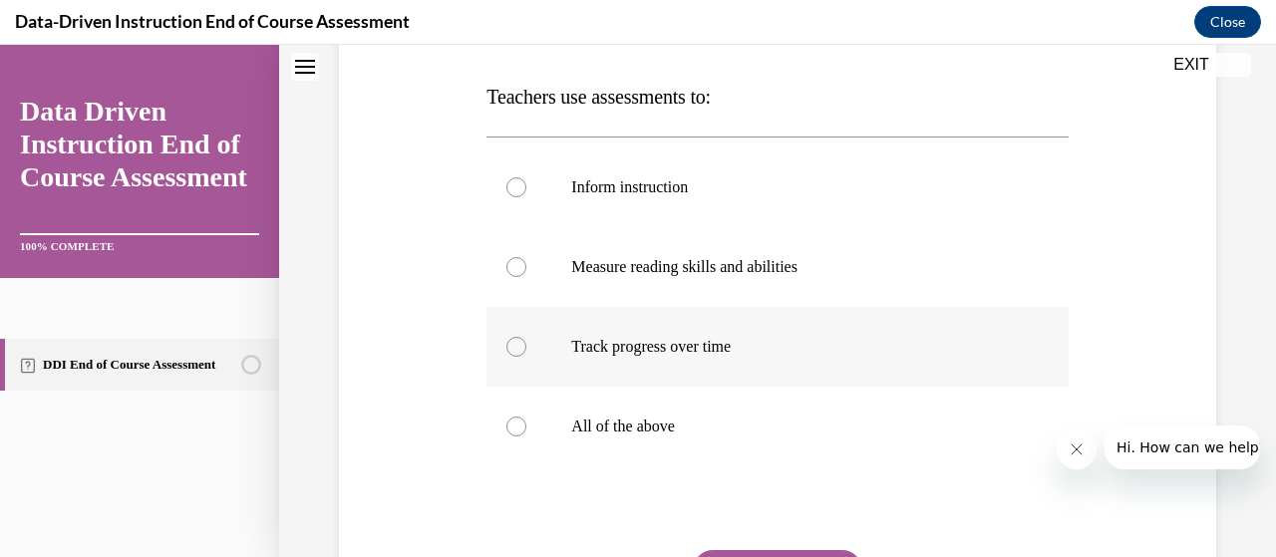
scroll to position [307, 0]
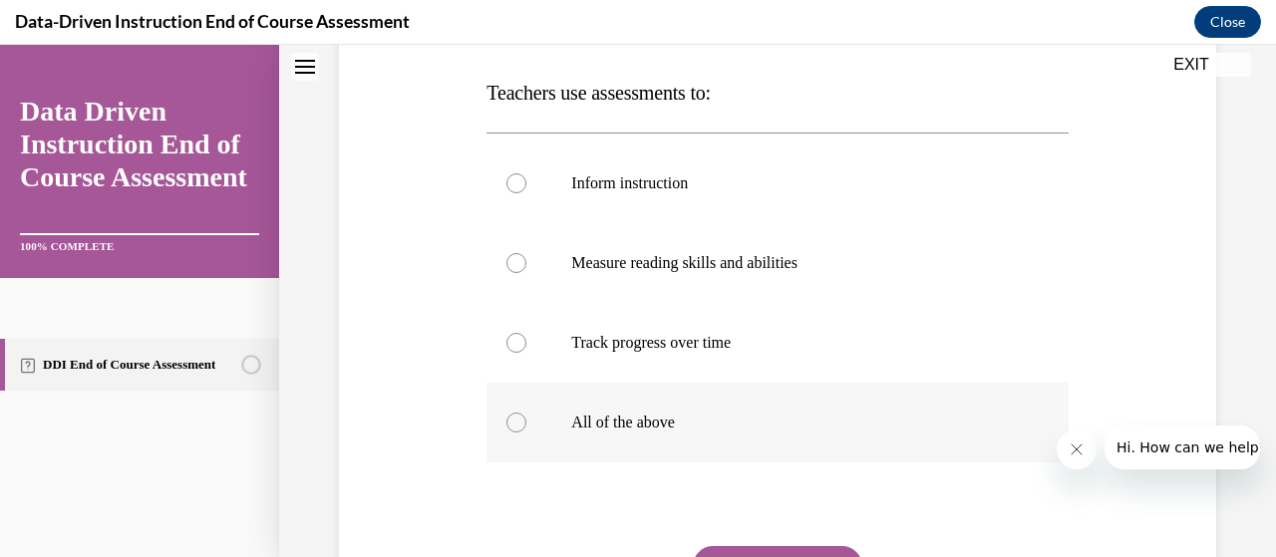
click at [632, 427] on p "All of the above" at bounding box center [794, 423] width 447 height 20
click at [526, 427] on input "All of the above" at bounding box center [517, 423] width 20 height 20
radio input "true"
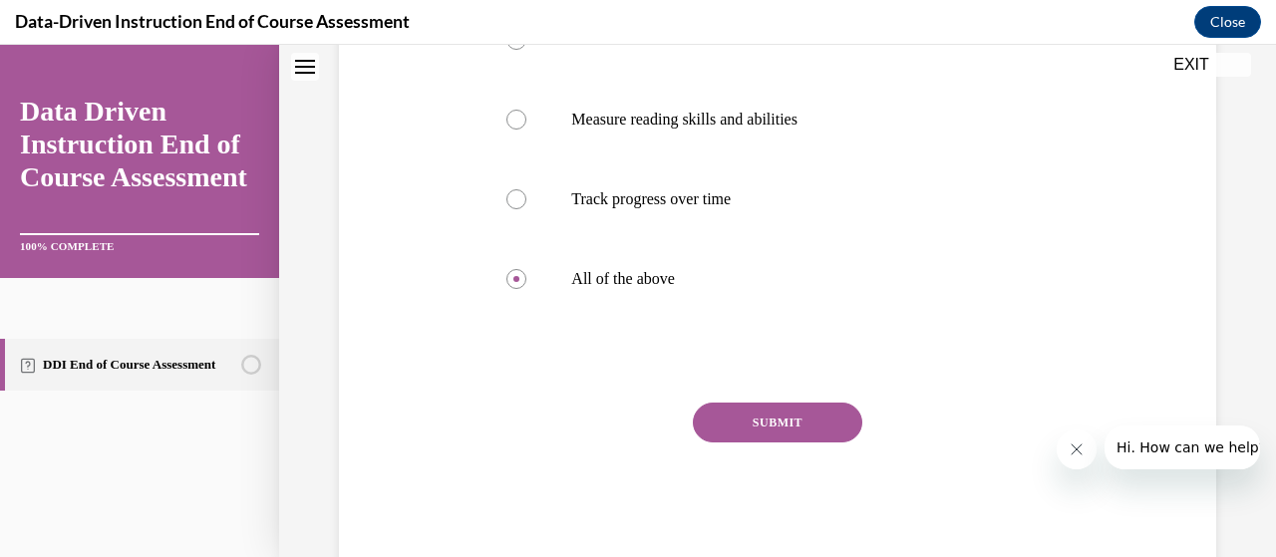
click at [780, 421] on button "SUBMIT" at bounding box center [778, 423] width 170 height 40
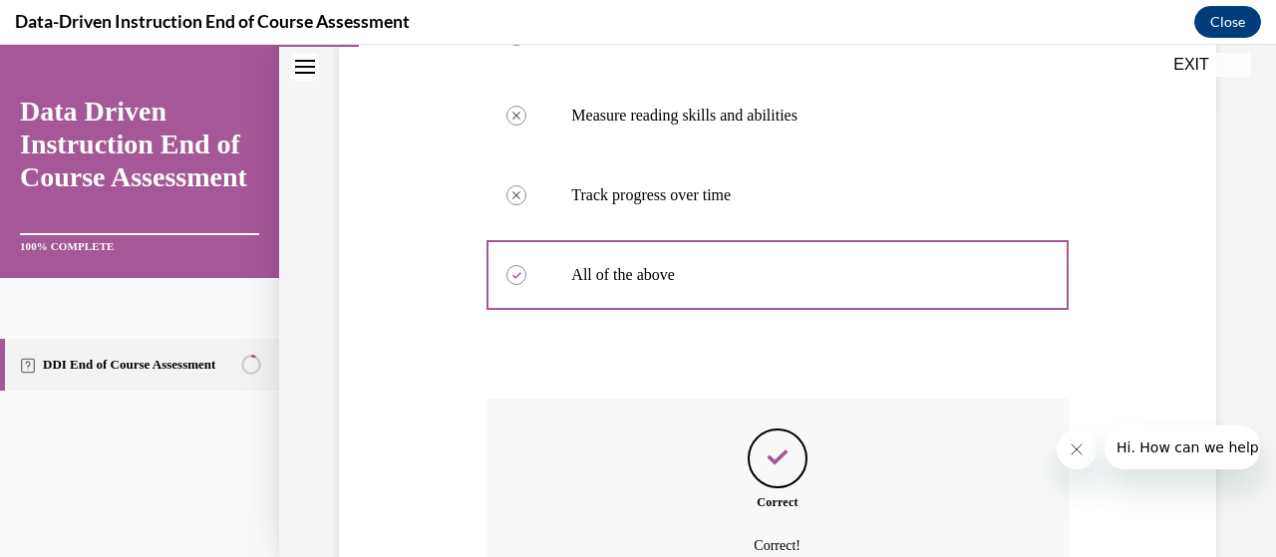
scroll to position [660, 0]
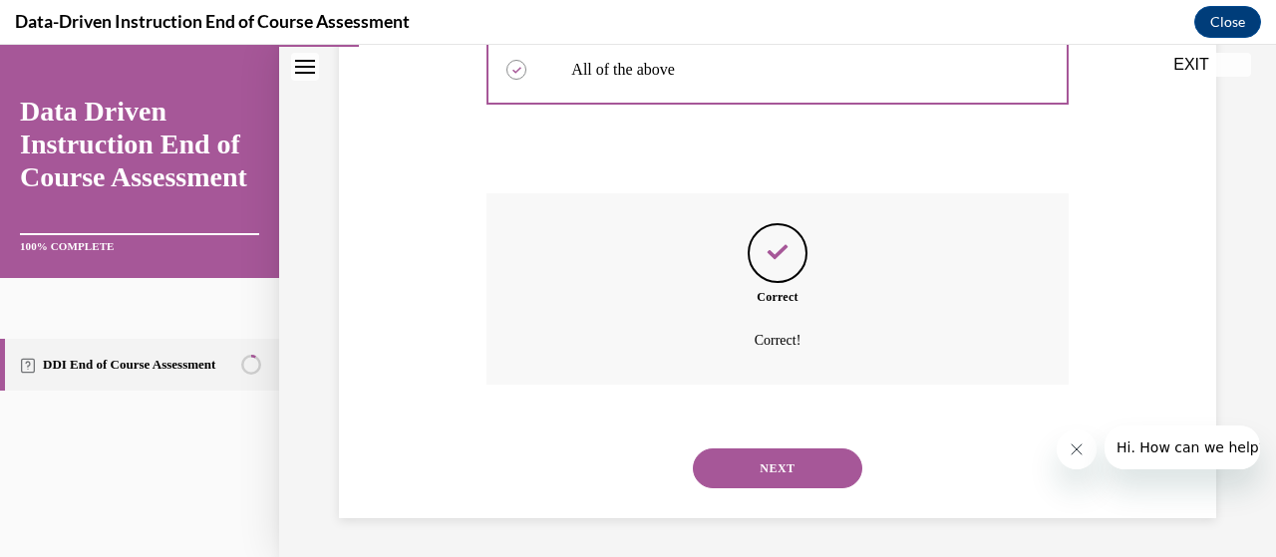
click at [766, 464] on button "NEXT" at bounding box center [778, 469] width 170 height 40
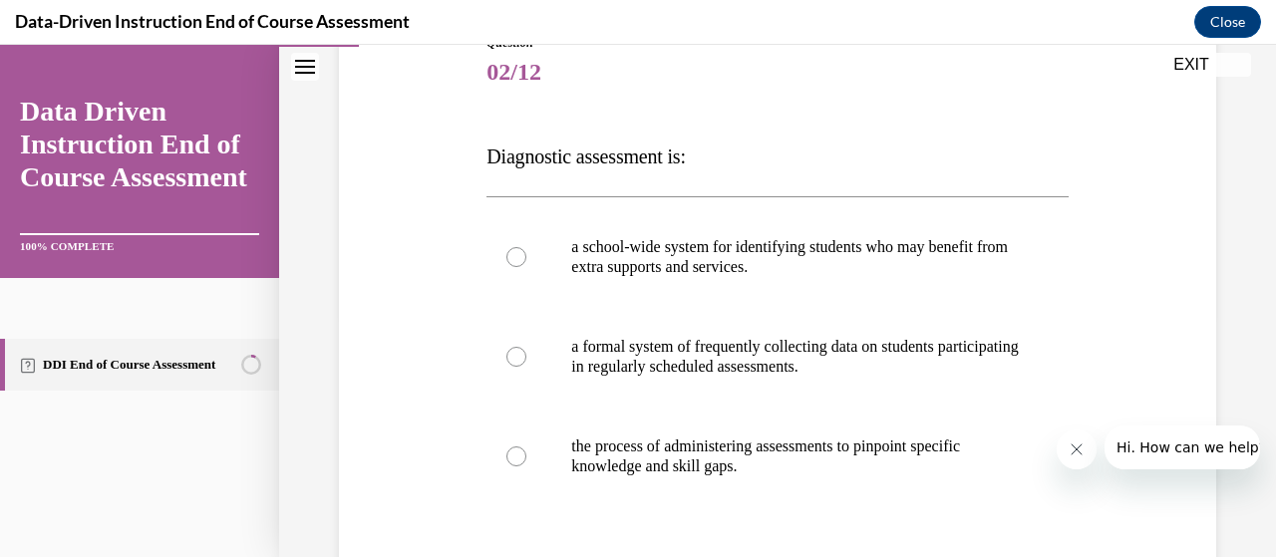
scroll to position [263, 0]
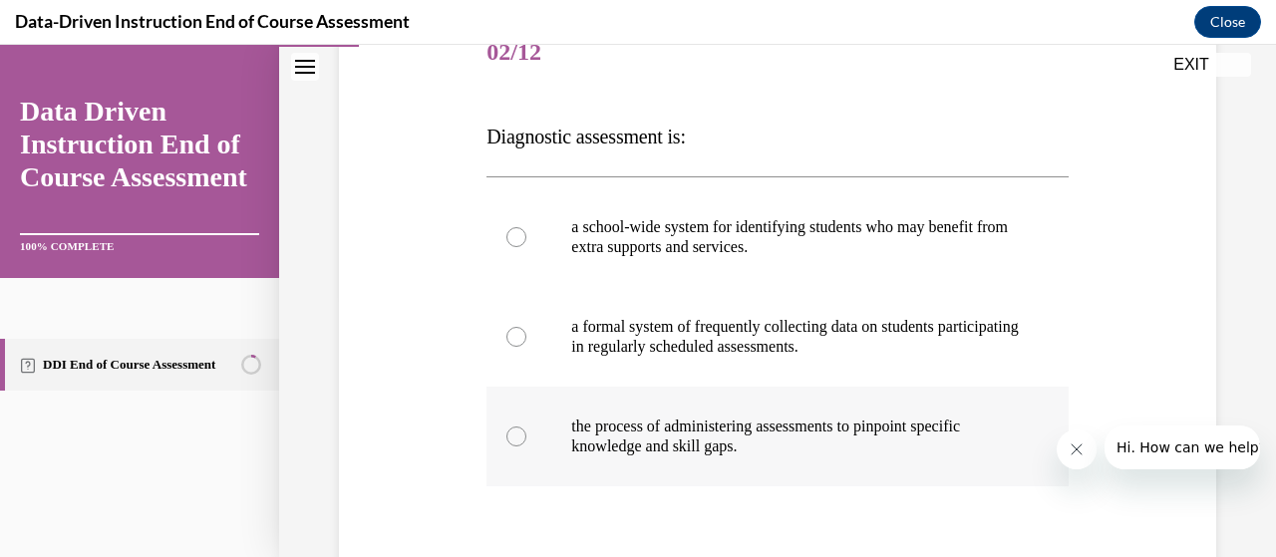
click at [744, 456] on p "the process of administering assessments to pinpoint specific knowledge and ski…" at bounding box center [794, 437] width 447 height 40
click at [526, 447] on input "the process of administering assessments to pinpoint specific knowledge and ski…" at bounding box center [517, 437] width 20 height 20
radio input "true"
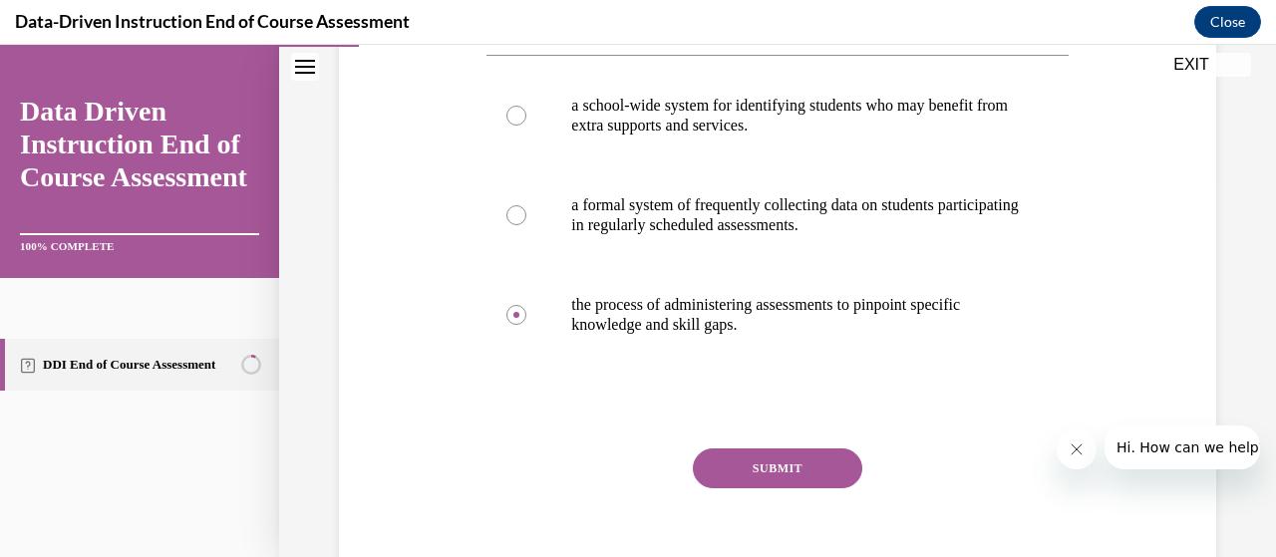
click at [743, 472] on button "SUBMIT" at bounding box center [778, 469] width 170 height 40
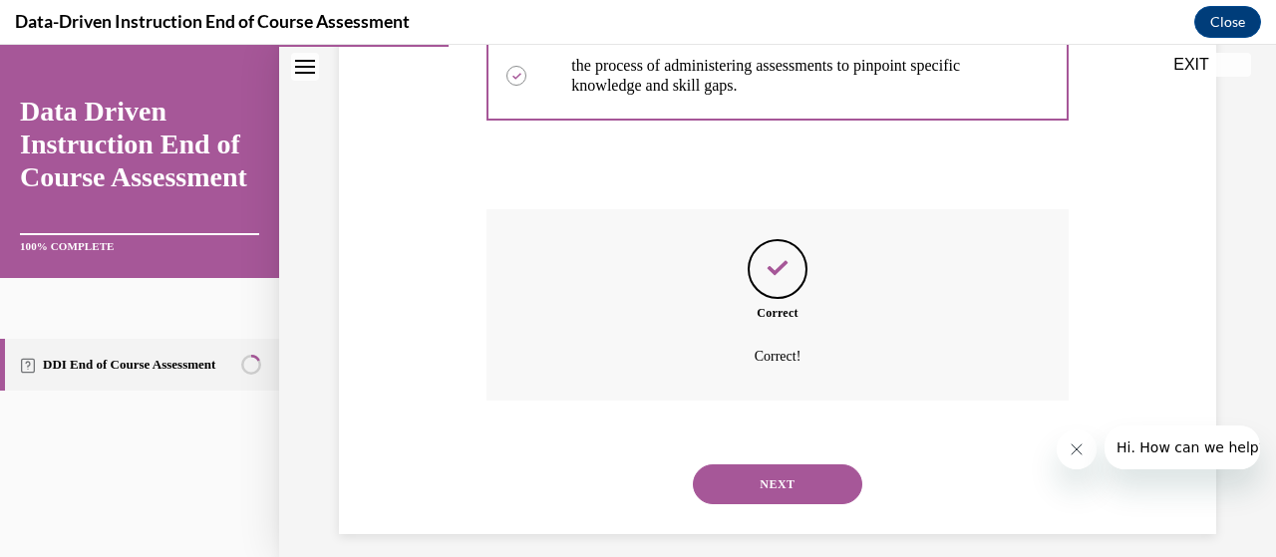
scroll to position [640, 0]
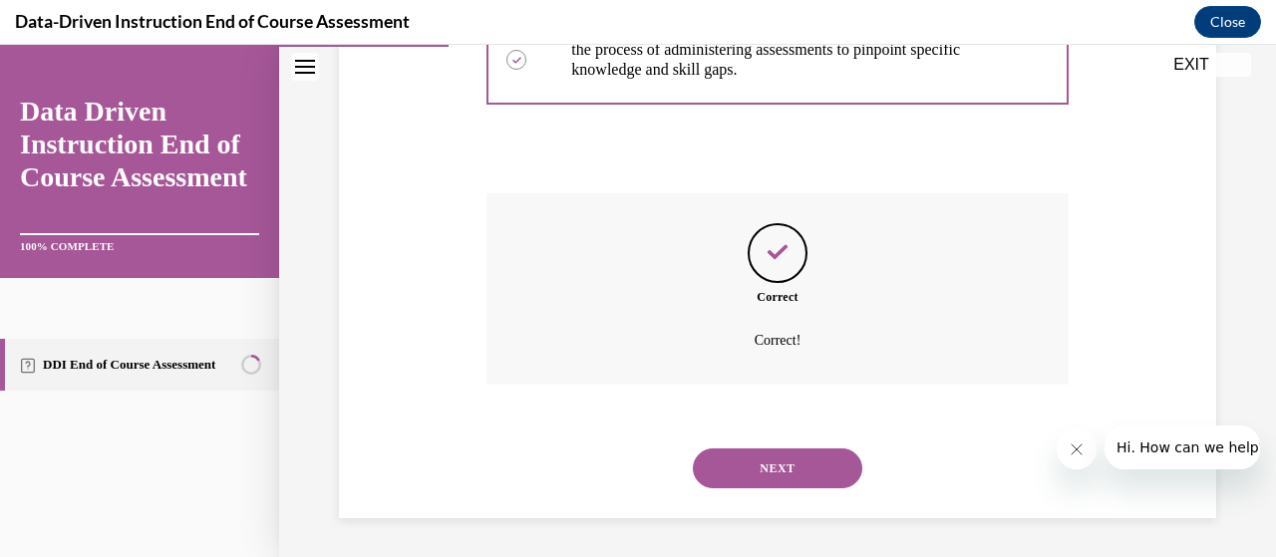
click at [743, 472] on button "NEXT" at bounding box center [778, 469] width 170 height 40
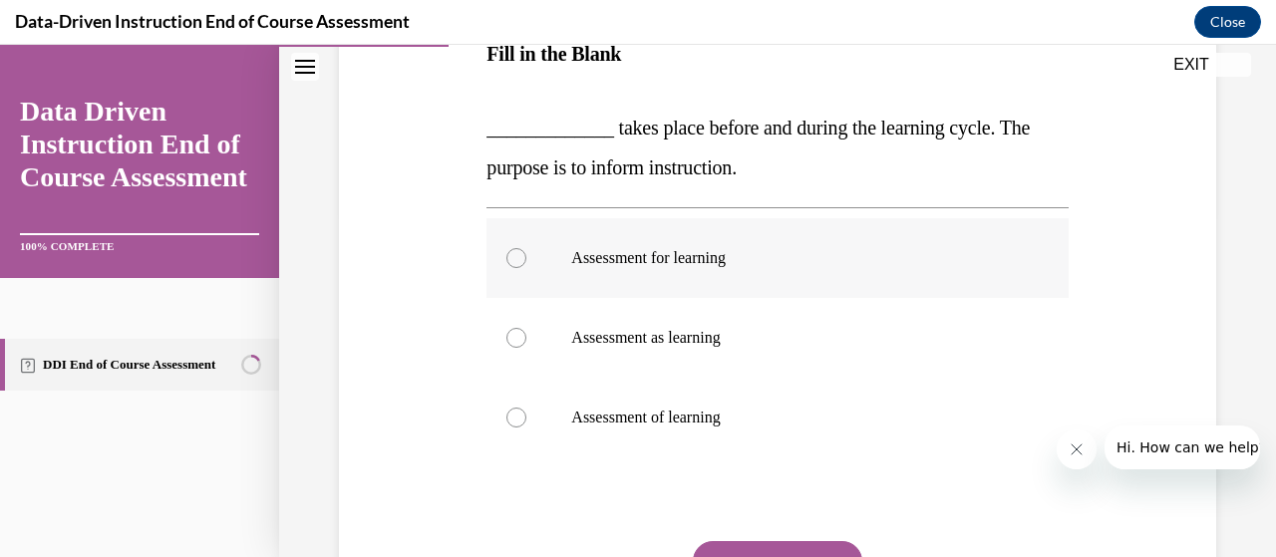
scroll to position [347, 0]
click at [746, 352] on label "Assessment as learning" at bounding box center [777, 337] width 581 height 80
click at [526, 347] on input "Assessment as learning" at bounding box center [517, 337] width 20 height 20
radio input "true"
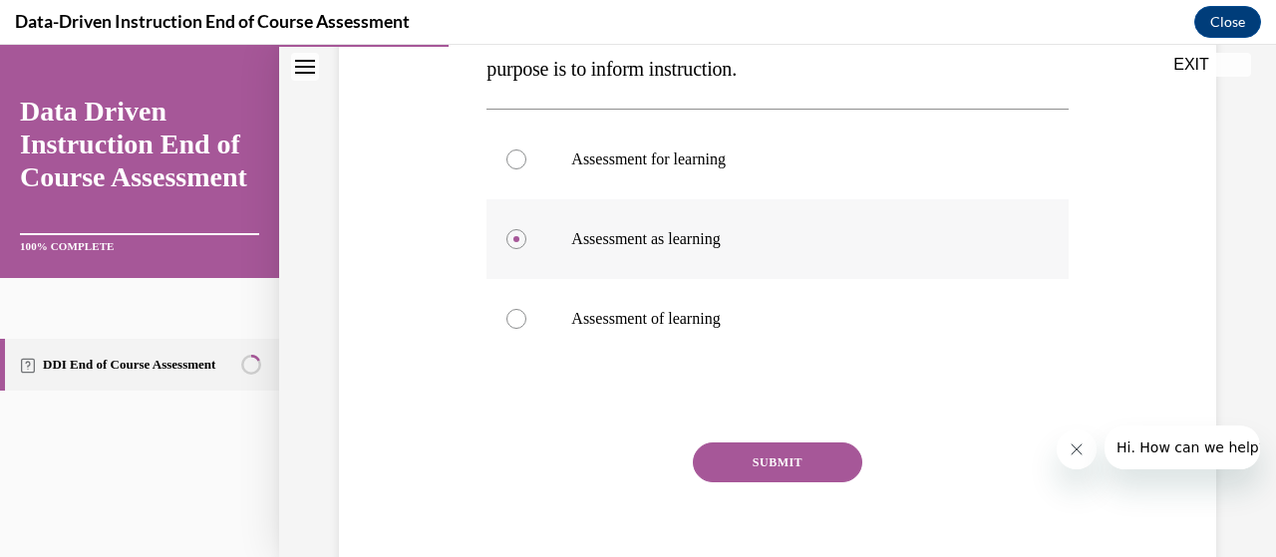
scroll to position [446, 0]
click at [742, 173] on label "Assessment for learning" at bounding box center [777, 159] width 581 height 80
click at [526, 169] on input "Assessment for learning" at bounding box center [517, 159] width 20 height 20
radio input "true"
click at [707, 458] on button "SUBMIT" at bounding box center [778, 462] width 170 height 40
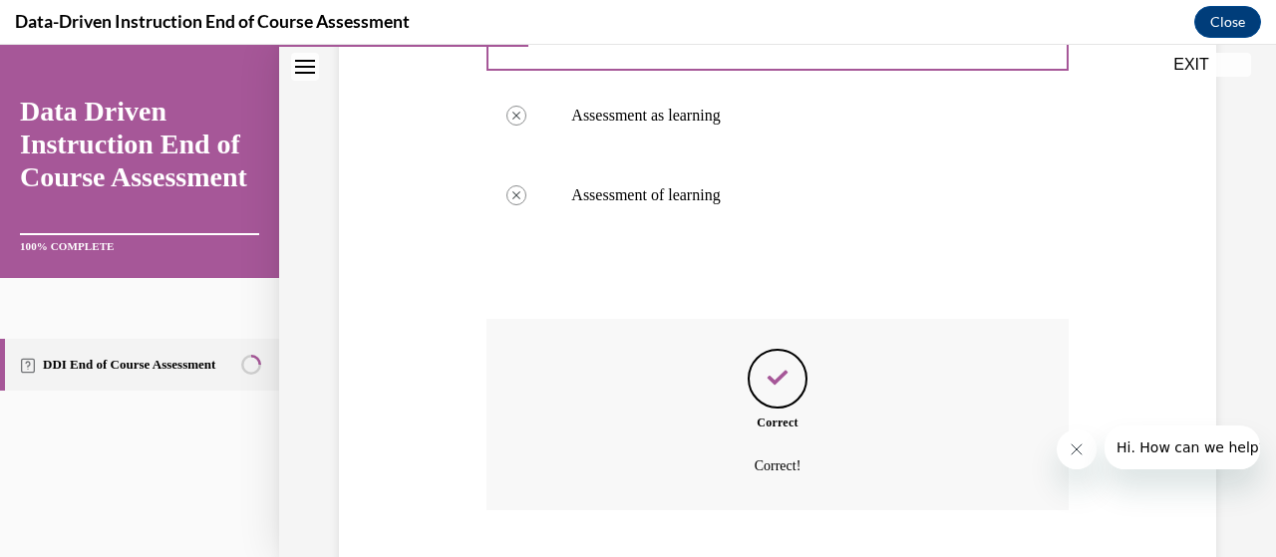
scroll to position [694, 0]
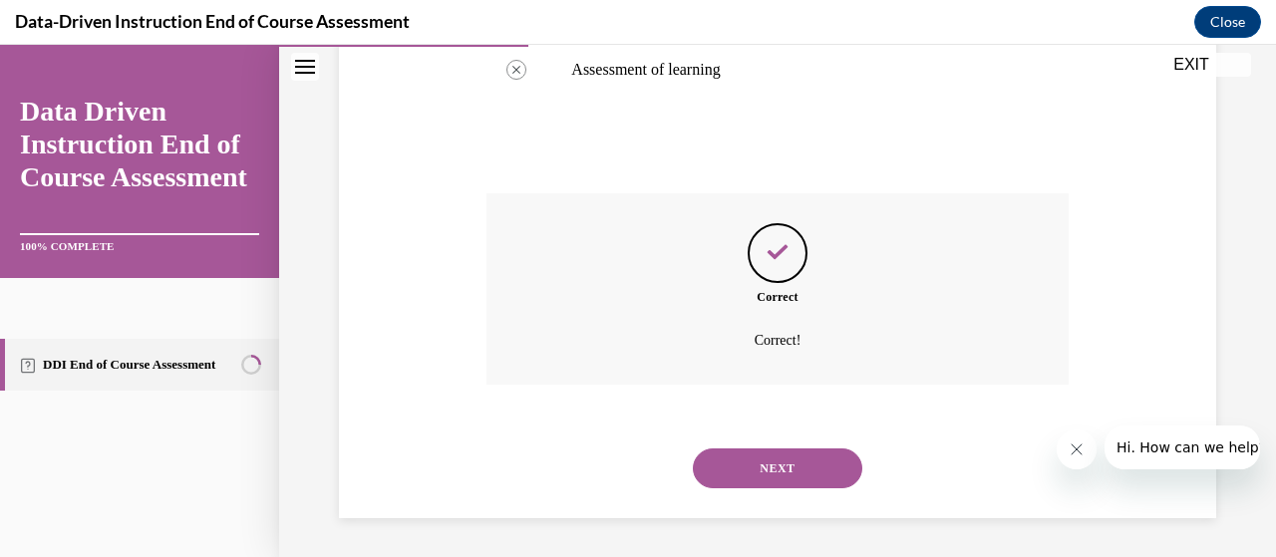
click at [727, 463] on button "NEXT" at bounding box center [778, 469] width 170 height 40
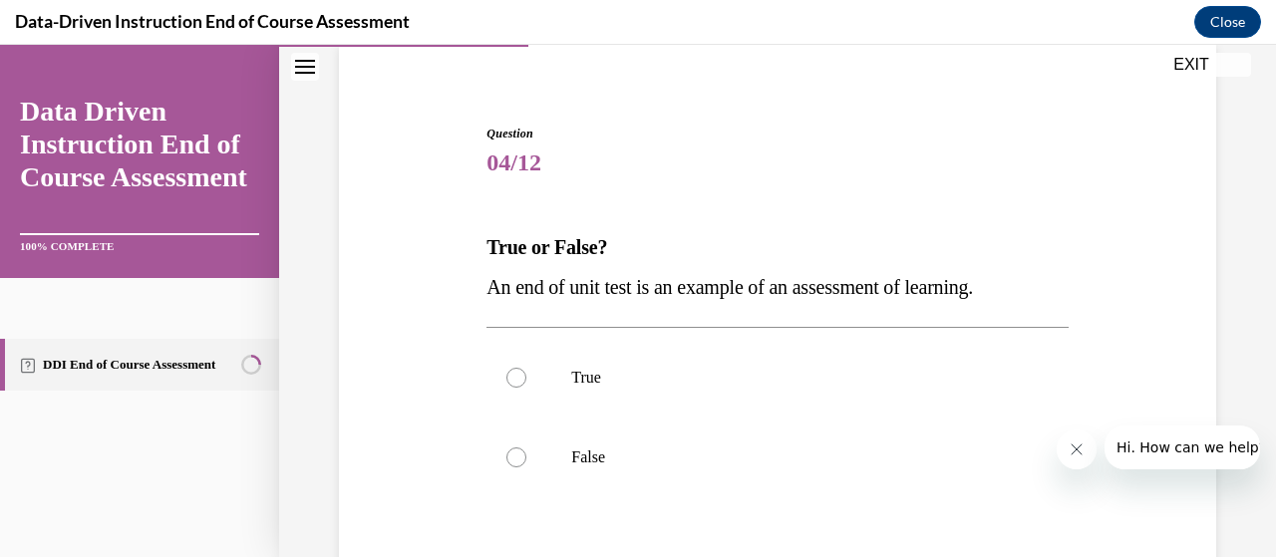
scroll to position [183, 0]
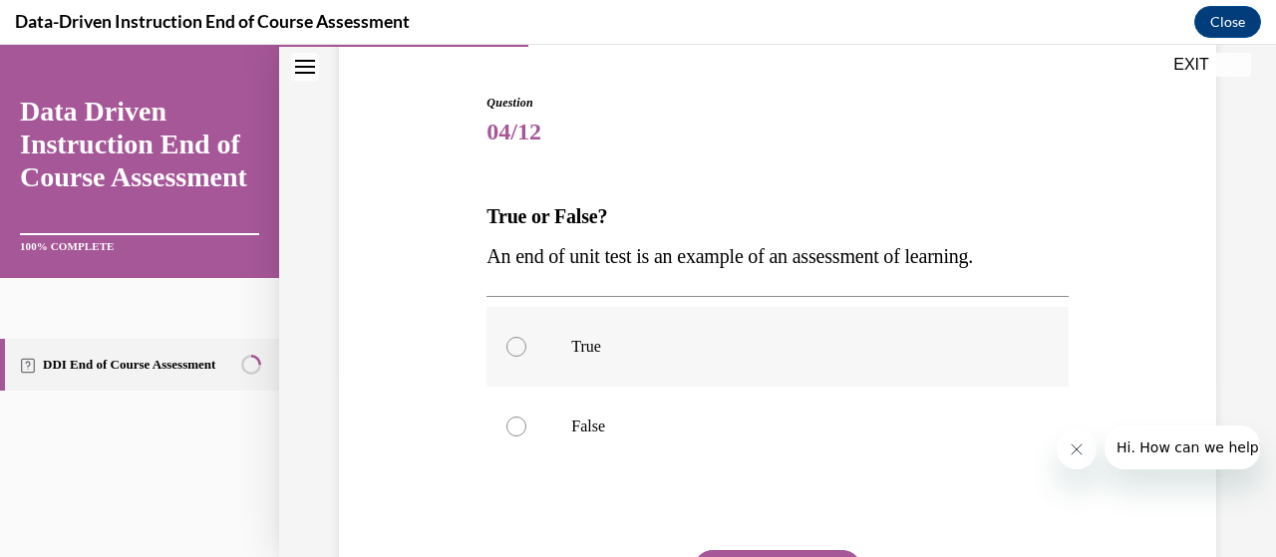
click at [690, 365] on label "True" at bounding box center [777, 347] width 581 height 80
click at [526, 357] on input "True" at bounding box center [517, 347] width 20 height 20
radio input "true"
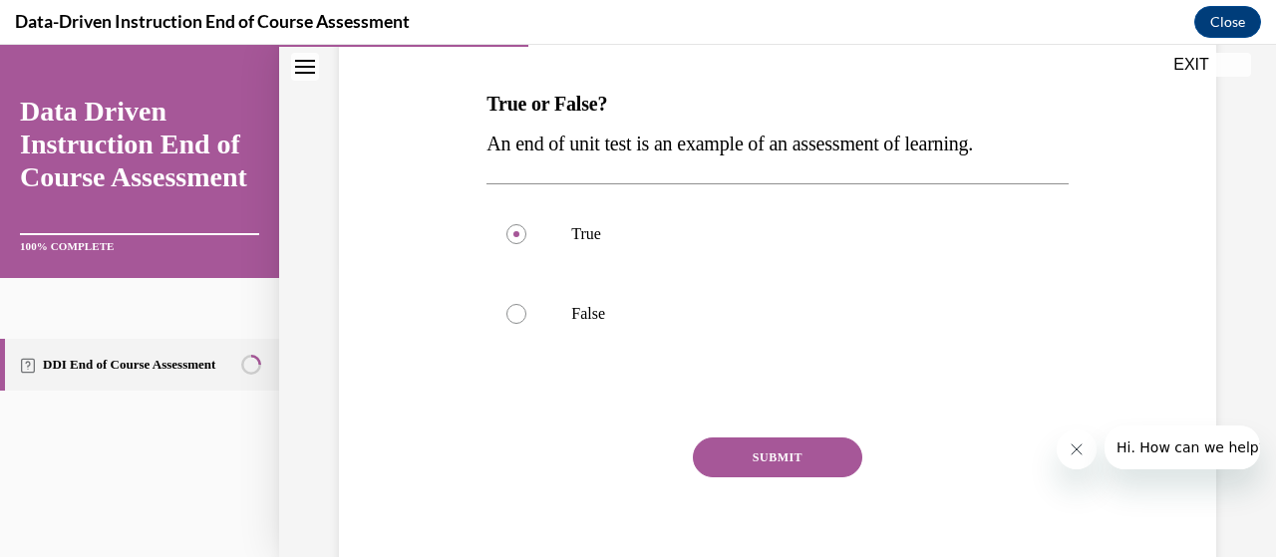
scroll to position [300, 0]
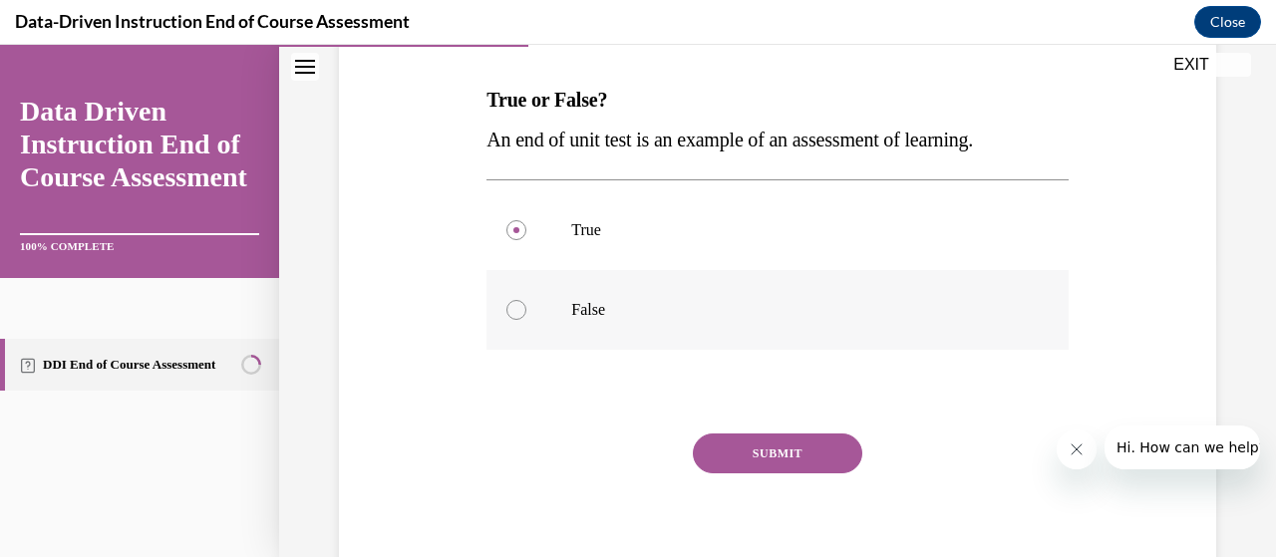
click at [722, 310] on p "False" at bounding box center [794, 310] width 447 height 20
click at [526, 310] on input "False" at bounding box center [517, 310] width 20 height 20
radio input "true"
click at [670, 216] on label "True" at bounding box center [777, 230] width 581 height 80
click at [526, 220] on input "True" at bounding box center [517, 230] width 20 height 20
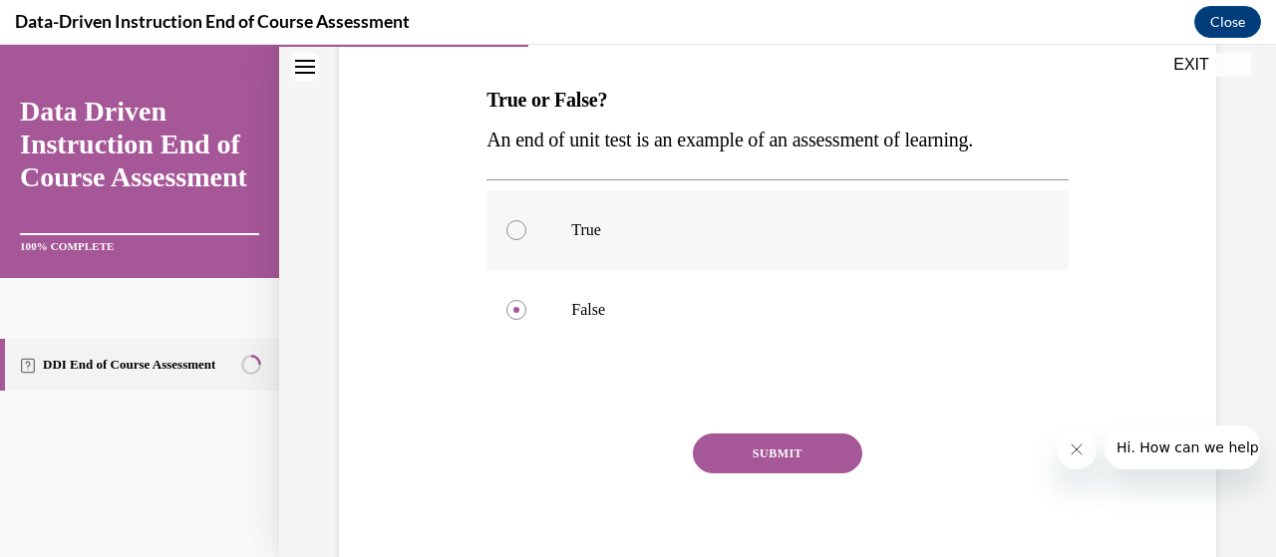
radio input "true"
click at [721, 437] on button "SUBMIT" at bounding box center [778, 454] width 170 height 40
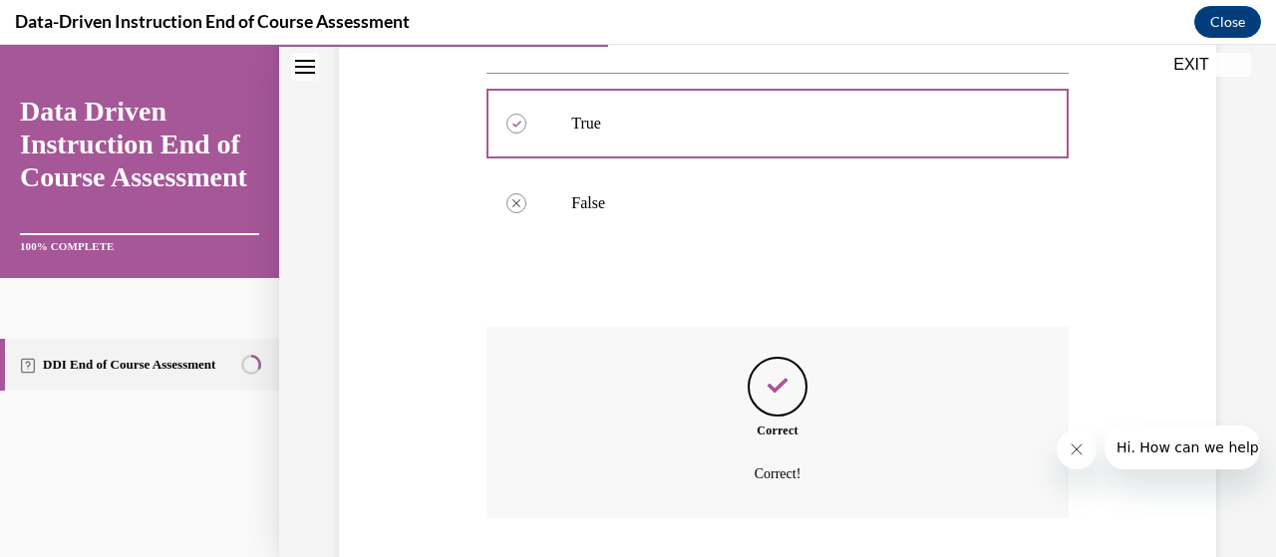
scroll to position [540, 0]
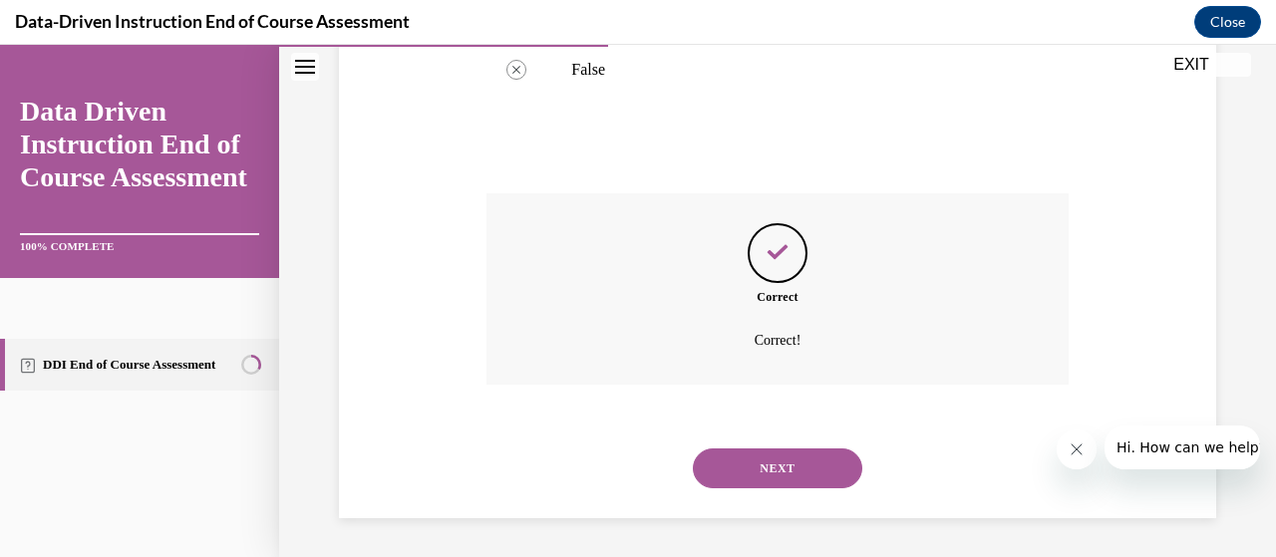
click at [723, 467] on button "NEXT" at bounding box center [778, 469] width 170 height 40
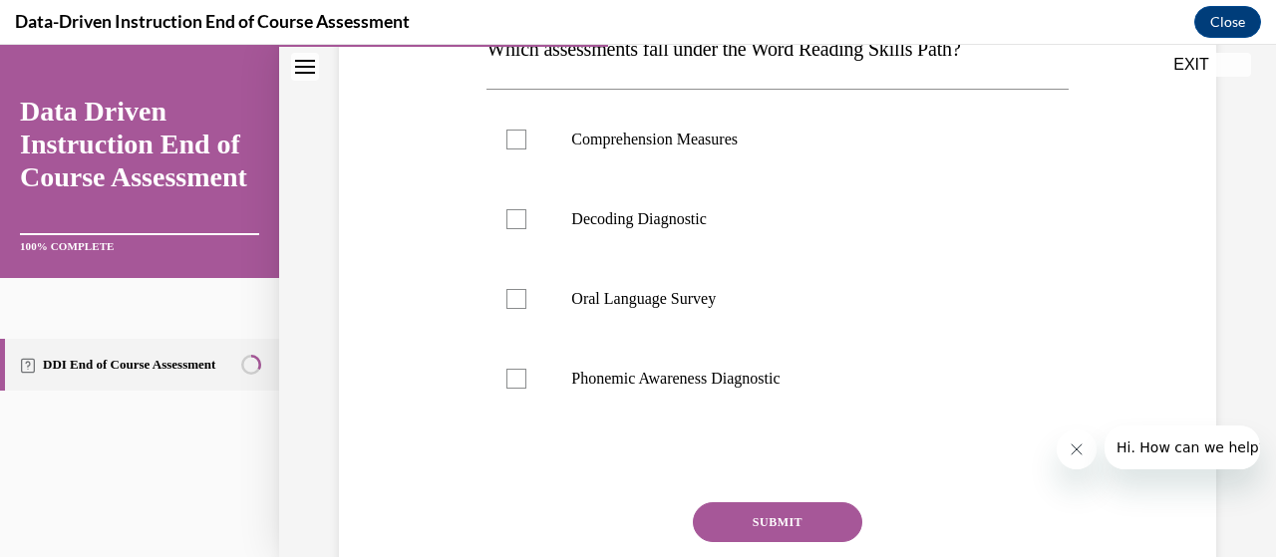
scroll to position [347, 0]
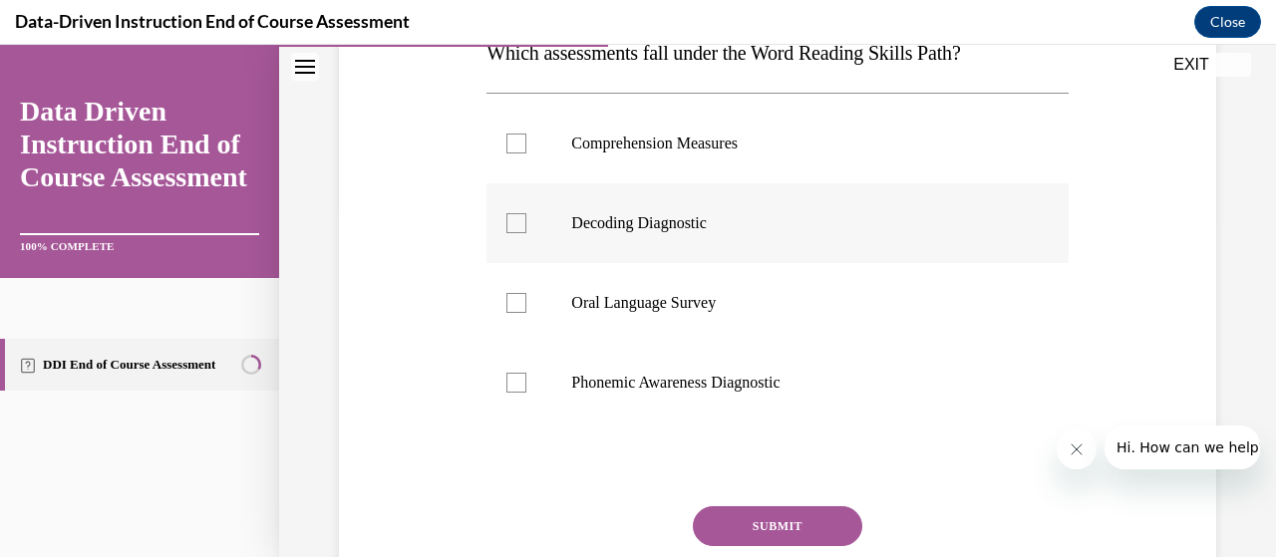
click at [654, 246] on label "Decoding Diagnostic" at bounding box center [777, 223] width 581 height 80
click at [526, 233] on input "Decoding Diagnostic" at bounding box center [517, 223] width 20 height 20
checkbox input "true"
click at [635, 377] on p "Phonemic Awareness Diagnostic" at bounding box center [794, 383] width 447 height 20
click at [526, 377] on input "Phonemic Awareness Diagnostic" at bounding box center [517, 383] width 20 height 20
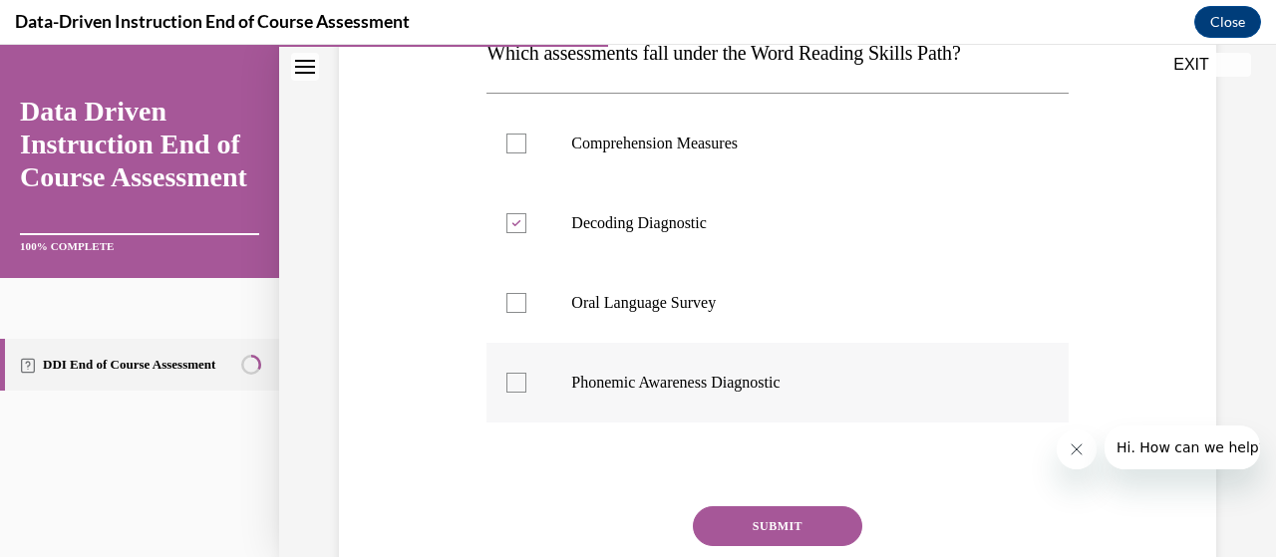
checkbox input "true"
click at [730, 524] on button "SUBMIT" at bounding box center [778, 527] width 170 height 40
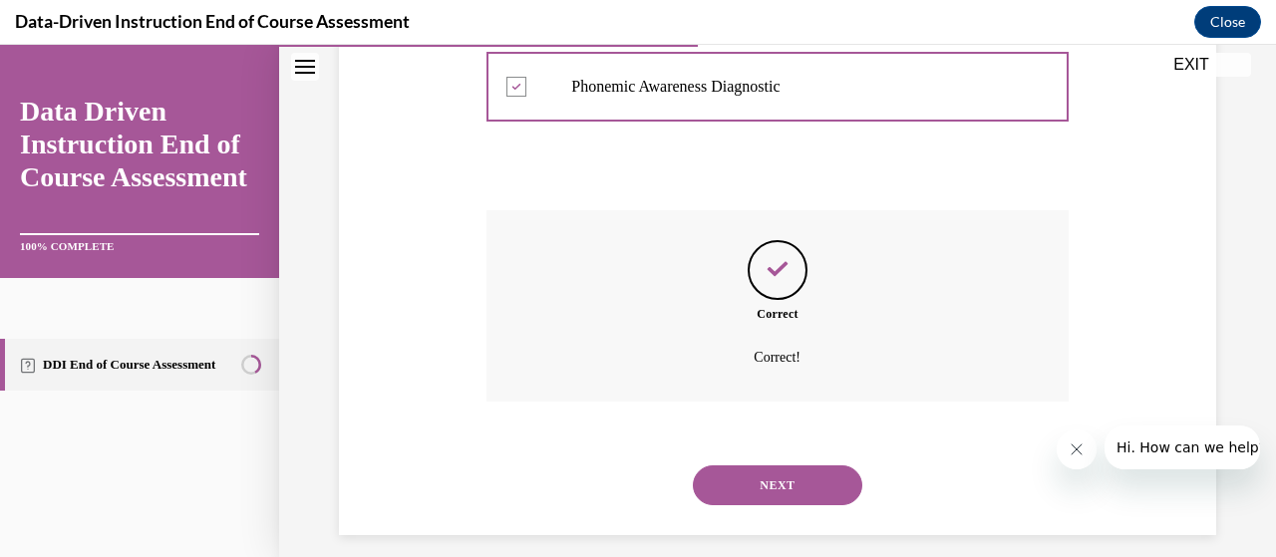
scroll to position [660, 0]
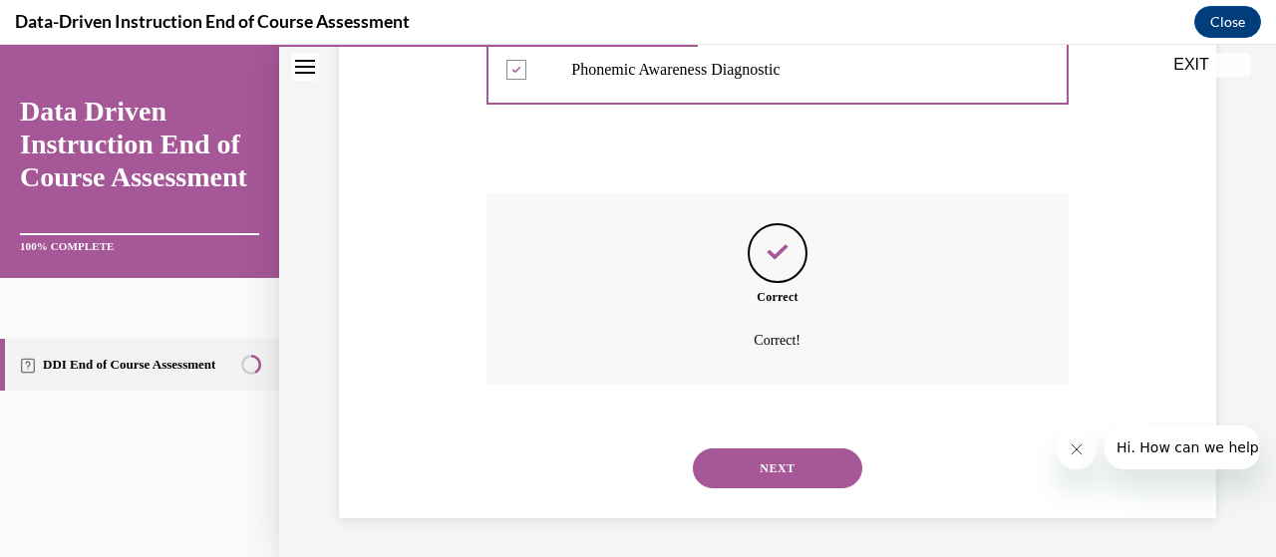
click at [728, 475] on button "NEXT" at bounding box center [778, 469] width 170 height 40
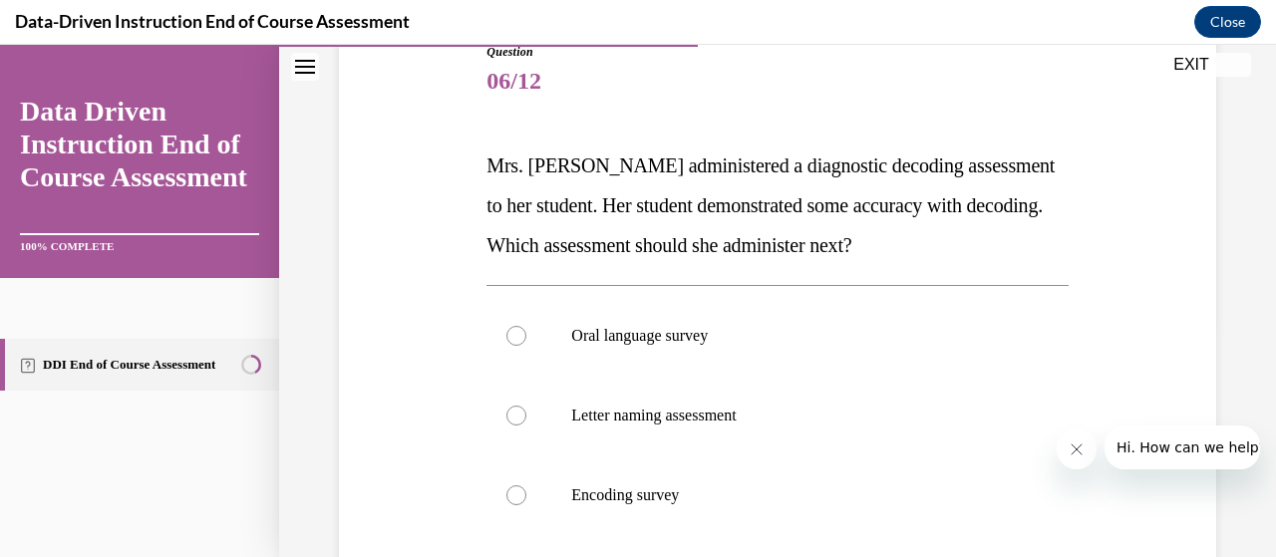
scroll to position [235, 0]
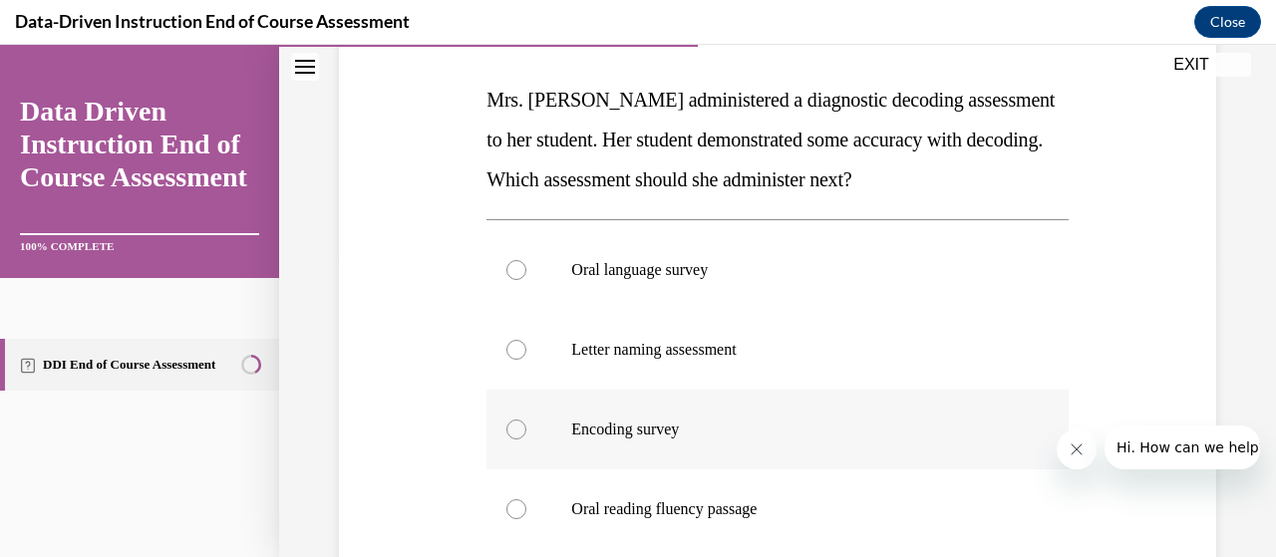
click at [710, 440] on label "Encoding survey" at bounding box center [777, 430] width 581 height 80
click at [526, 440] on input "Encoding survey" at bounding box center [517, 430] width 20 height 20
radio input "true"
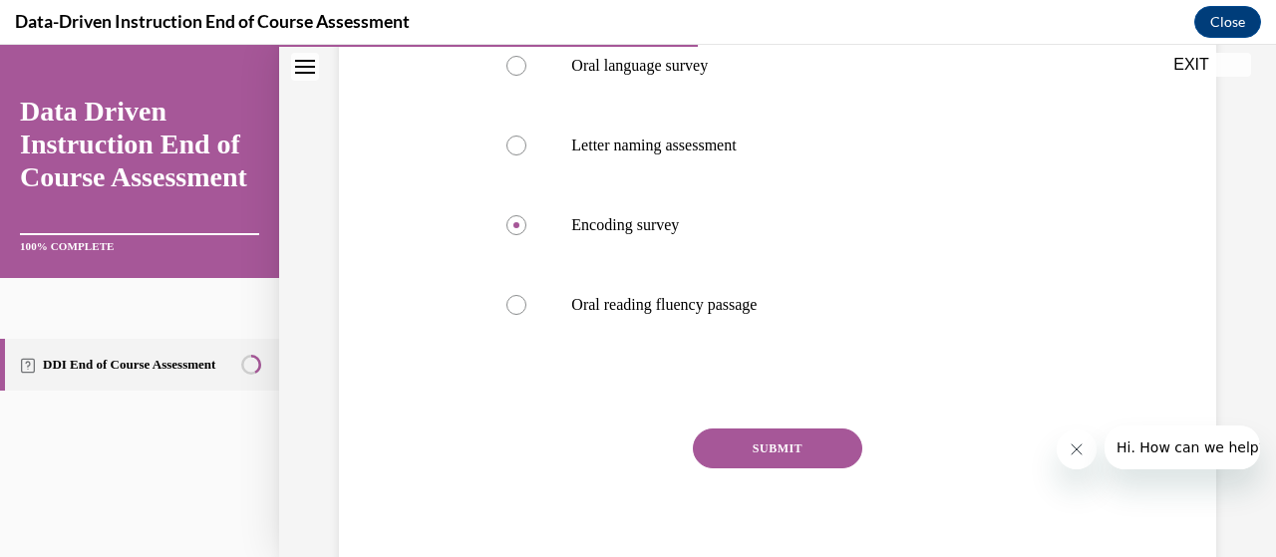
click at [749, 452] on button "SUBMIT" at bounding box center [778, 449] width 170 height 40
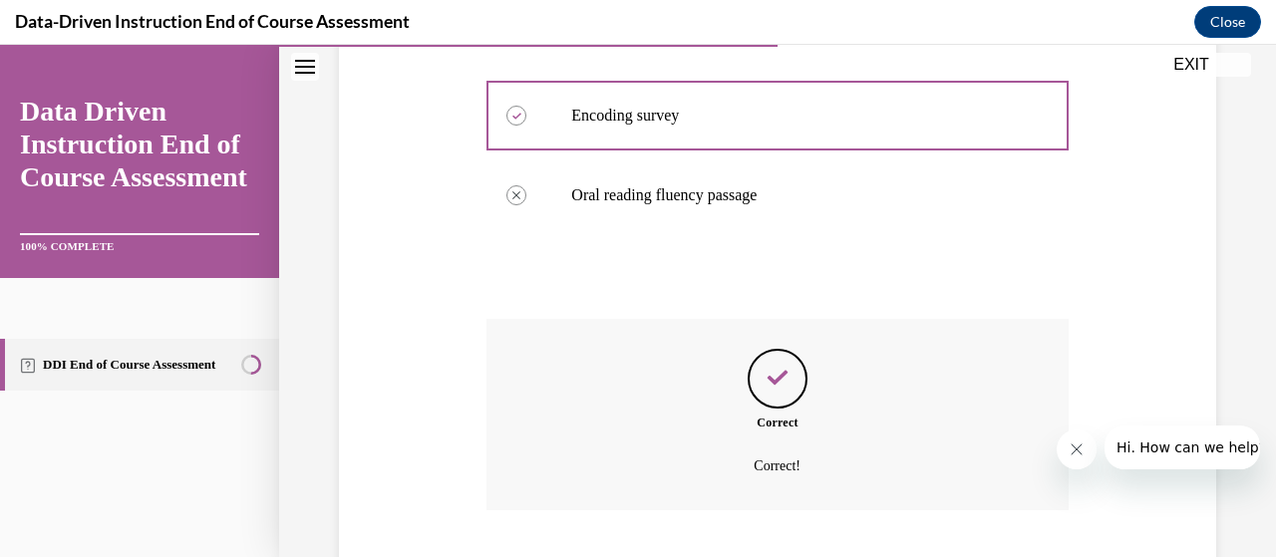
scroll to position [740, 0]
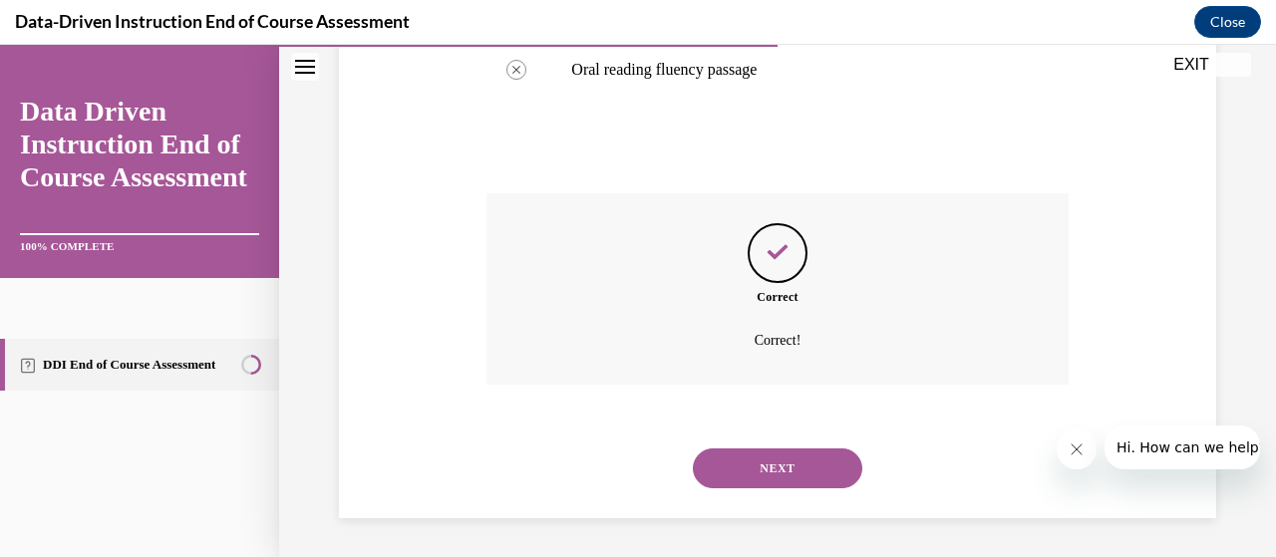
click at [749, 452] on button "NEXT" at bounding box center [778, 469] width 170 height 40
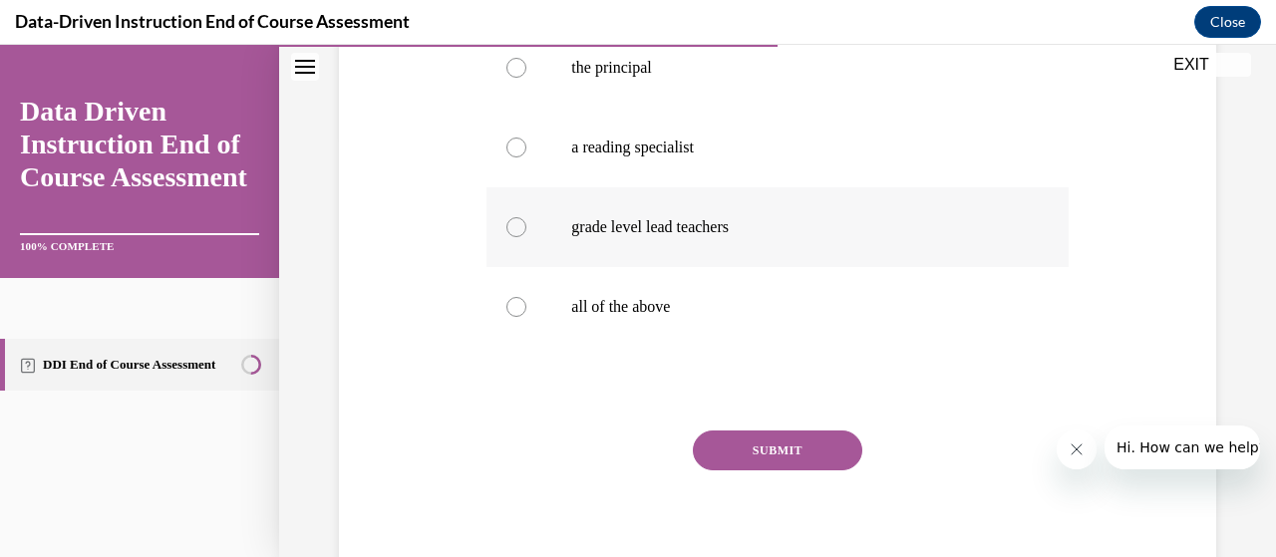
scroll to position [449, 0]
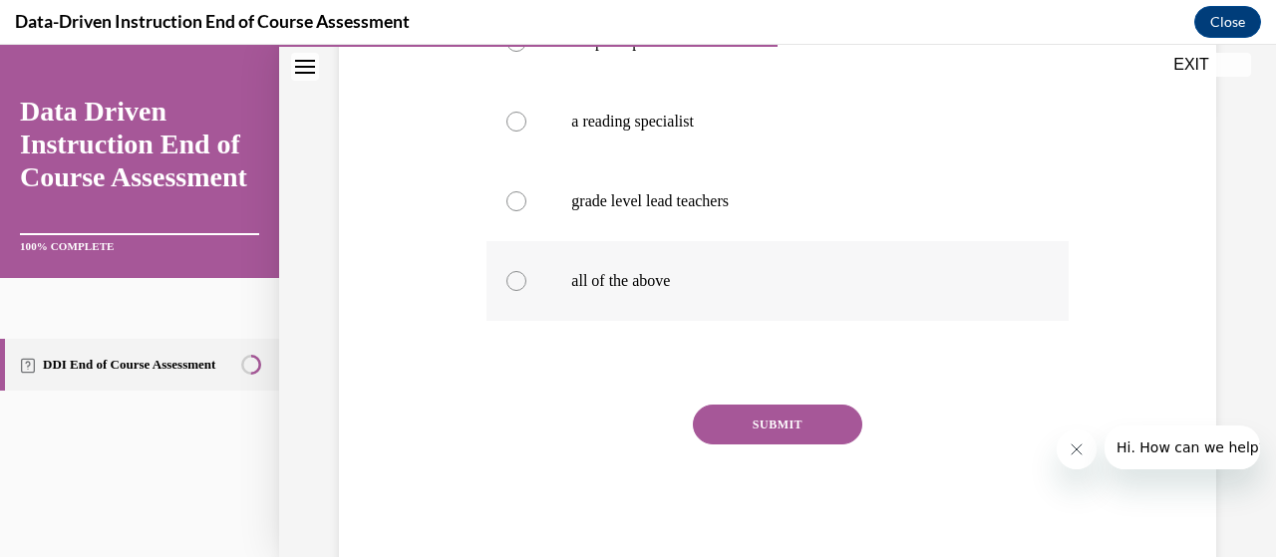
click at [671, 270] on label "all of the above" at bounding box center [777, 281] width 581 height 80
click at [526, 271] on input "all of the above" at bounding box center [517, 281] width 20 height 20
radio input "true"
click at [718, 417] on button "SUBMIT" at bounding box center [778, 425] width 170 height 40
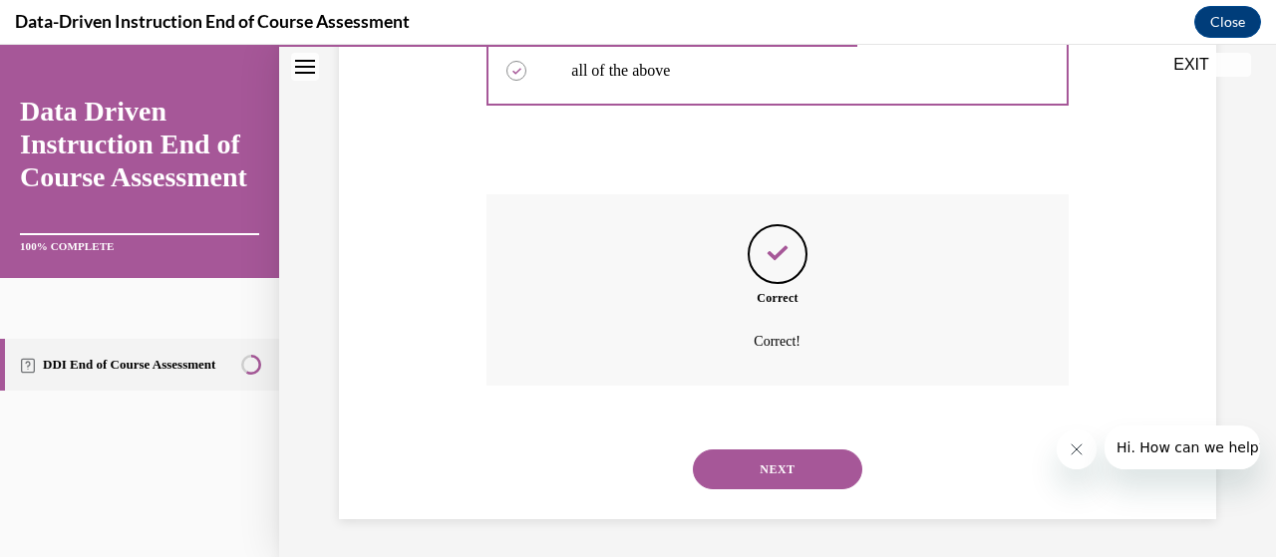
scroll to position [660, 0]
click at [723, 464] on button "NEXT" at bounding box center [778, 469] width 170 height 40
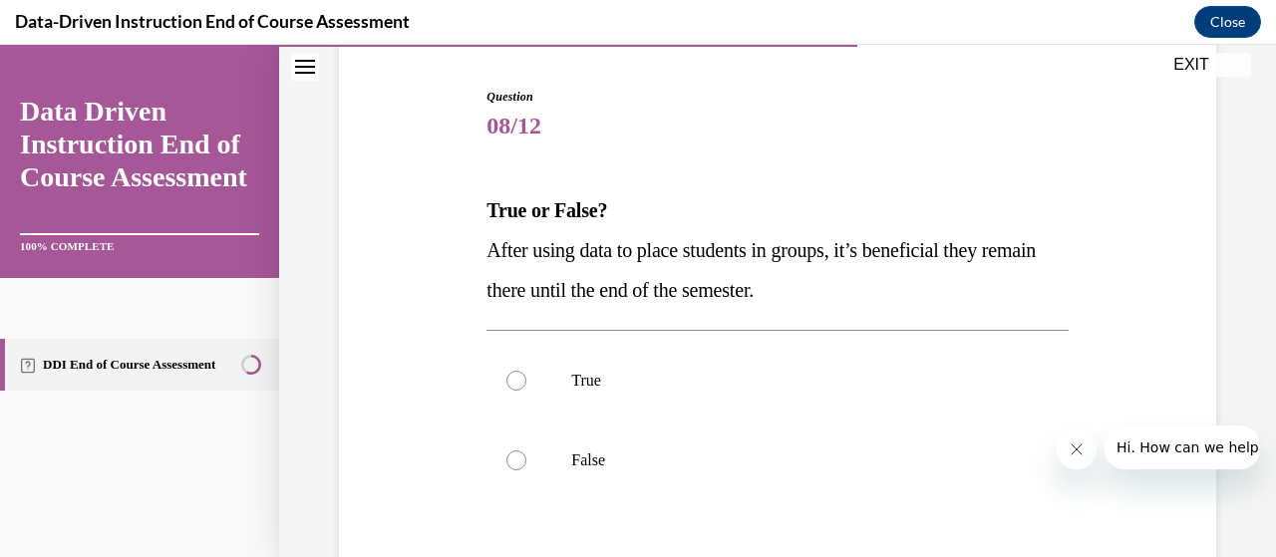
scroll to position [229, 0]
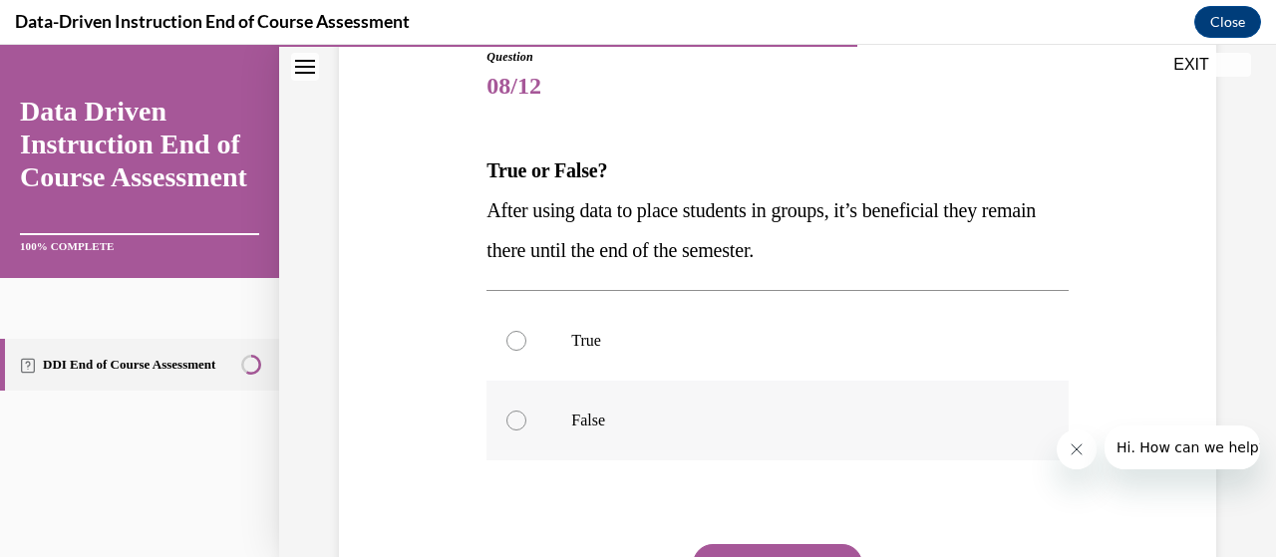
click at [696, 433] on label "False" at bounding box center [777, 421] width 581 height 80
click at [526, 431] on input "False" at bounding box center [517, 421] width 20 height 20
radio input "true"
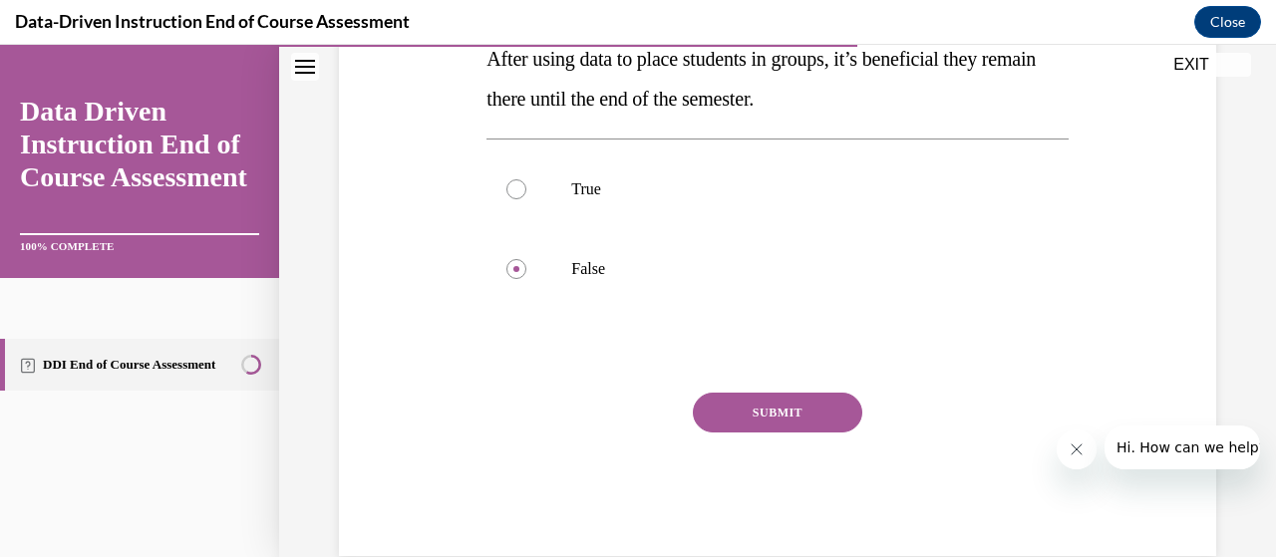
click at [738, 408] on button "SUBMIT" at bounding box center [778, 413] width 170 height 40
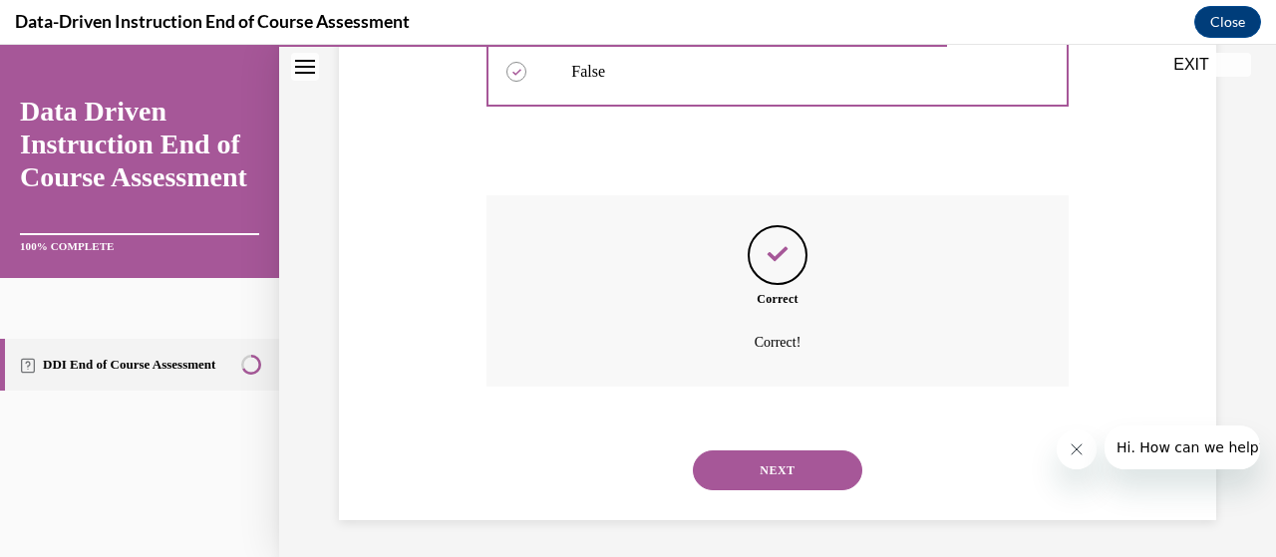
scroll to position [580, 0]
click at [740, 462] on button "NEXT" at bounding box center [778, 469] width 170 height 40
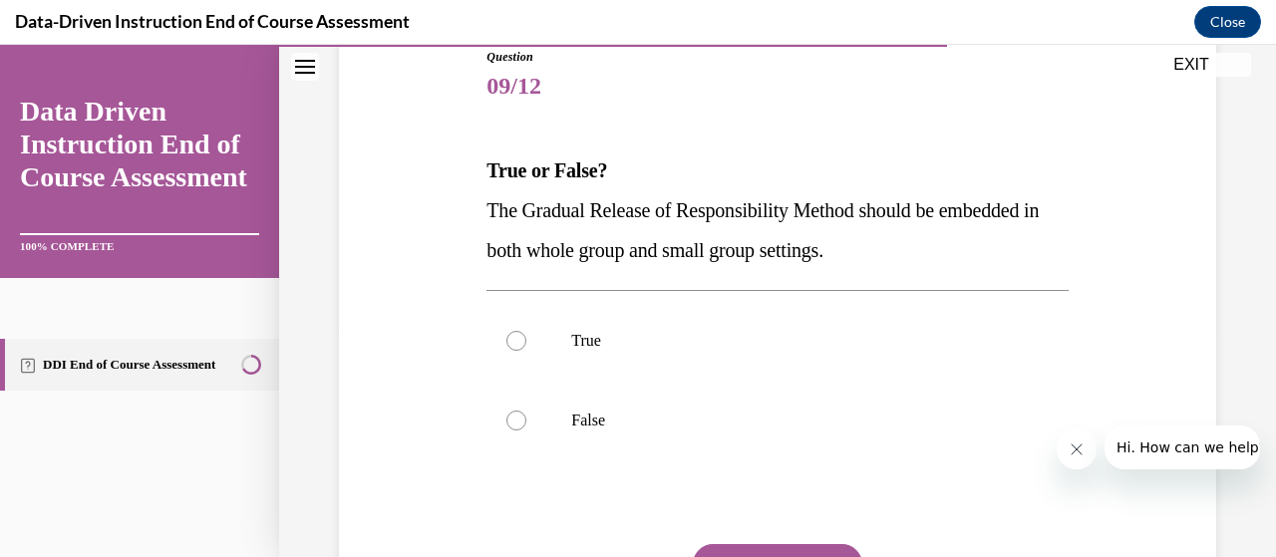
scroll to position [235, 0]
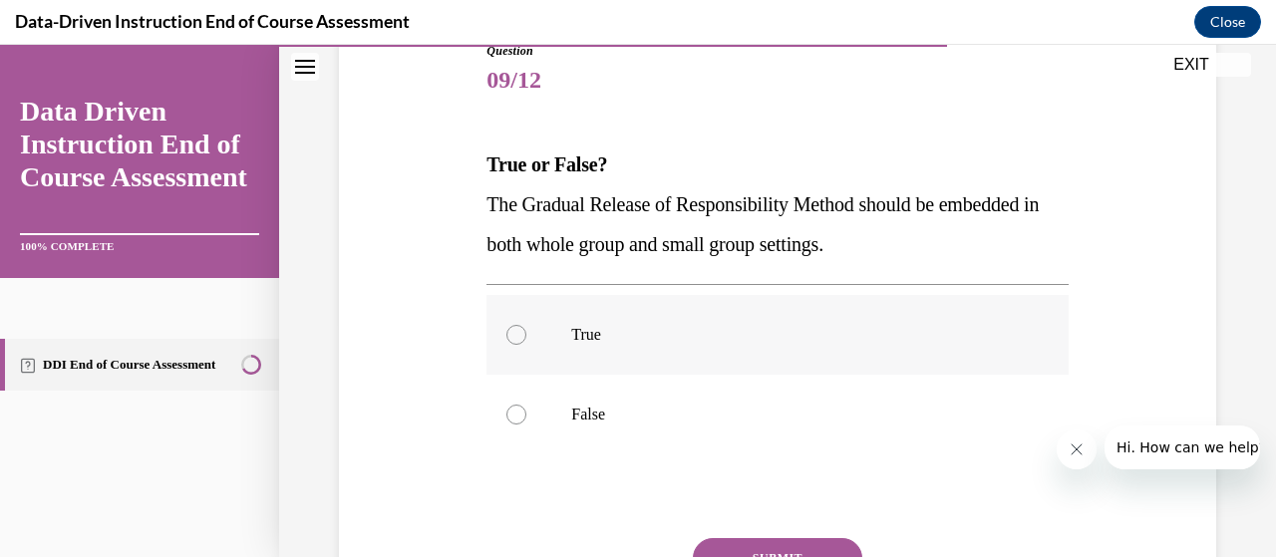
click at [682, 358] on label "True" at bounding box center [777, 335] width 581 height 80
click at [526, 345] on input "True" at bounding box center [517, 335] width 20 height 20
radio input "true"
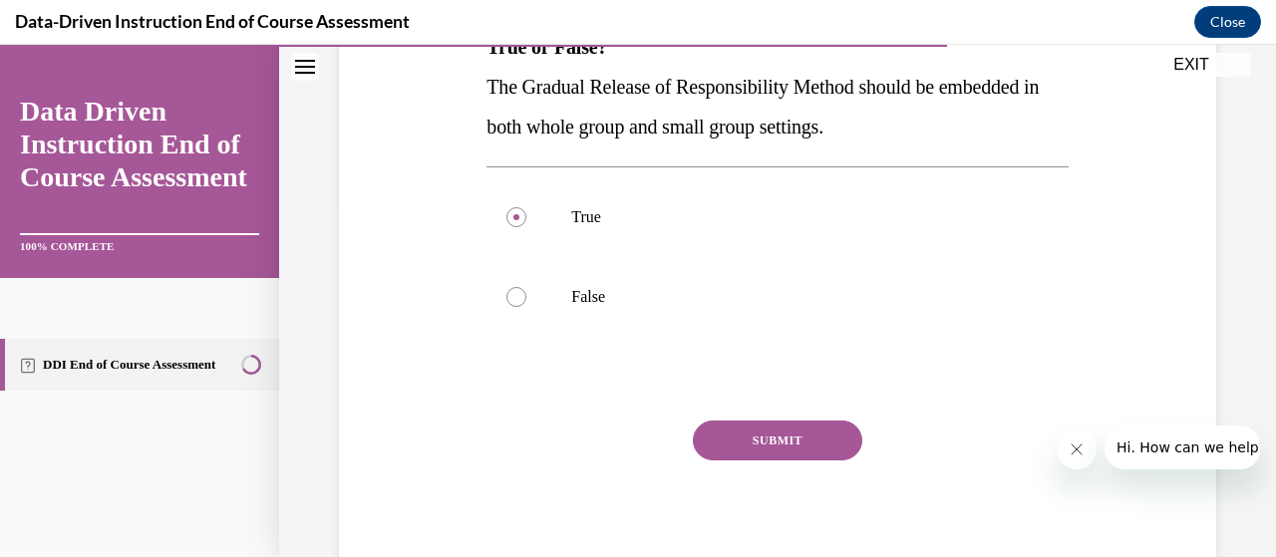
click at [750, 432] on button "SUBMIT" at bounding box center [778, 441] width 170 height 40
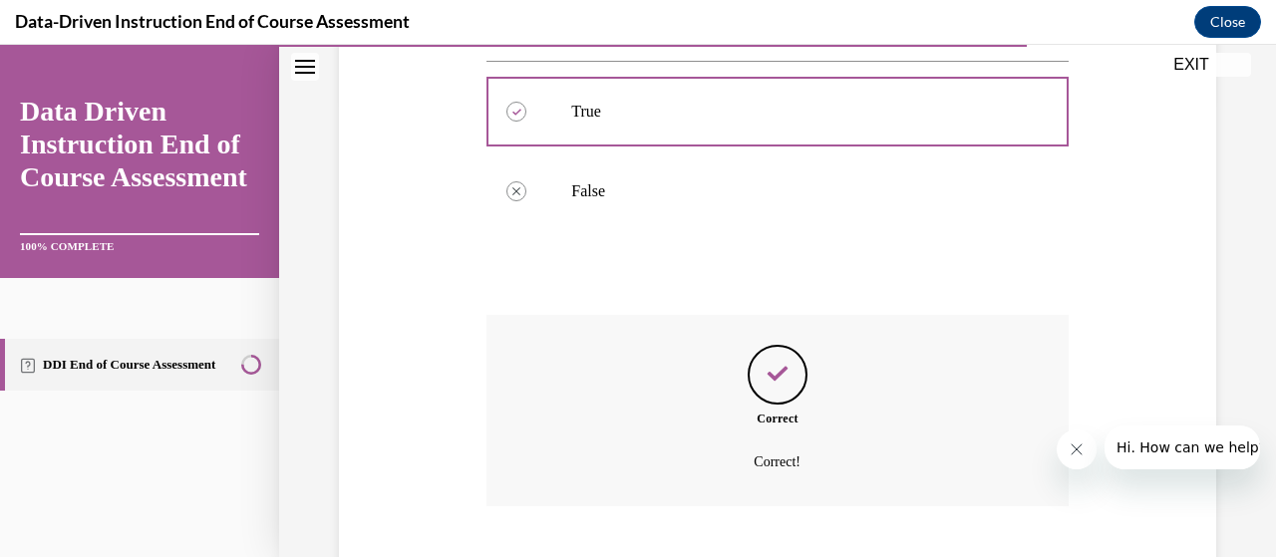
scroll to position [580, 0]
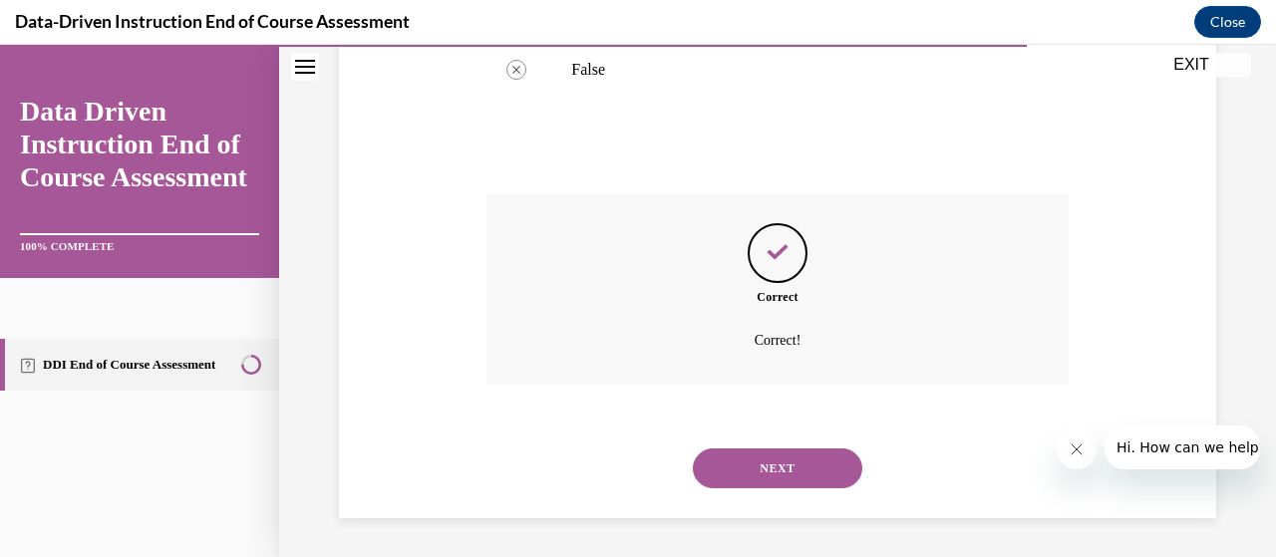
click at [747, 476] on button "NEXT" at bounding box center [778, 469] width 170 height 40
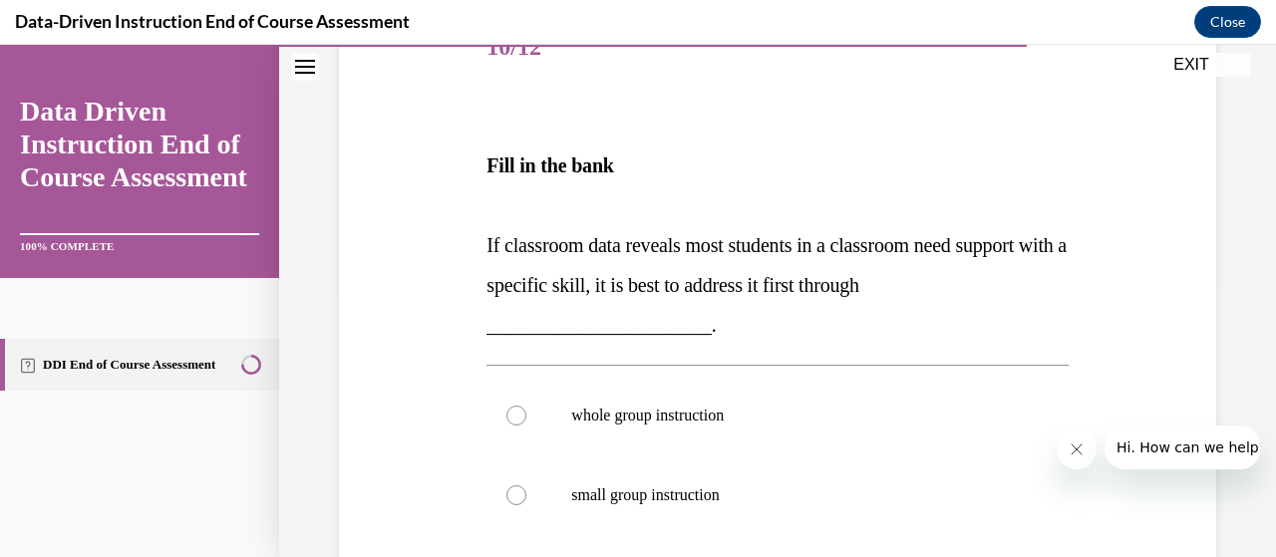
scroll to position [317, 0]
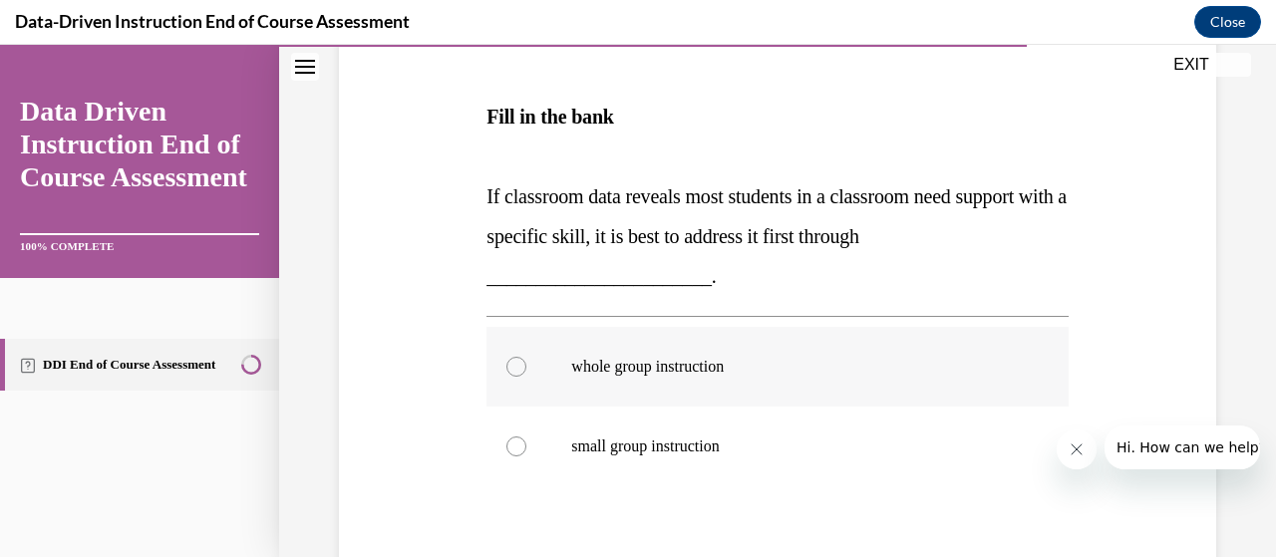
click at [730, 352] on label "whole group instruction" at bounding box center [777, 367] width 581 height 80
click at [526, 357] on input "whole group instruction" at bounding box center [517, 367] width 20 height 20
radio input "true"
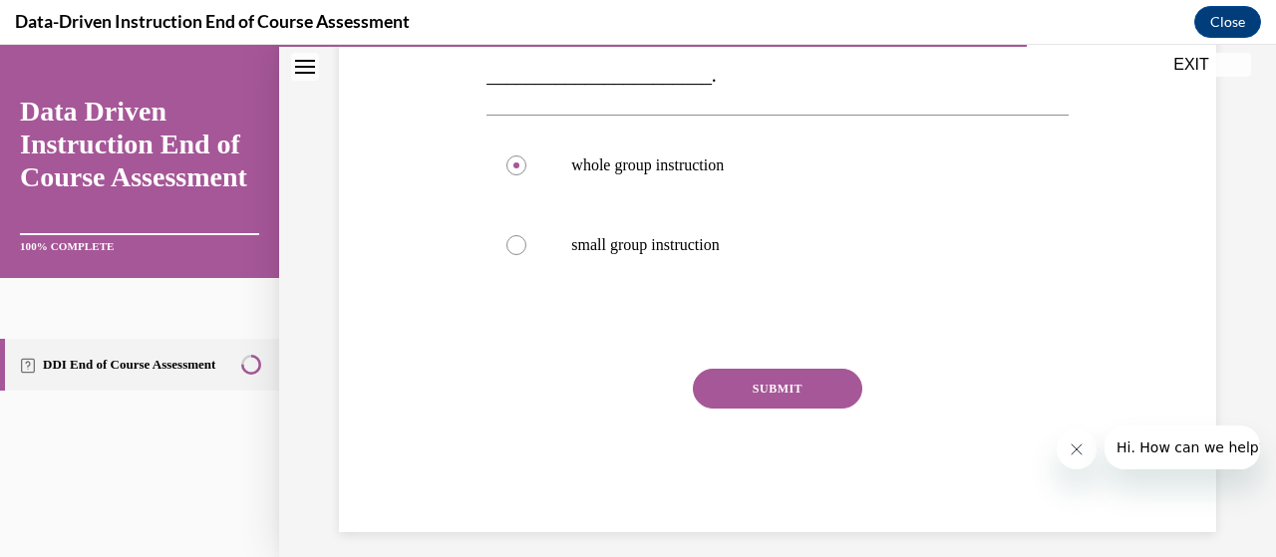
click at [736, 382] on button "SUBMIT" at bounding box center [778, 389] width 170 height 40
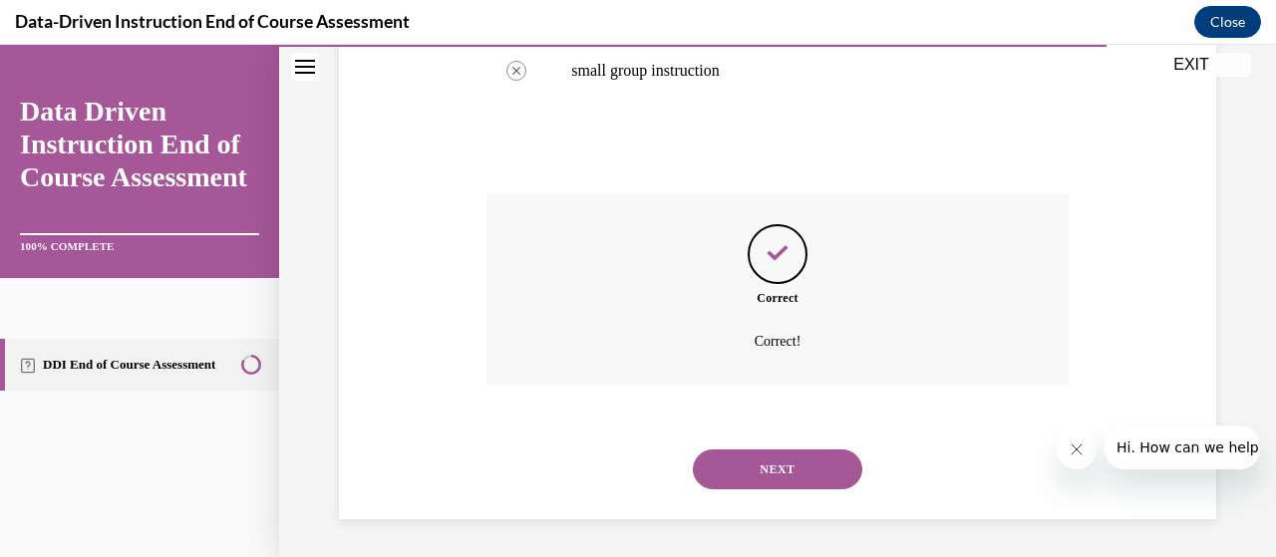
scroll to position [694, 0]
click at [724, 462] on button "NEXT" at bounding box center [778, 469] width 170 height 40
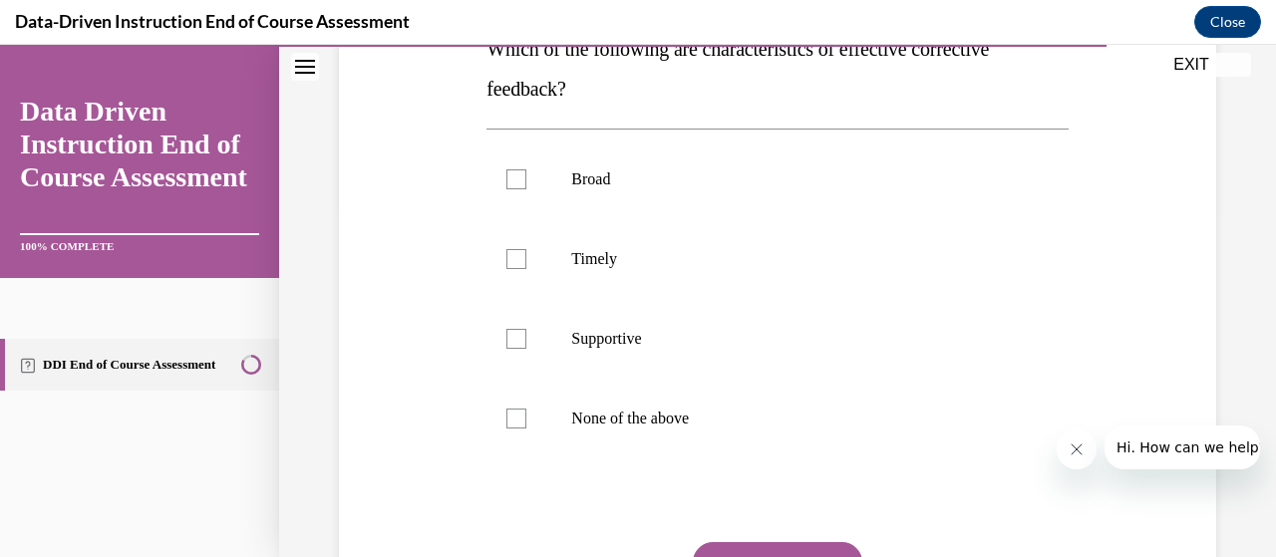
scroll to position [352, 0]
click at [642, 276] on label "Timely" at bounding box center [777, 258] width 581 height 80
click at [526, 268] on input "Timely" at bounding box center [517, 258] width 20 height 20
checkbox input "true"
click at [638, 320] on label "Supportive" at bounding box center [777, 338] width 581 height 80
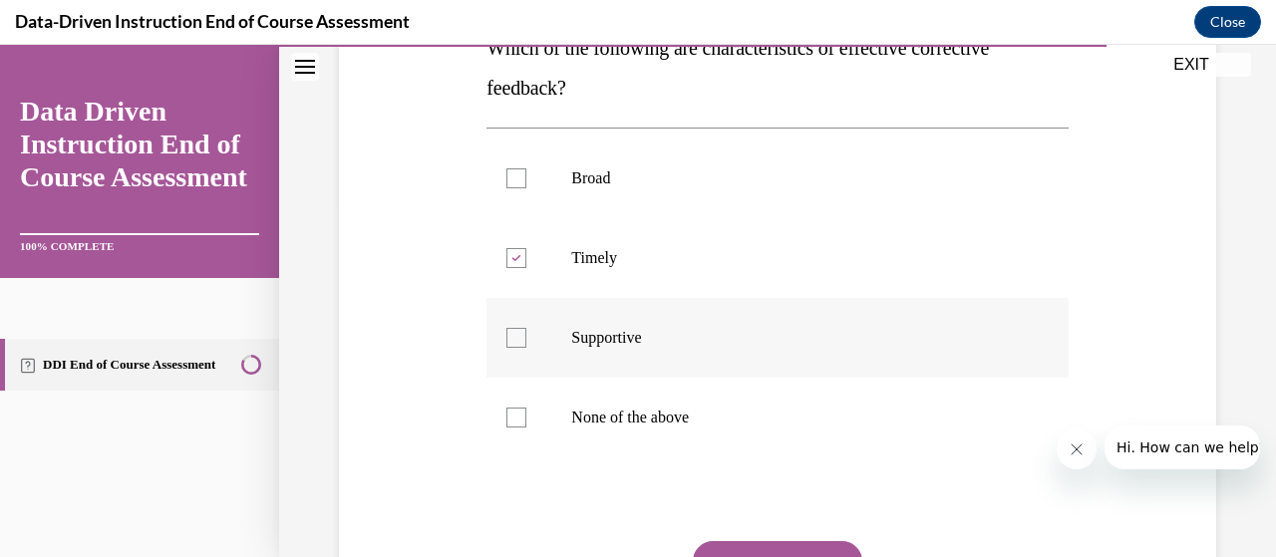
click at [526, 328] on input "Supportive" at bounding box center [517, 338] width 20 height 20
checkbox input "true"
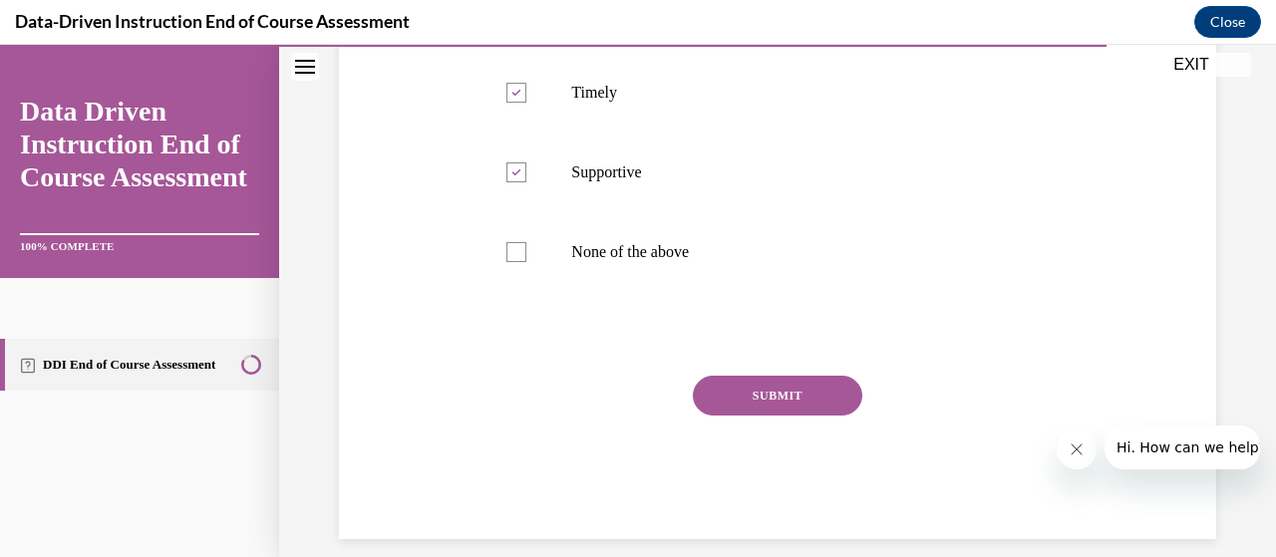
click at [766, 390] on button "SUBMIT" at bounding box center [778, 396] width 170 height 40
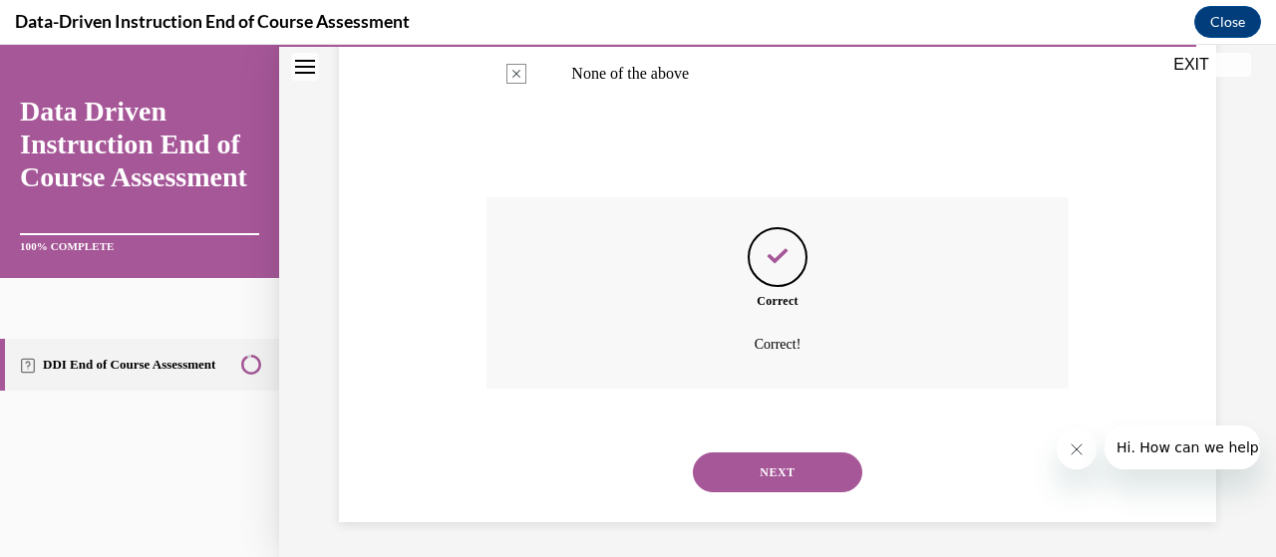
scroll to position [700, 0]
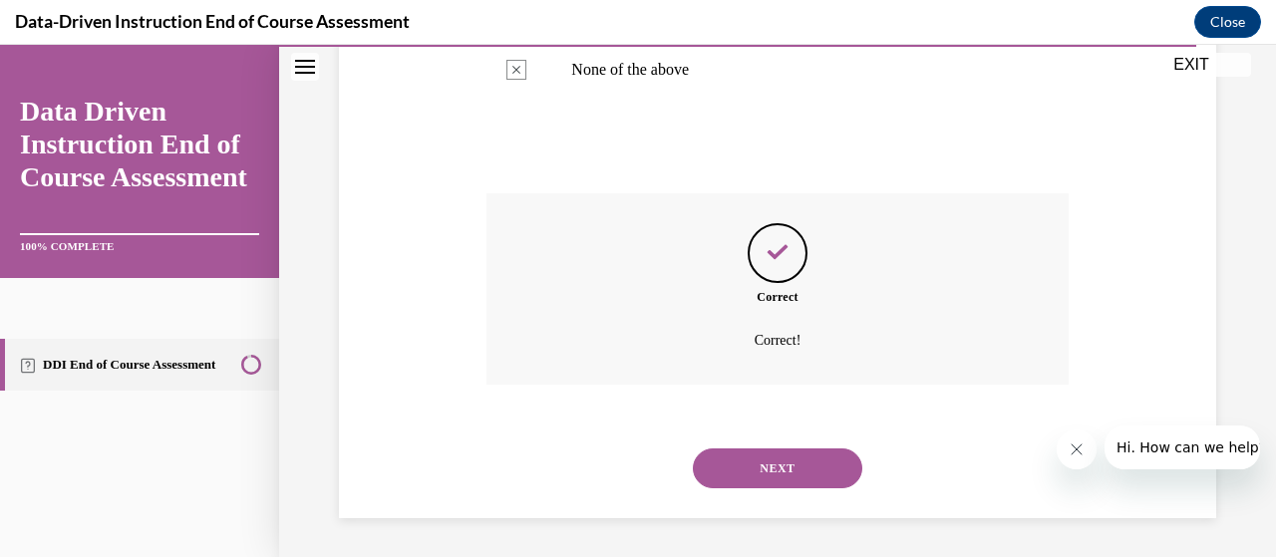
click at [754, 462] on button "NEXT" at bounding box center [778, 469] width 170 height 40
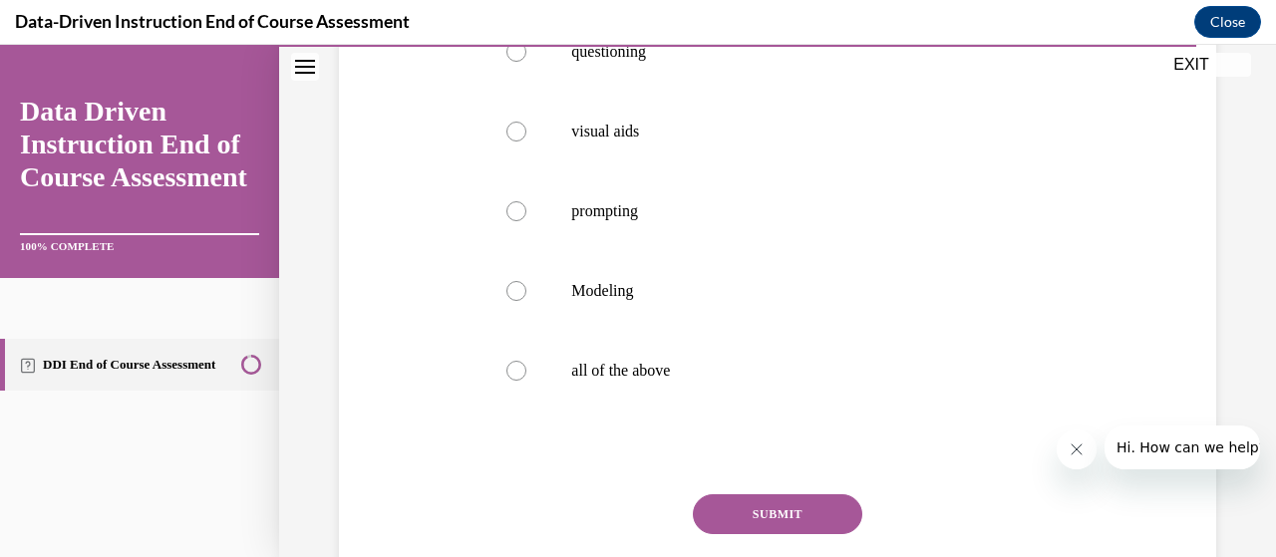
scroll to position [449, 0]
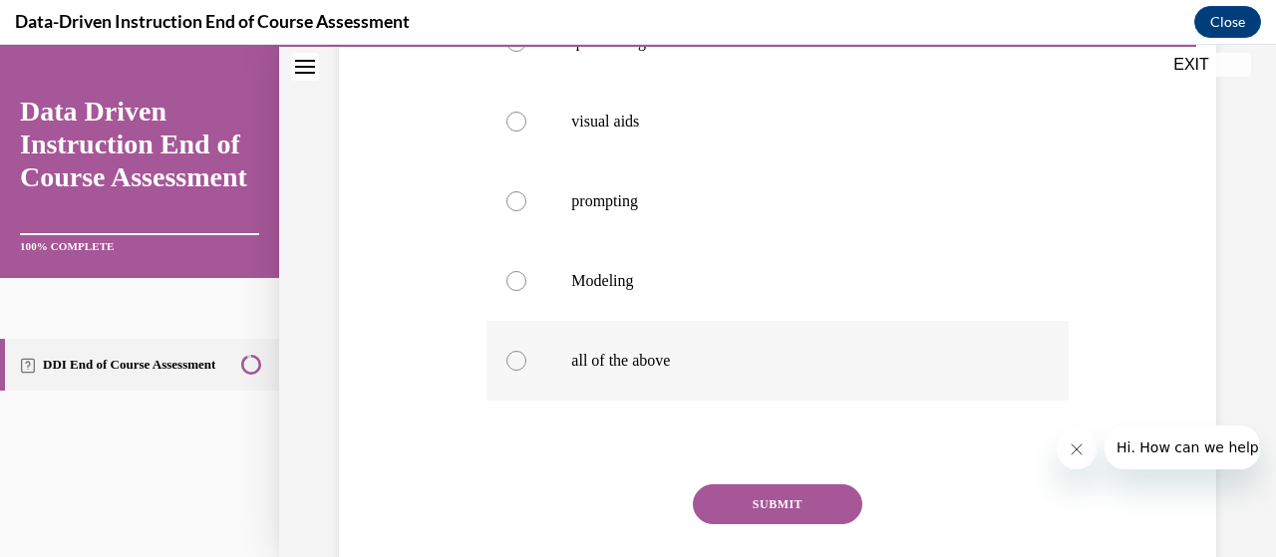
click at [672, 360] on p "all of the above" at bounding box center [794, 361] width 447 height 20
click at [526, 360] on input "all of the above" at bounding box center [517, 361] width 20 height 20
radio input "true"
click at [754, 492] on button "SUBMIT" at bounding box center [778, 505] width 170 height 40
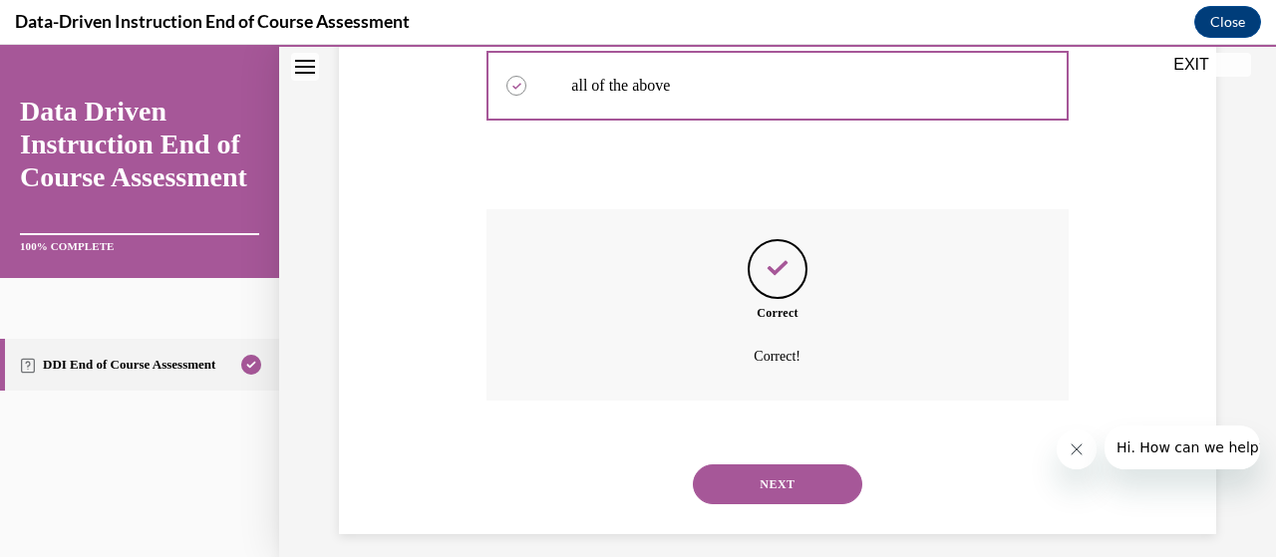
scroll to position [740, 0]
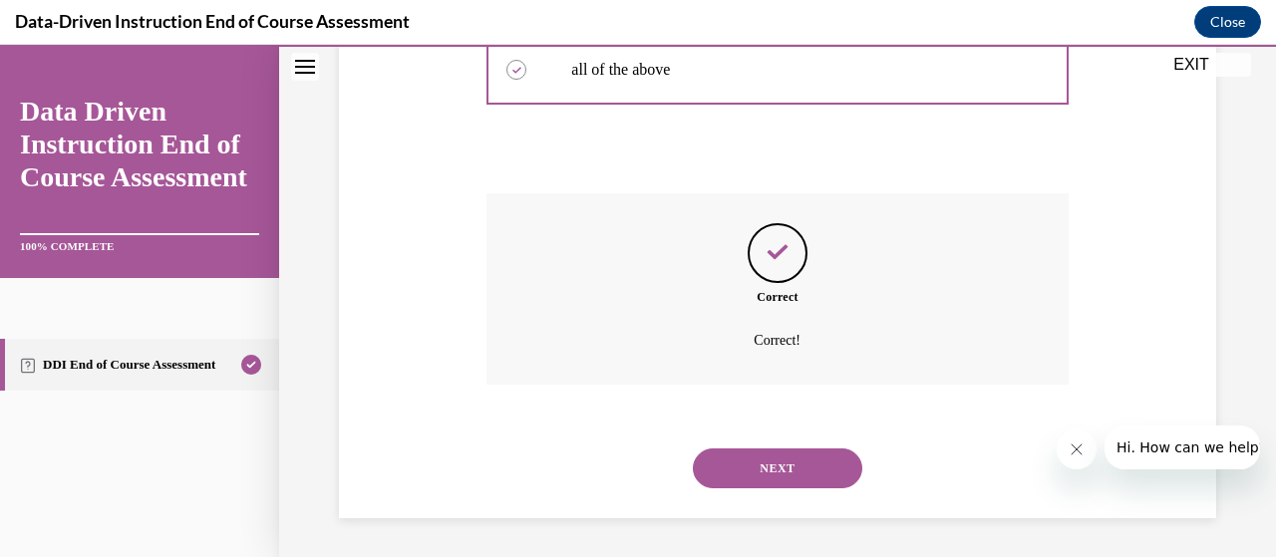
click at [754, 492] on div "NEXT" at bounding box center [777, 469] width 581 height 80
click at [749, 484] on button "NEXT" at bounding box center [778, 469] width 170 height 40
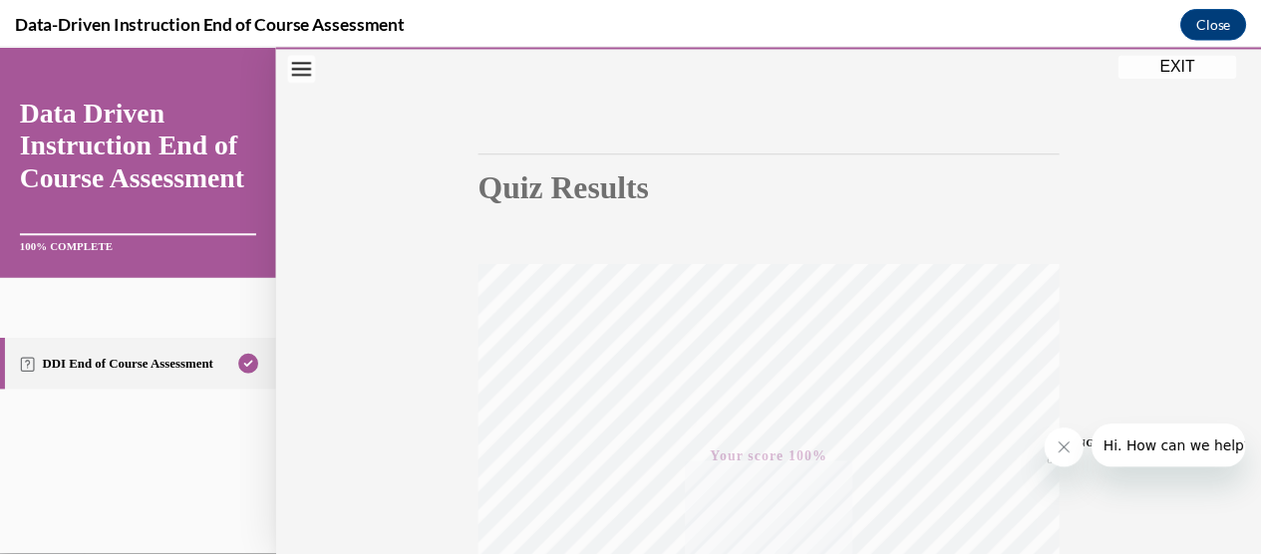
scroll to position [0, 0]
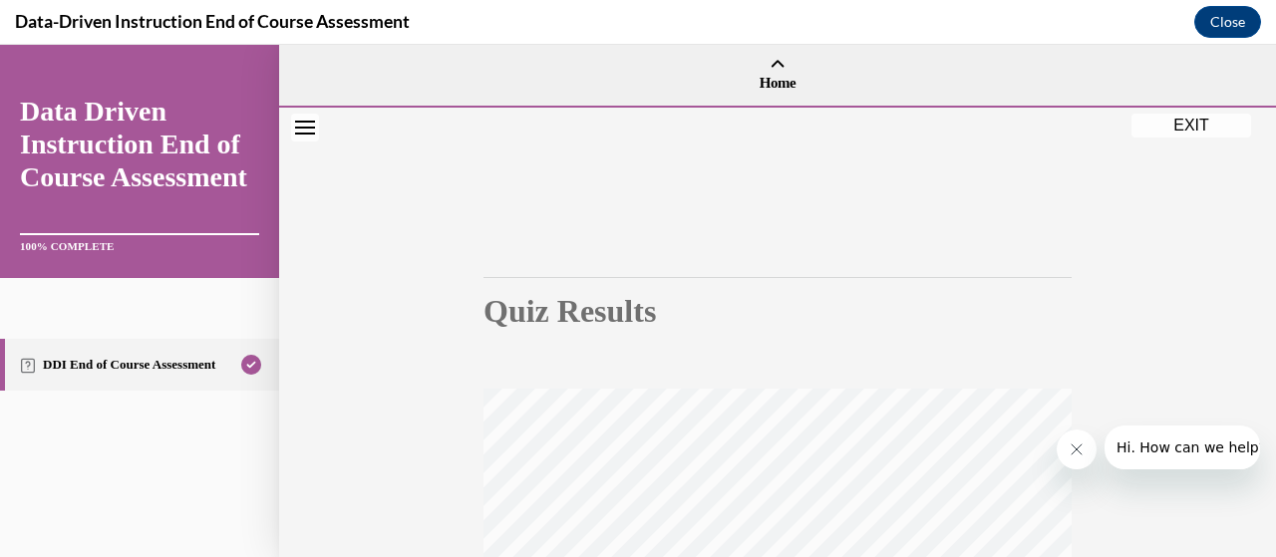
click at [1151, 127] on button "EXIT" at bounding box center [1192, 126] width 120 height 24
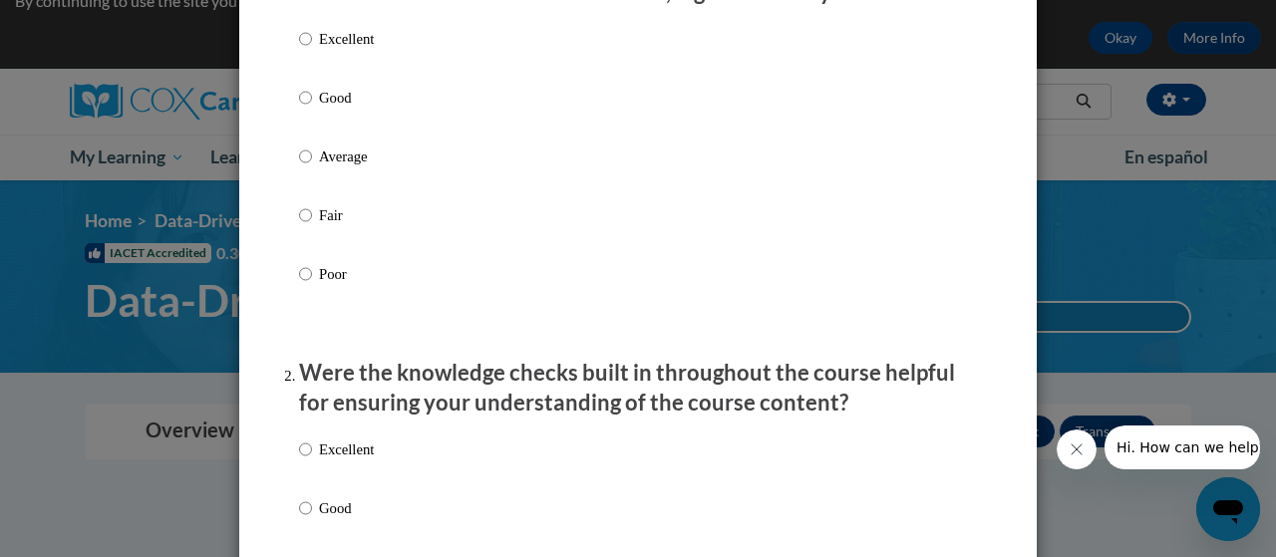
scroll to position [312, 0]
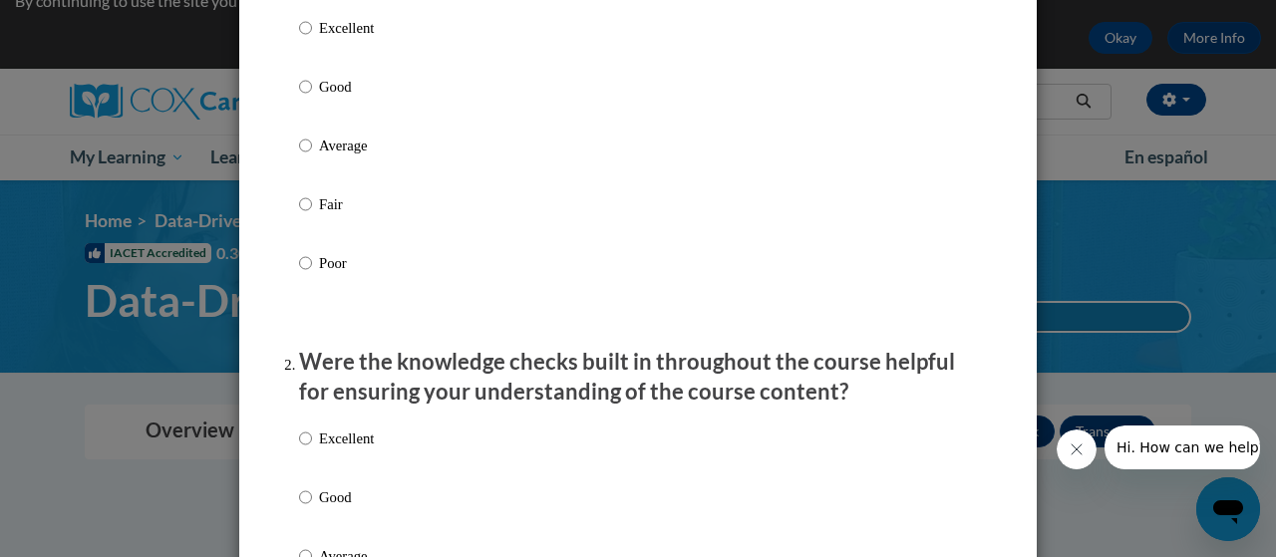
click at [331, 157] on p "Average" at bounding box center [346, 146] width 55 height 22
click at [312, 157] on input "Average" at bounding box center [305, 146] width 13 height 22
radio input "true"
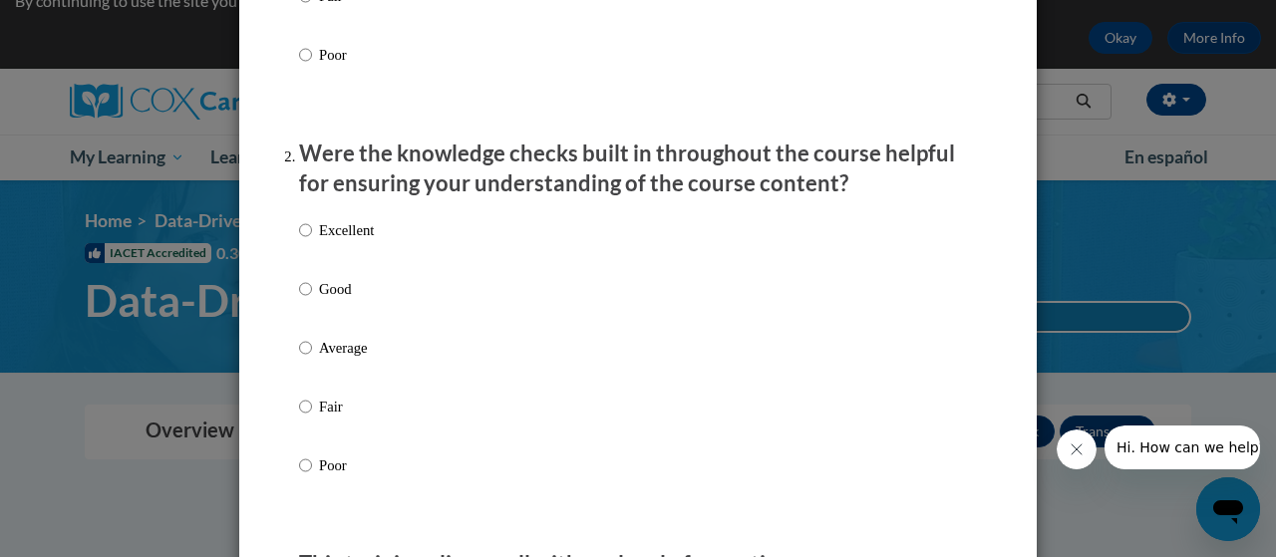
scroll to position [522, 0]
click at [345, 358] on p "Average" at bounding box center [346, 347] width 55 height 22
click at [312, 358] on input "Average" at bounding box center [305, 347] width 13 height 22
radio input "true"
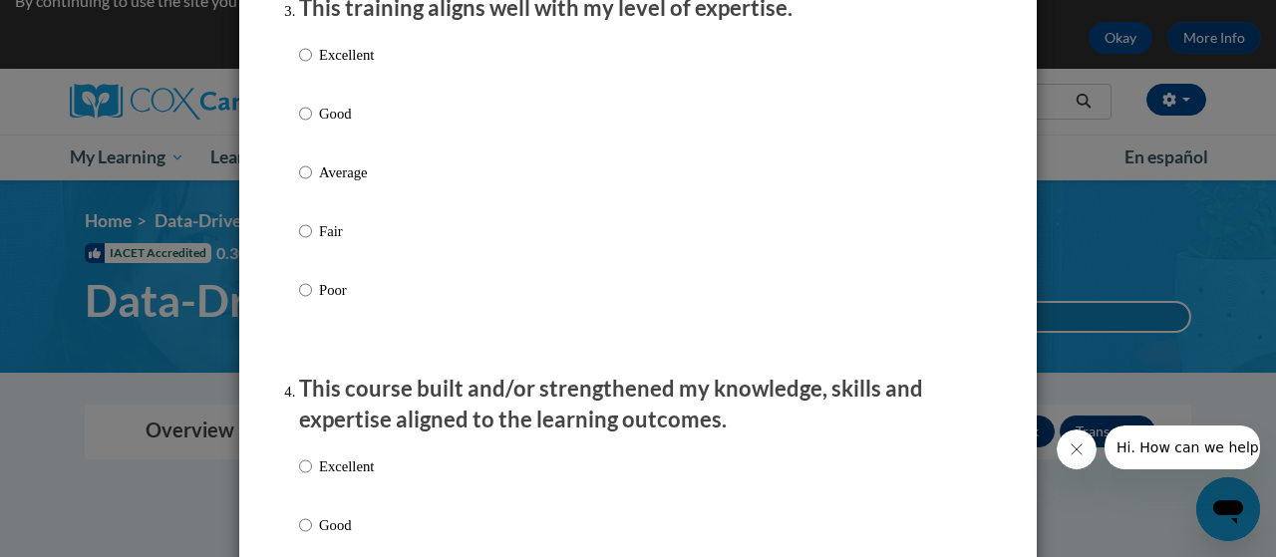
scroll to position [1078, 0]
click at [333, 182] on p "Average" at bounding box center [346, 172] width 55 height 22
click at [312, 182] on input "Average" at bounding box center [305, 172] width 13 height 22
radio input "true"
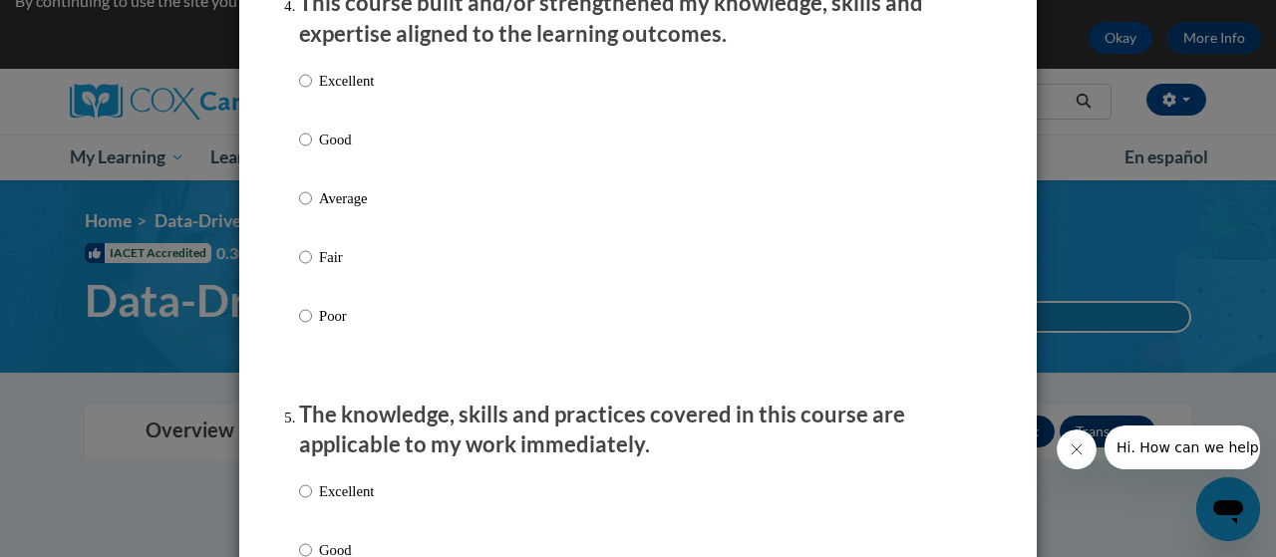
click at [334, 208] on p "Average" at bounding box center [346, 198] width 55 height 22
click at [312, 208] on input "Average" at bounding box center [305, 198] width 13 height 22
radio input "true"
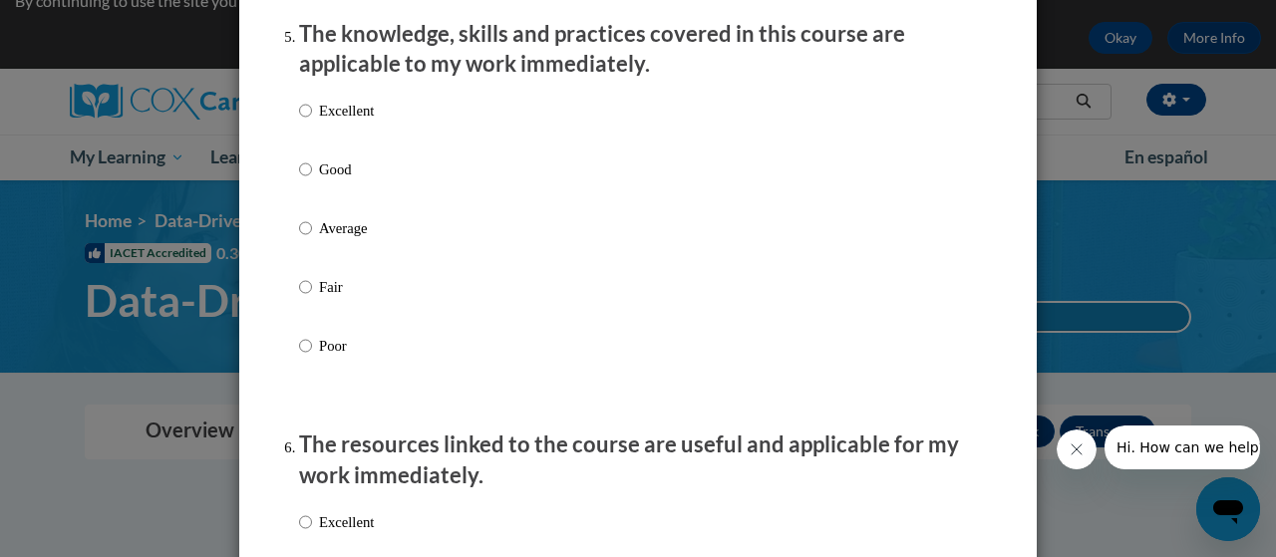
scroll to position [1846, 0]
click at [322, 236] on p "Average" at bounding box center [346, 226] width 55 height 22
click at [312, 236] on input "Average" at bounding box center [305, 226] width 13 height 22
radio input "true"
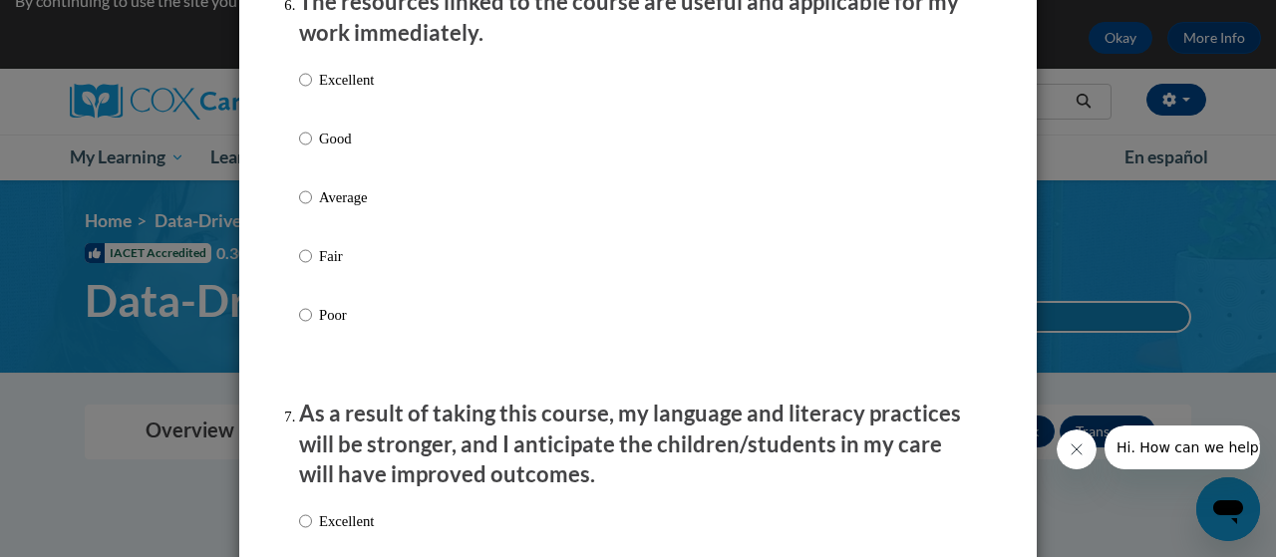
scroll to position [2293, 0]
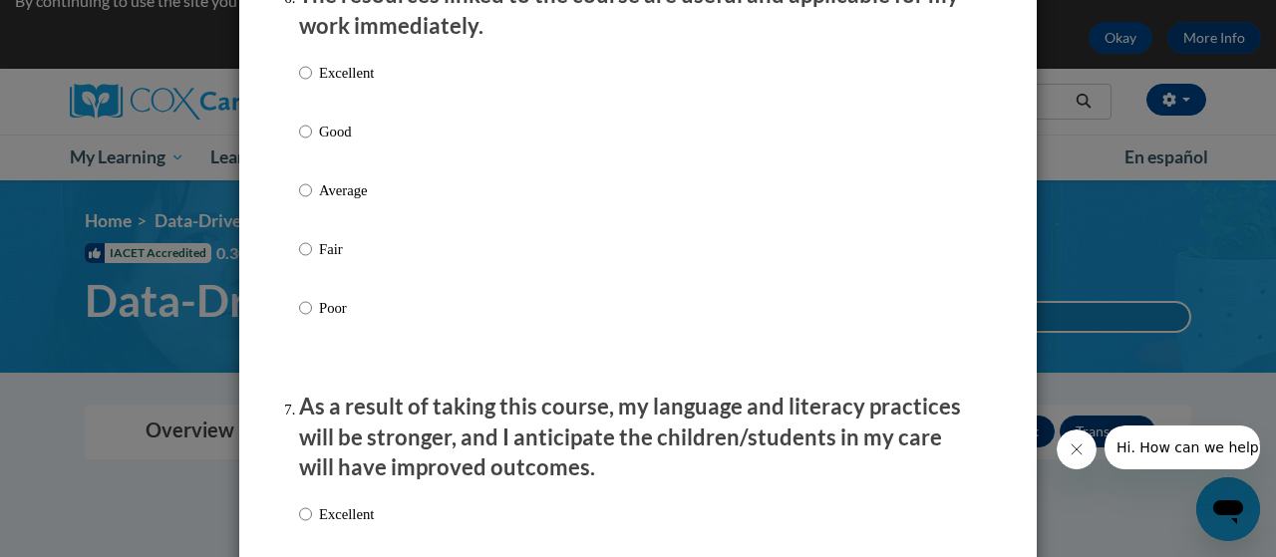
click at [327, 201] on p "Average" at bounding box center [346, 190] width 55 height 22
click at [312, 201] on input "Average" at bounding box center [305, 190] width 13 height 22
radio input "true"
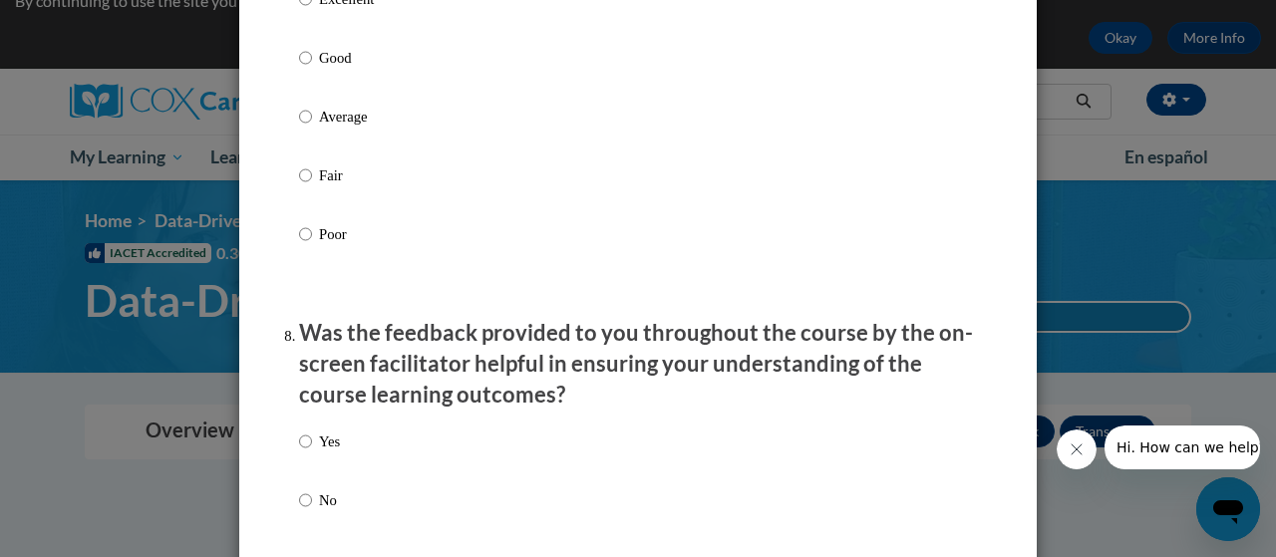
scroll to position [2810, 0]
click at [341, 127] on p "Average" at bounding box center [346, 116] width 55 height 22
click at [312, 127] on input "Average" at bounding box center [305, 116] width 13 height 22
radio input "true"
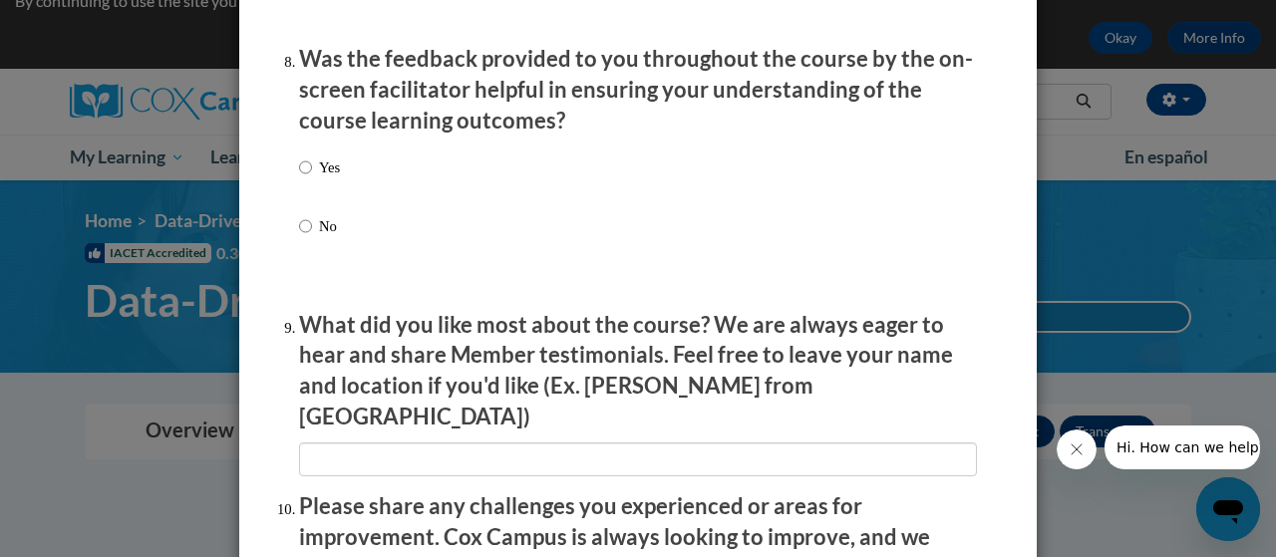
scroll to position [3100, 0]
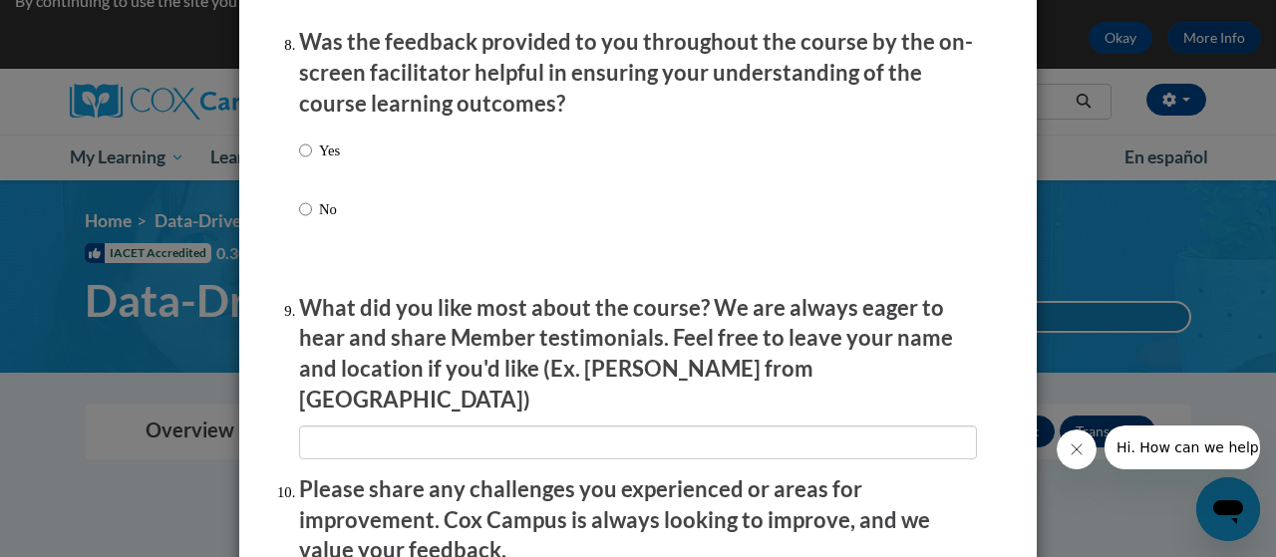
click at [313, 178] on label "Yes" at bounding box center [319, 167] width 41 height 54
click at [312, 162] on input "Yes" at bounding box center [305, 151] width 13 height 22
radio input "true"
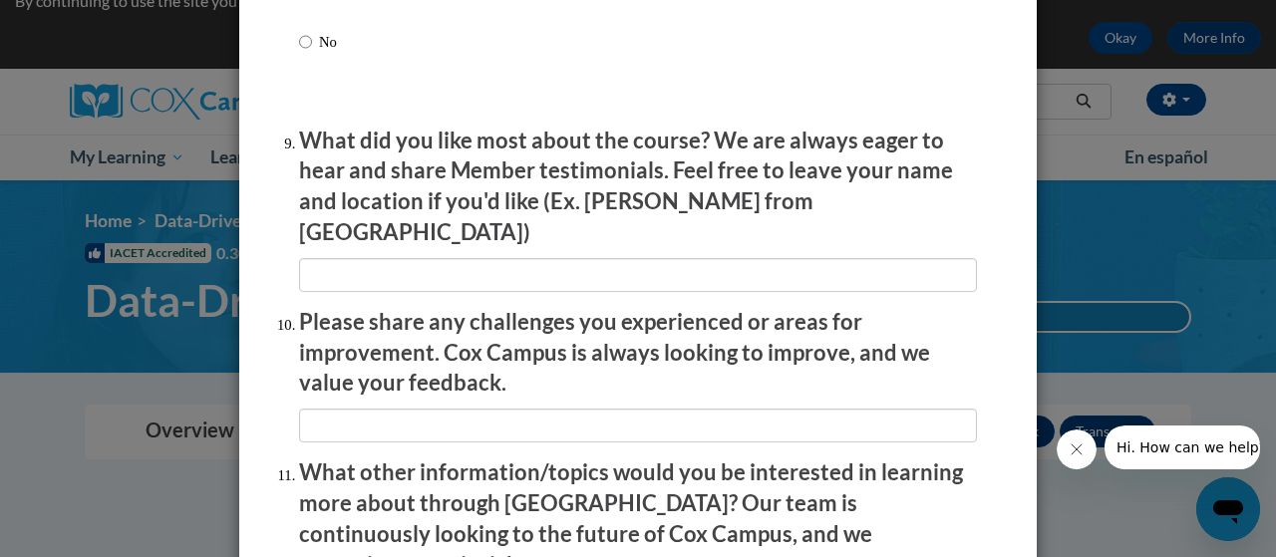
scroll to position [3589, 0]
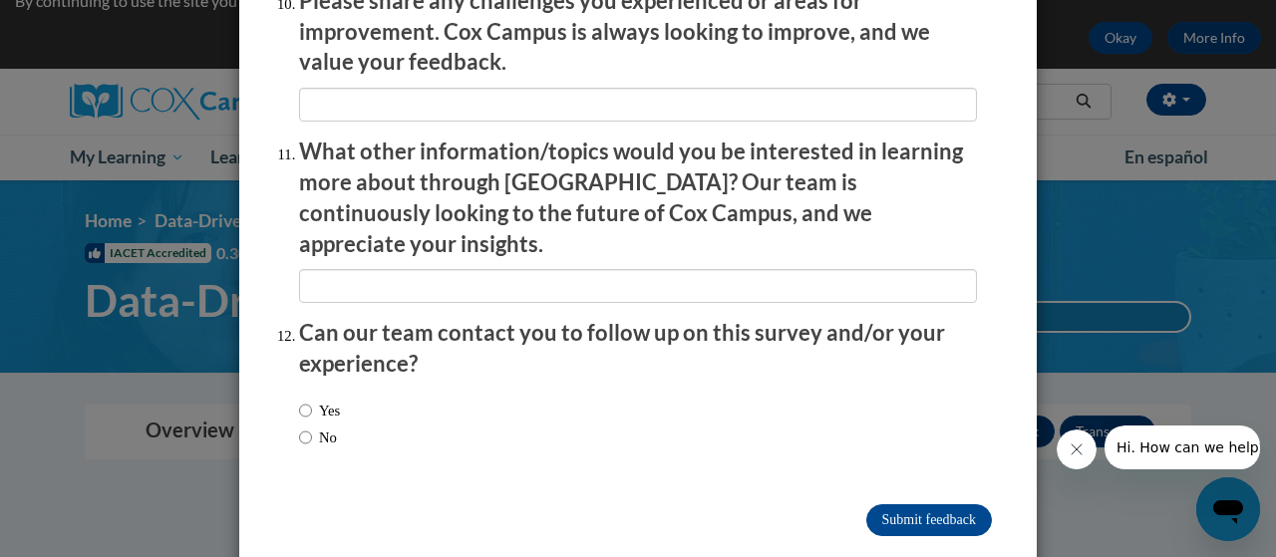
click at [322, 427] on label "No" at bounding box center [318, 438] width 38 height 22
click at [312, 427] on input "No" at bounding box center [305, 438] width 13 height 22
radio input "true"
click at [883, 505] on input "Submit feedback" at bounding box center [930, 521] width 126 height 32
click at [883, 505] on input "Submitting" at bounding box center [930, 521] width 126 height 32
